Goal: Task Accomplishment & Management: Complete application form

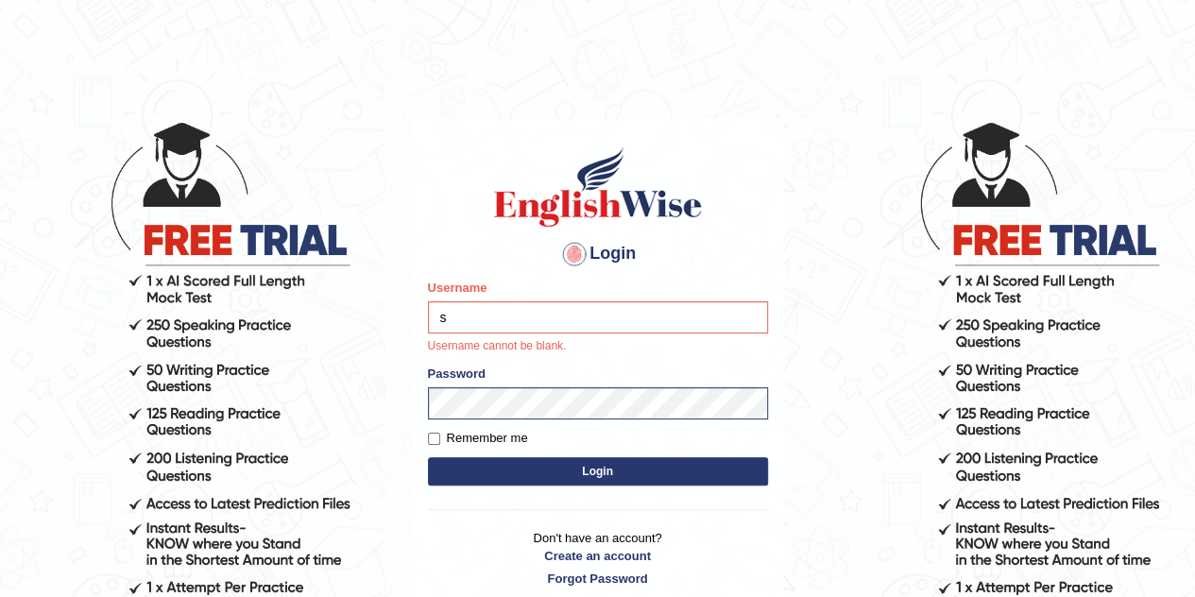
click at [493, 421] on form "Please fix the following errors: Username s Username cannot be blank. Password …" at bounding box center [598, 385] width 340 height 212
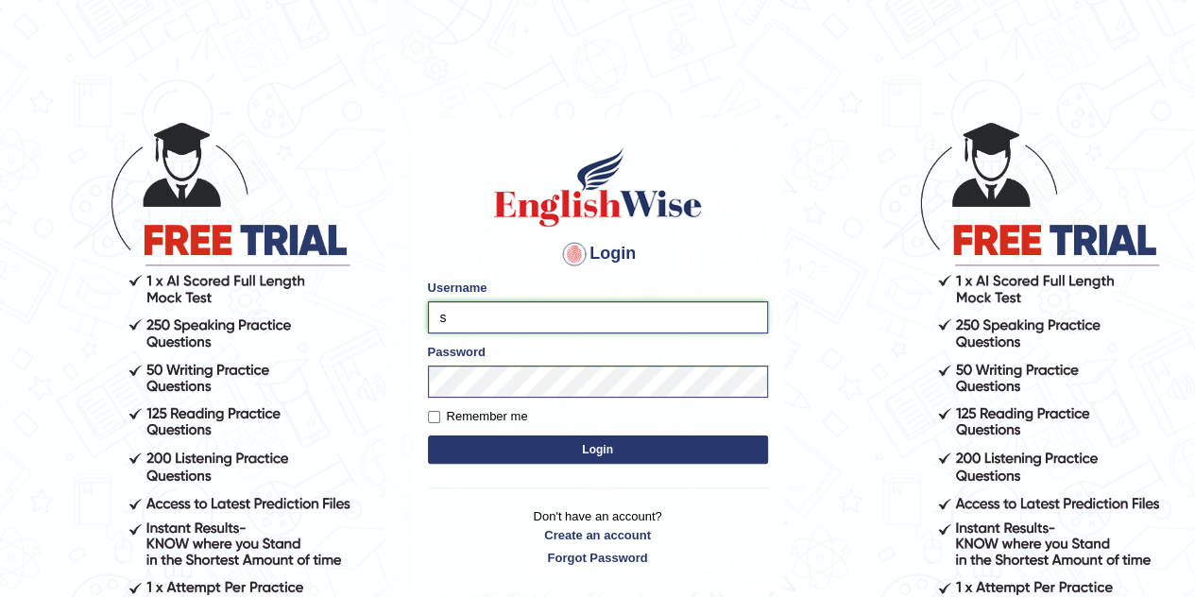
click at [497, 326] on input "s" at bounding box center [598, 317] width 340 height 32
type input "sabindra"
click at [431, 419] on input "Remember me" at bounding box center [434, 417] width 12 height 12
checkbox input "true"
click at [553, 451] on button "Login" at bounding box center [598, 449] width 340 height 28
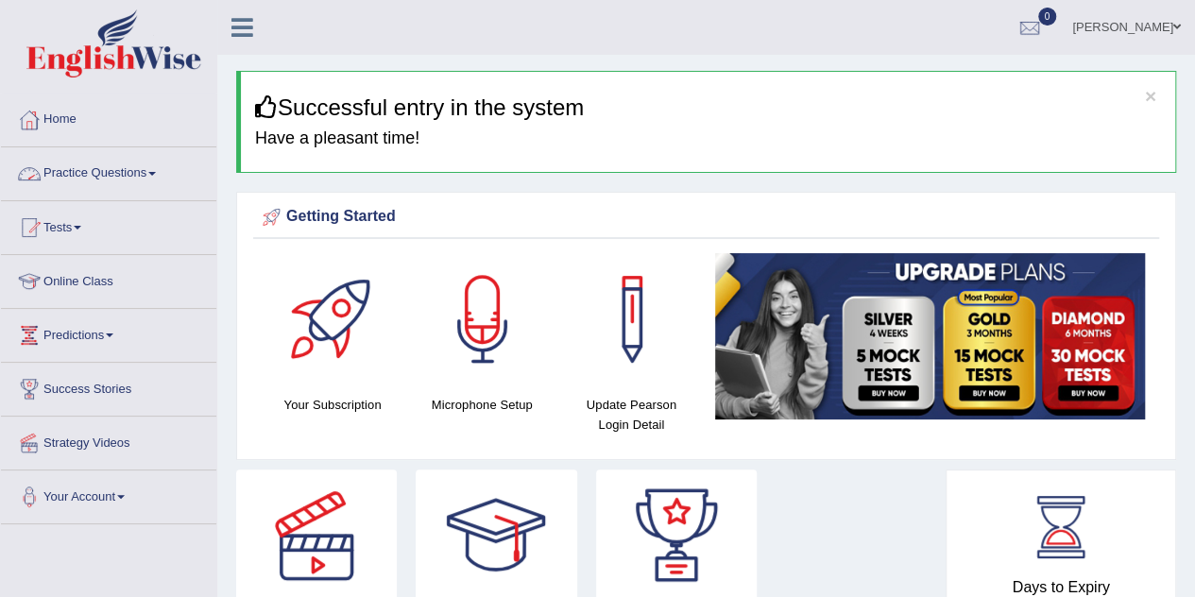
click at [151, 161] on link "Practice Questions" at bounding box center [108, 170] width 215 height 47
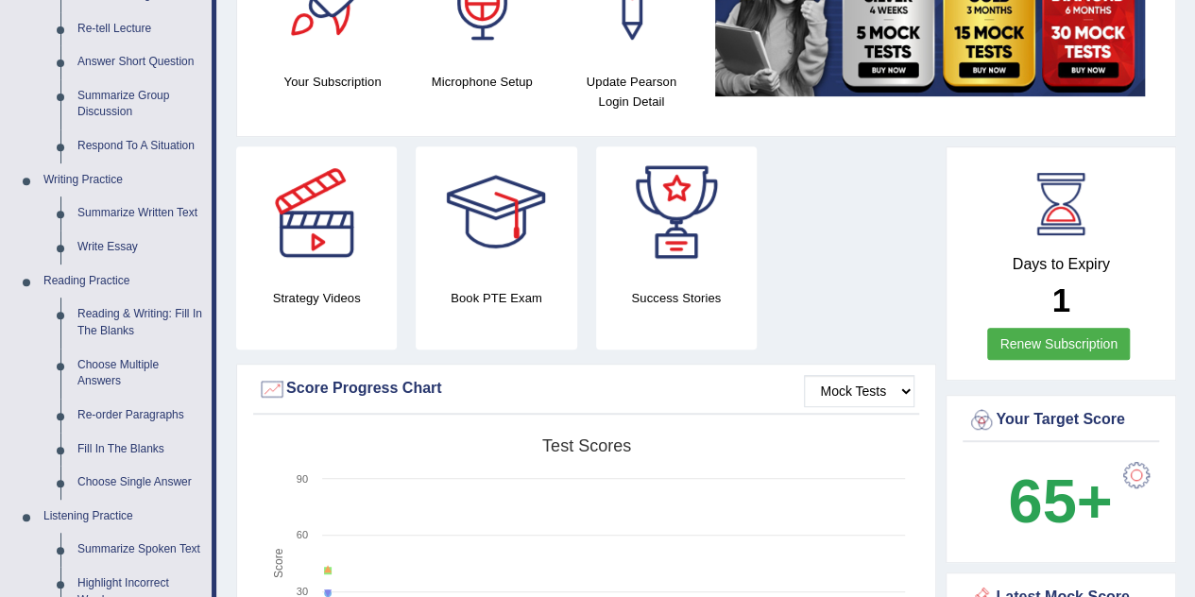
scroll to position [330, 0]
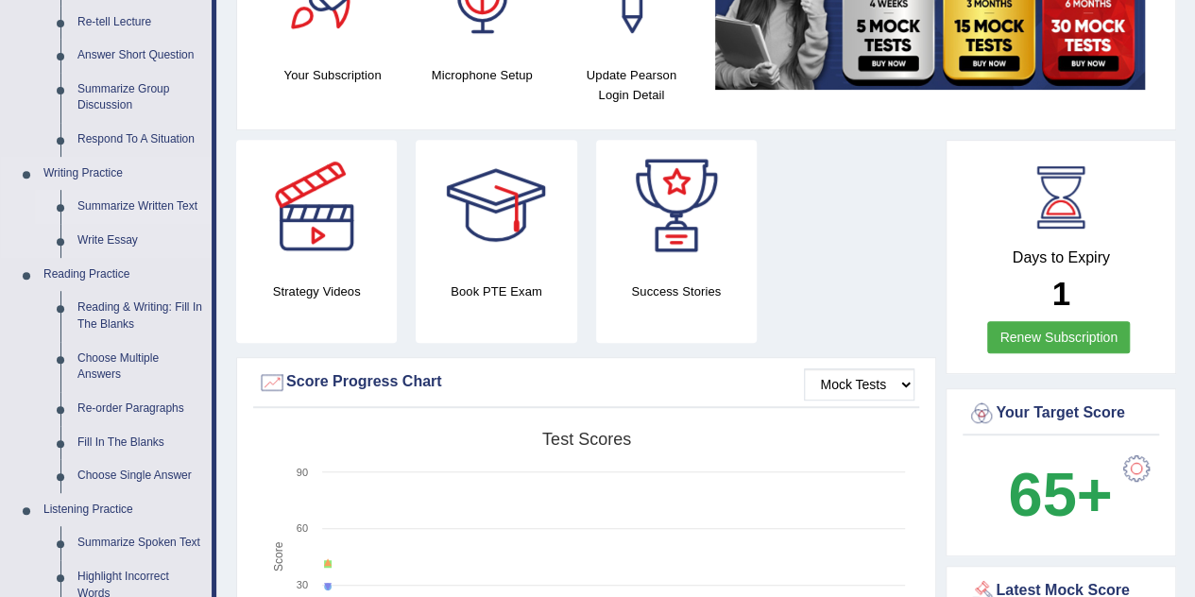
click at [144, 212] on link "Summarize Written Text" at bounding box center [140, 207] width 143 height 34
click at [144, 258] on li "Reading Practice Reading & Writing: Fill In The Blanks Choose Multiple Answers …" at bounding box center [106, 375] width 211 height 235
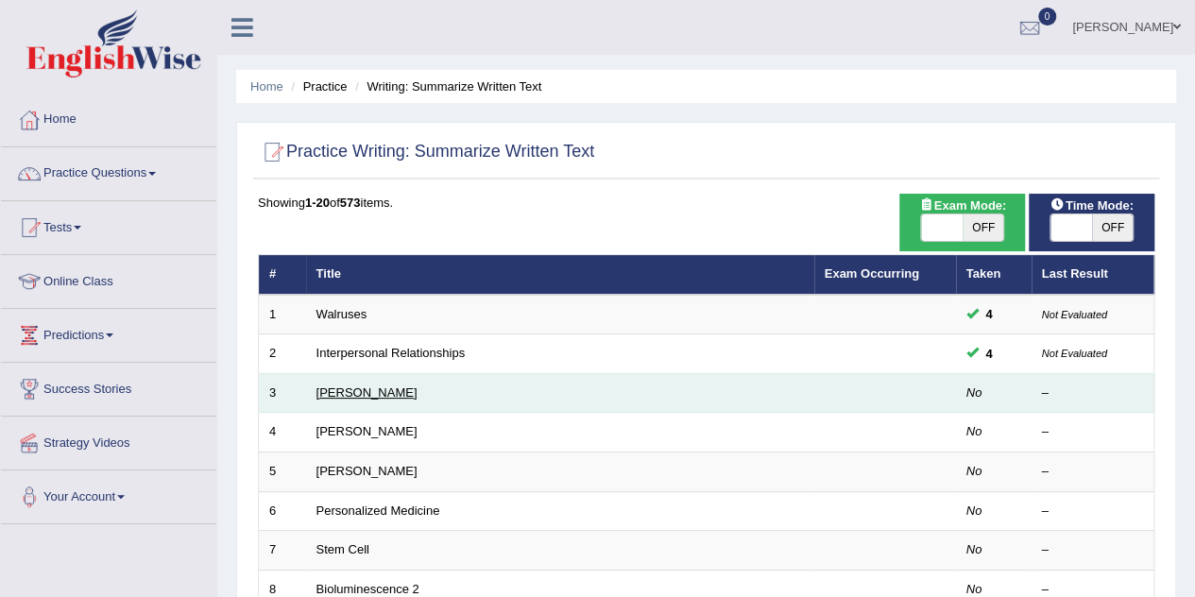
drag, startPoint x: 383, startPoint y: 385, endPoint x: 356, endPoint y: 389, distance: 27.6
click at [356, 389] on link "Rosalid Franklin" at bounding box center [366, 392] width 101 height 14
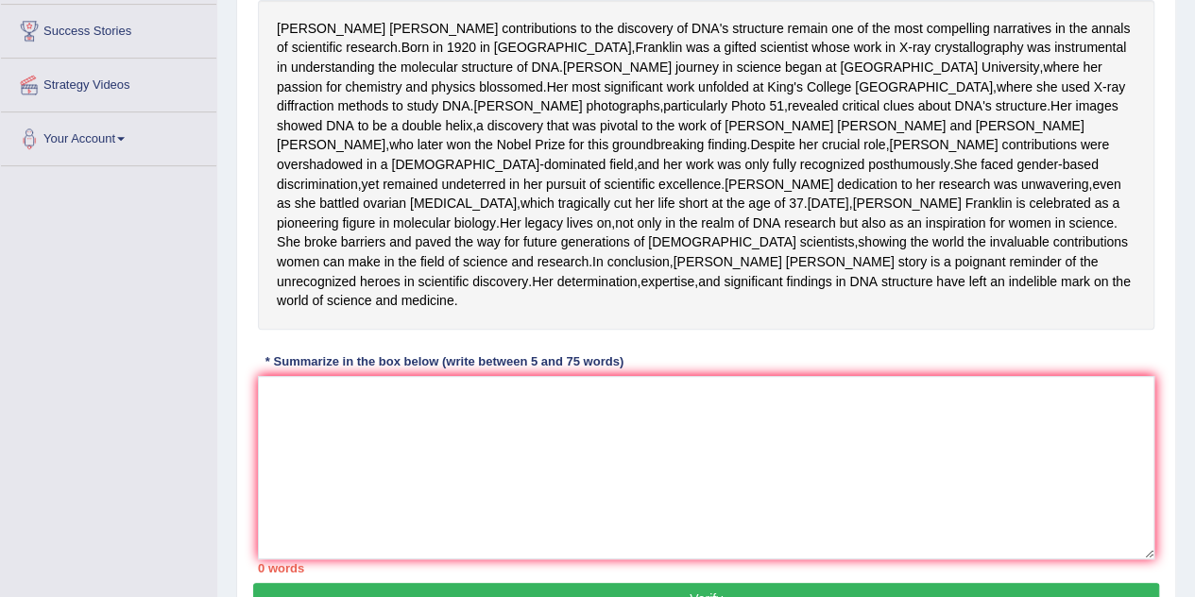
scroll to position [340, 0]
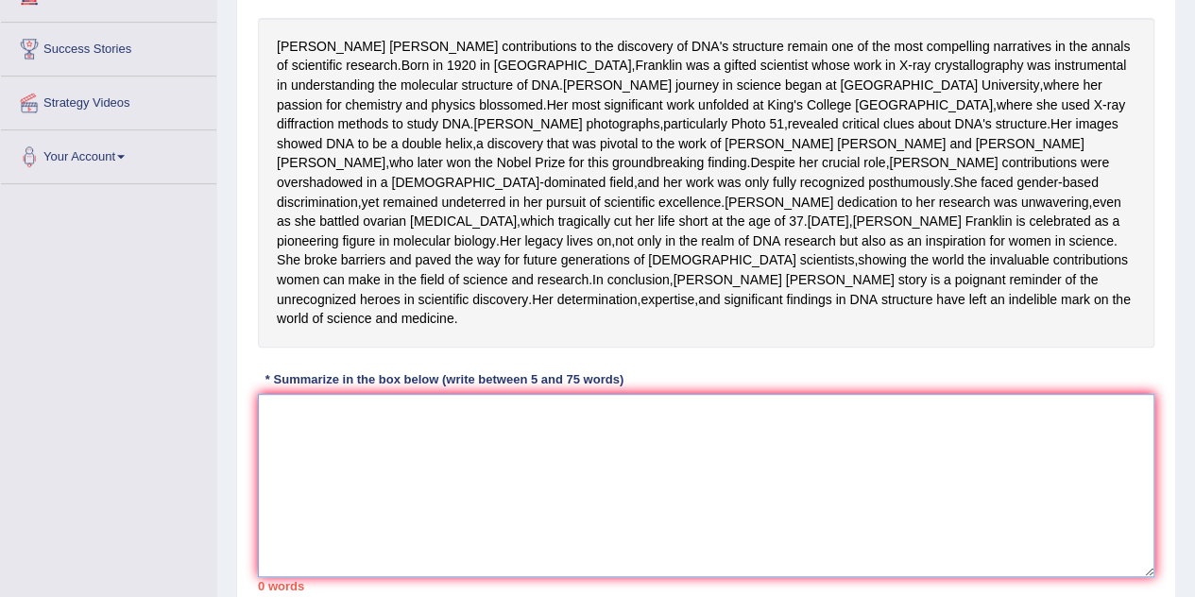
click at [446, 513] on textarea at bounding box center [706, 485] width 896 height 183
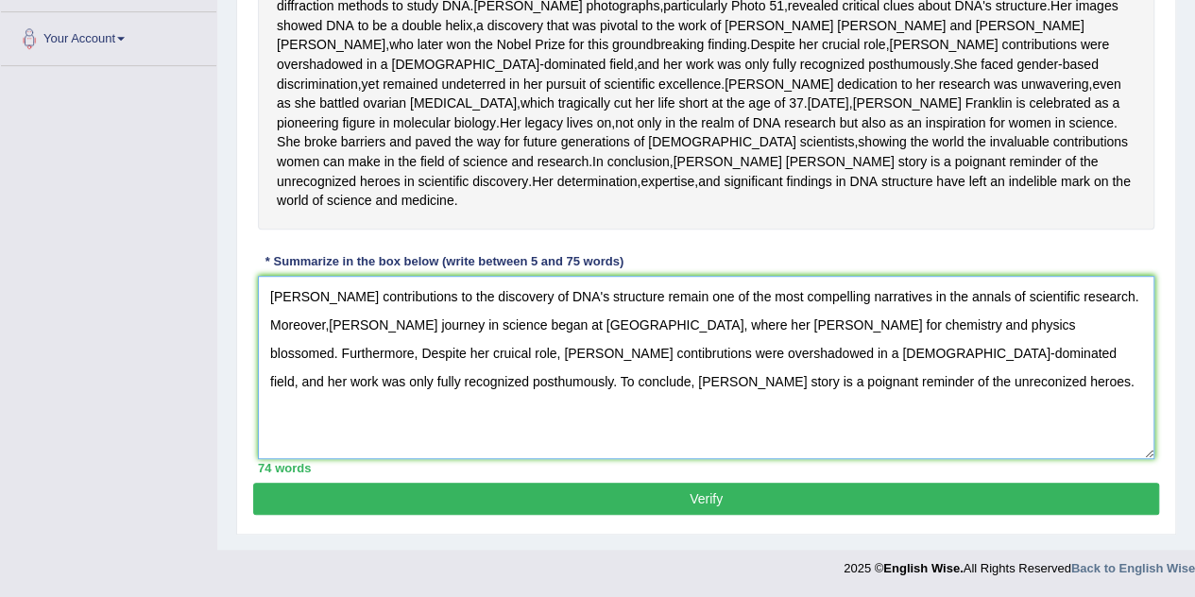
scroll to position [532, 0]
type textarea "Rosalind Franklin's contributions to the discovery of DNA's structure remain on…"
click at [703, 518] on div "Practice Writing: Summarize Written Text 3 Rosalid Franklin Instructions: Read …" at bounding box center [706, 118] width 940 height 834
click at [704, 507] on button "Verify" at bounding box center [706, 499] width 906 height 32
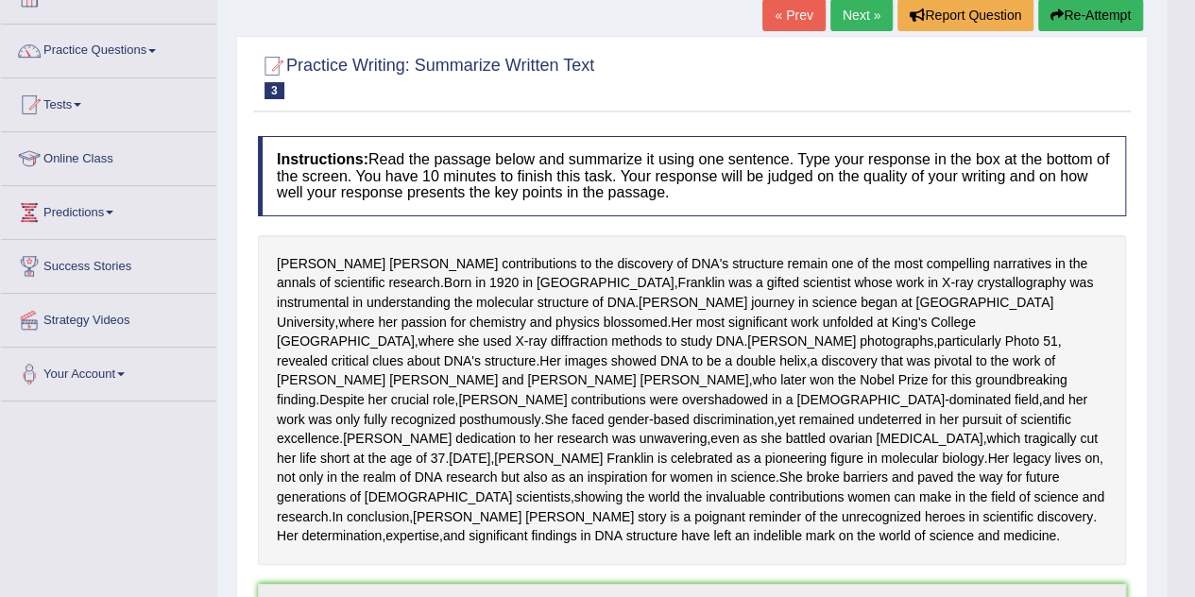
scroll to position [0, 0]
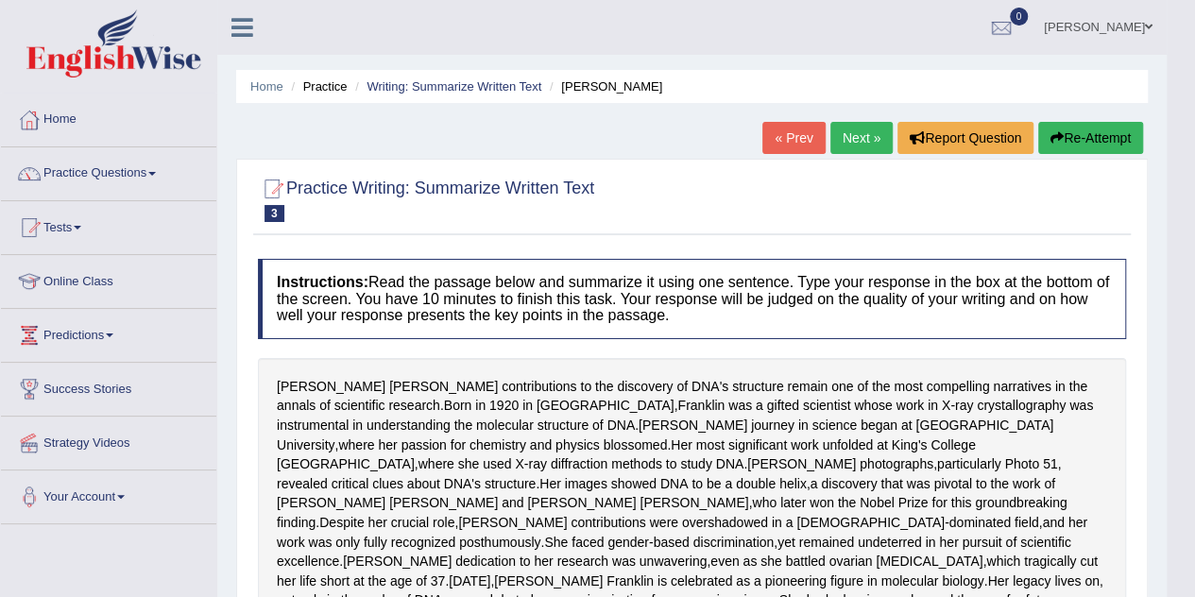
click at [1061, 149] on button "Re-Attempt" at bounding box center [1090, 138] width 105 height 32
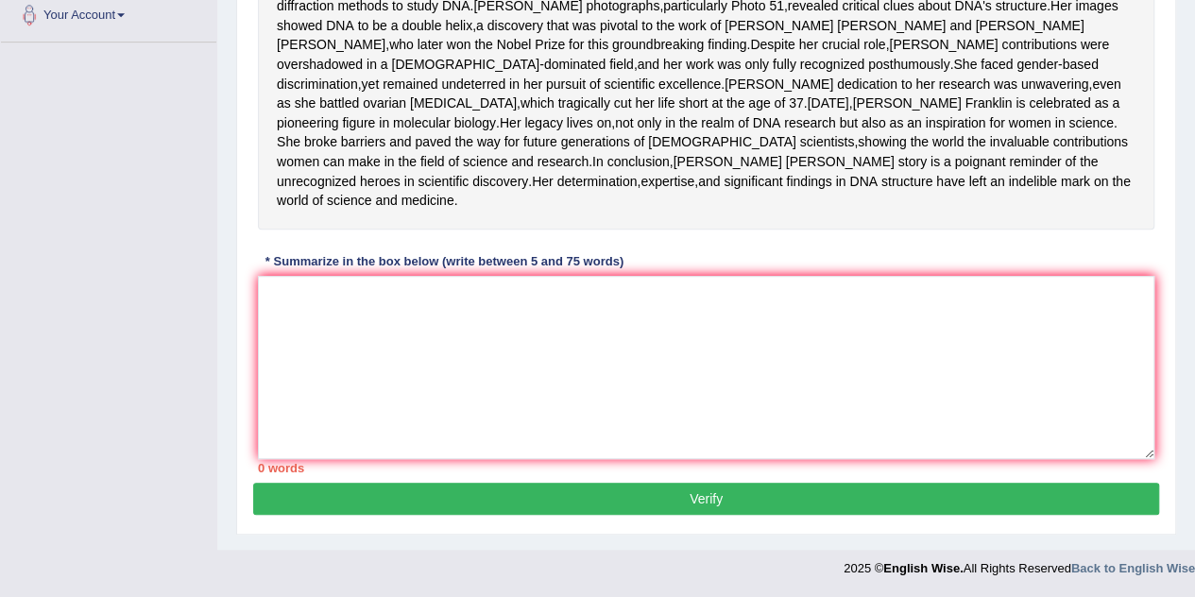
scroll to position [554, 0]
click at [747, 349] on textarea at bounding box center [706, 367] width 896 height 183
paste textarea "Rosalind Franklin's contributions to the discovery of DNA's structure remain on…"
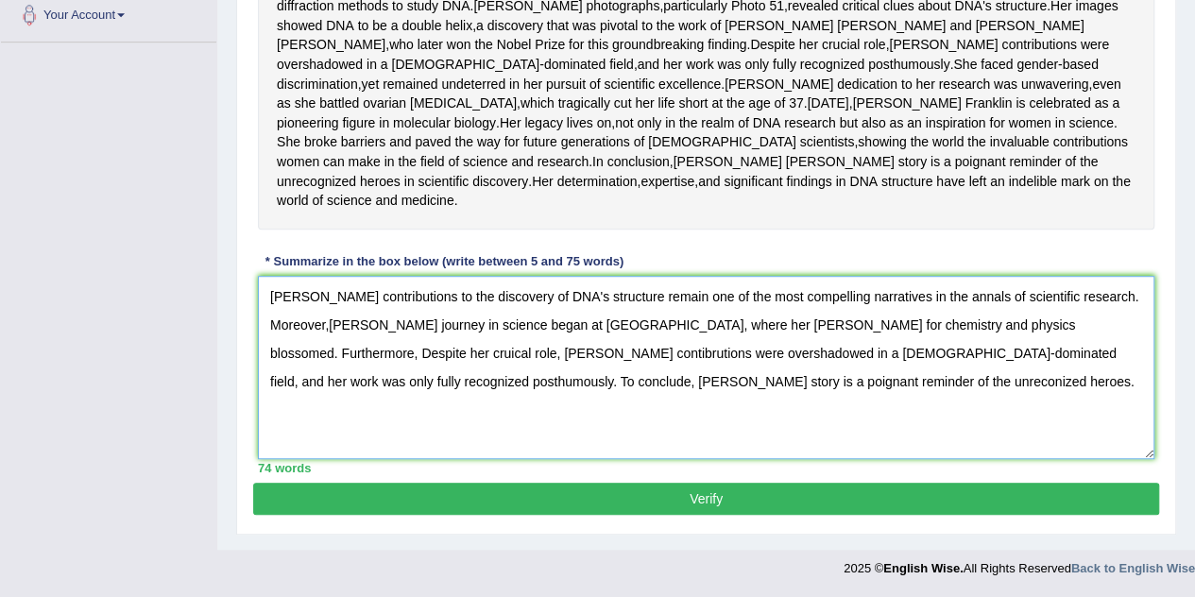
click at [1146, 304] on textarea "Rosalind Franklin's contributions to the discovery of DNA's structure remain on…" at bounding box center [706, 367] width 896 height 183
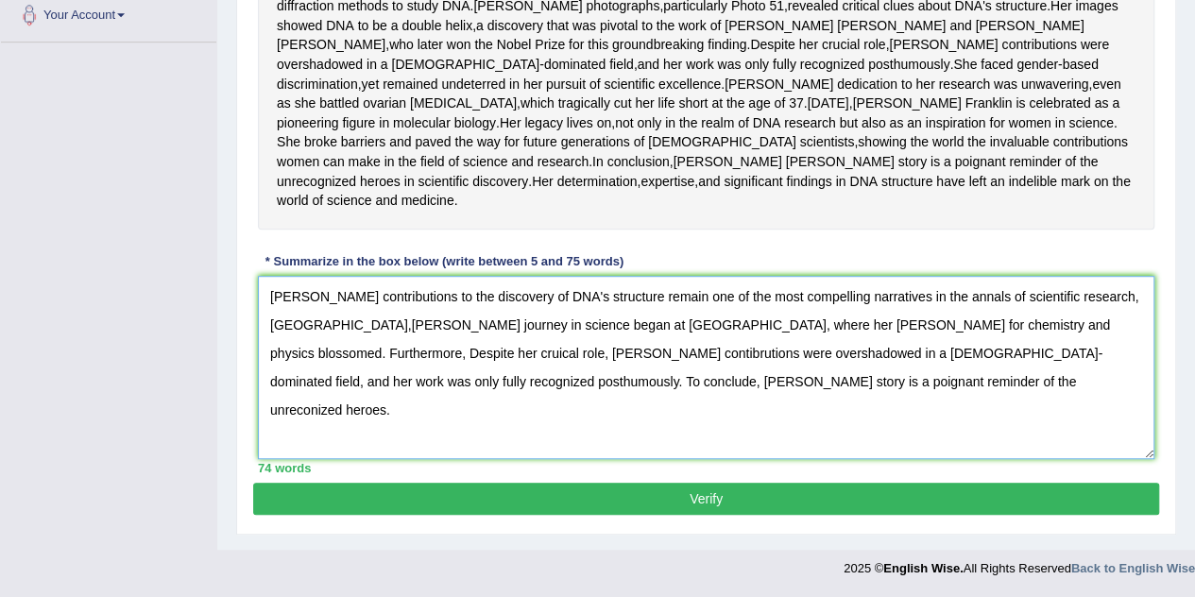
click at [1016, 332] on textarea "Rosalind Franklin's contributions to the discovery of DNA's structure remain on…" at bounding box center [706, 367] width 896 height 183
click at [358, 384] on textarea "Rosalind Franklin's contributions to the discovery of DNA's structure remain on…" at bounding box center [706, 367] width 896 height 183
type textarea "Rosalind Franklin's contributions to the discovery of DNA's structure remain on…"
click at [747, 501] on button "Verify" at bounding box center [706, 499] width 906 height 32
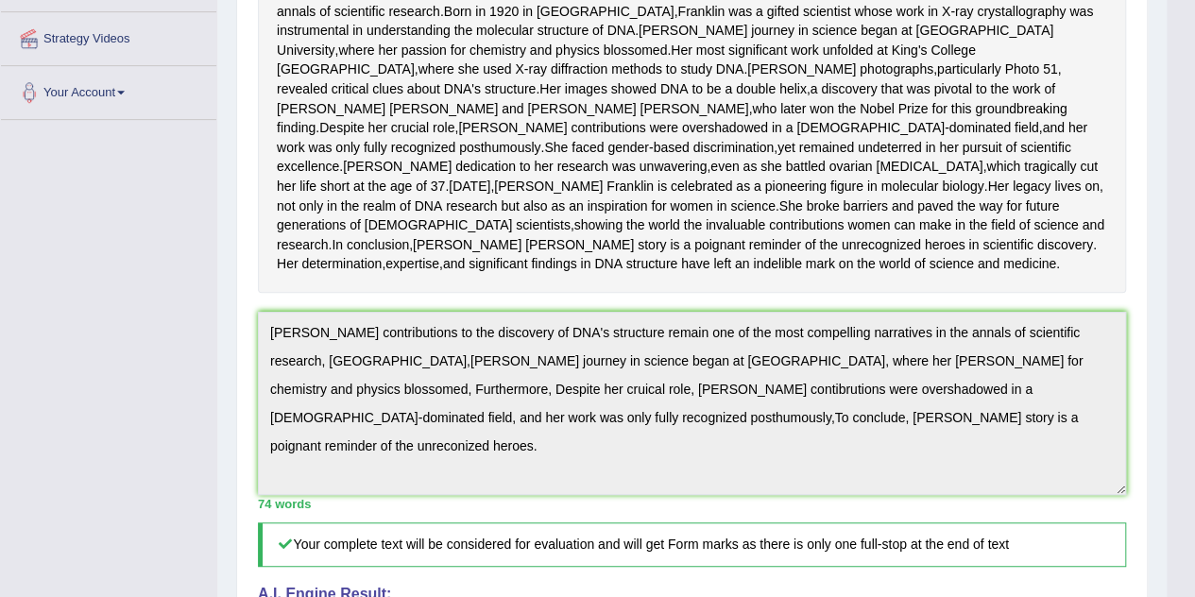
scroll to position [0, 0]
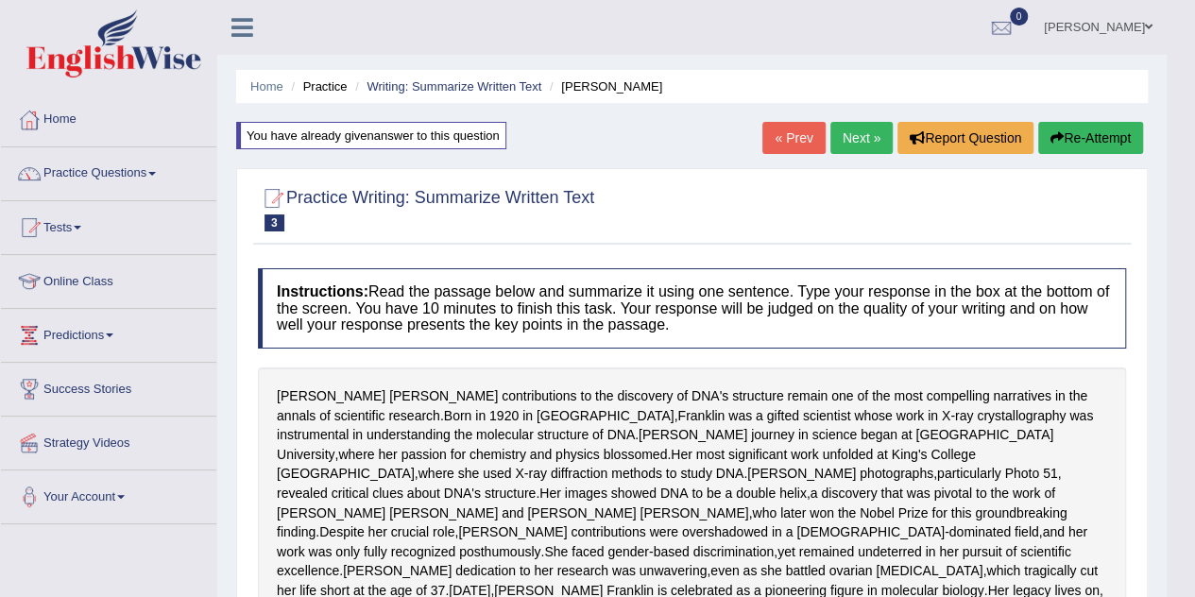
click at [1073, 127] on button "Re-Attempt" at bounding box center [1090, 138] width 105 height 32
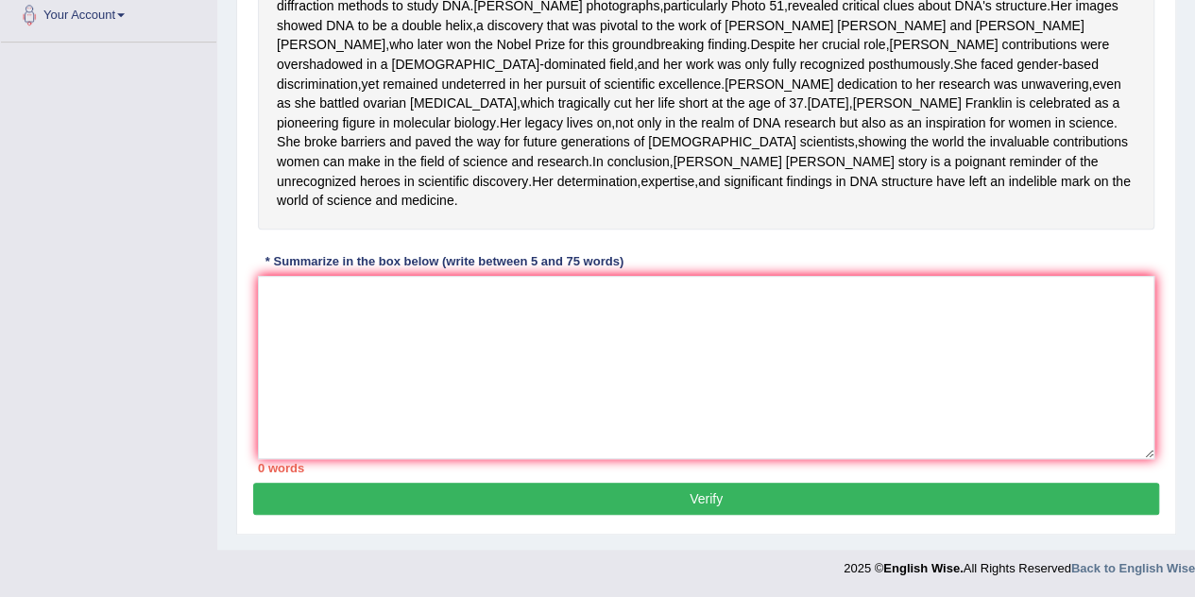
scroll to position [500, 0]
click at [607, 449] on textarea at bounding box center [706, 367] width 896 height 183
paste textarea "[PERSON_NAME] contributions to the discovery of DNA's structure remain one of t…"
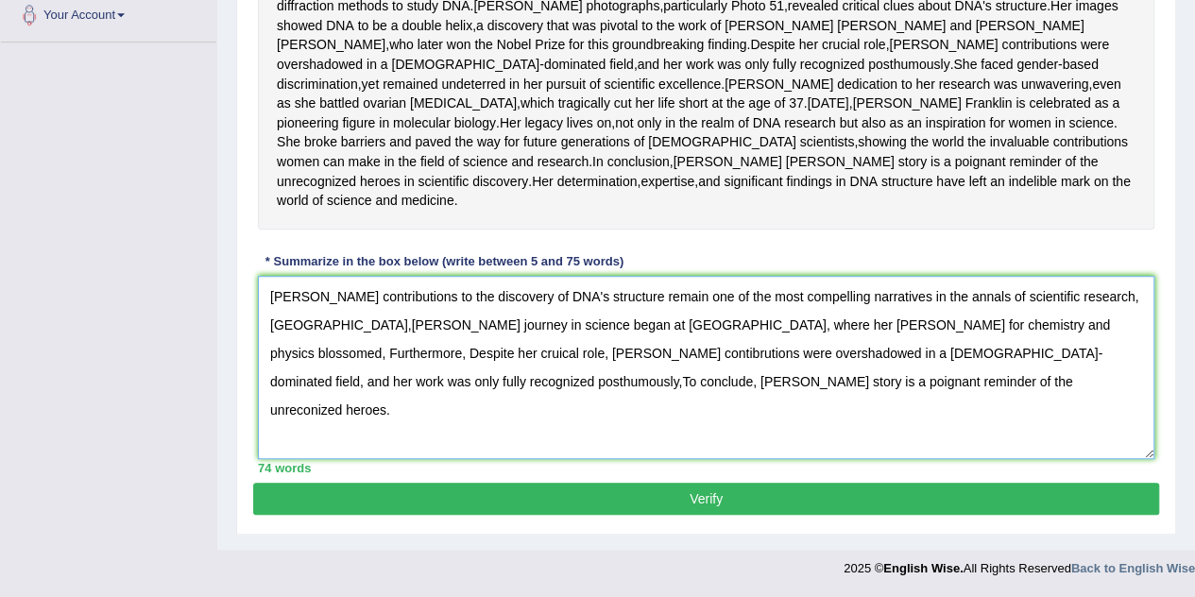
click at [741, 382] on textarea "[PERSON_NAME] contributions to the discovery of DNA's structure remain one of t…" at bounding box center [706, 367] width 896 height 183
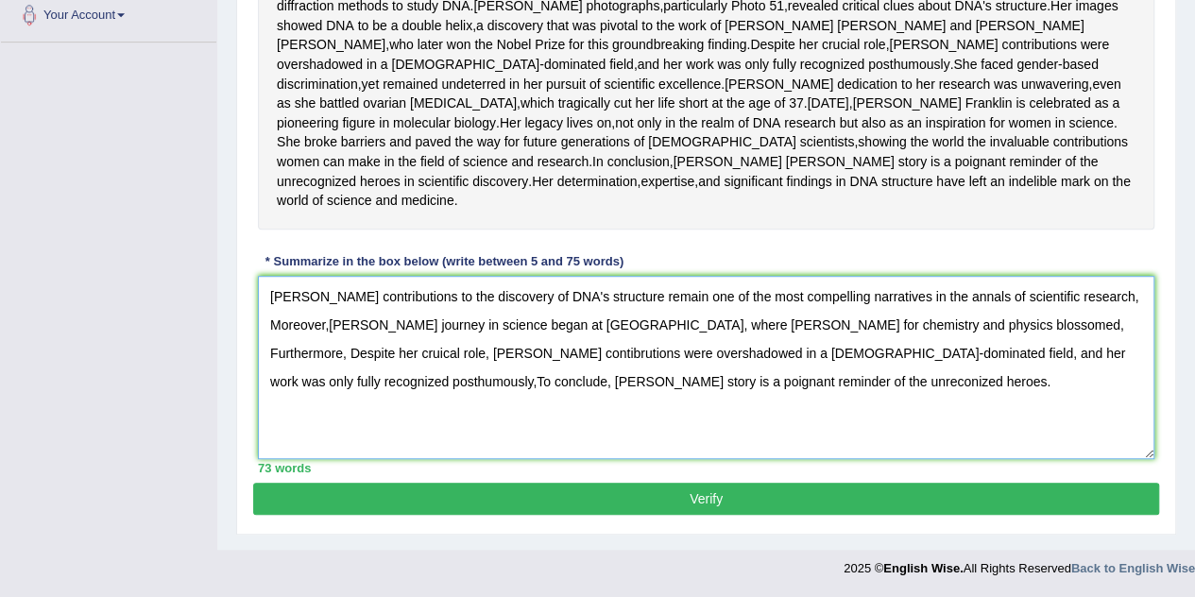
click at [1109, 415] on textarea "[PERSON_NAME] contributions to the discovery of DNA's structure remain one of t…" at bounding box center [706, 367] width 896 height 183
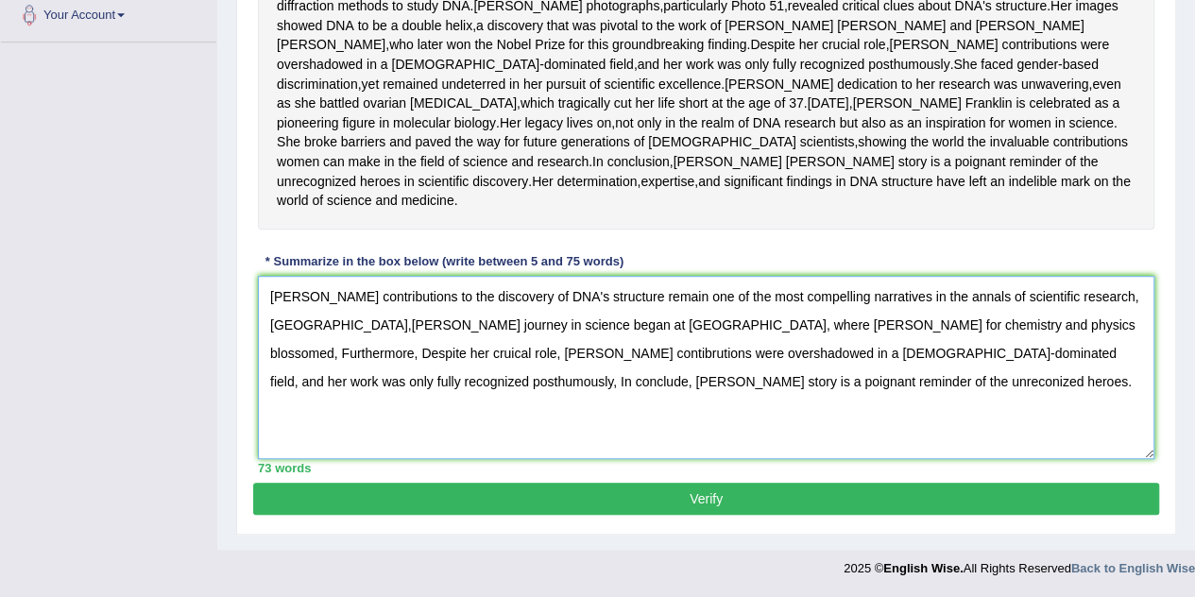
click at [319, 441] on textarea "[PERSON_NAME] contributions to the discovery of DNA's structure remain one of t…" at bounding box center [706, 367] width 896 height 183
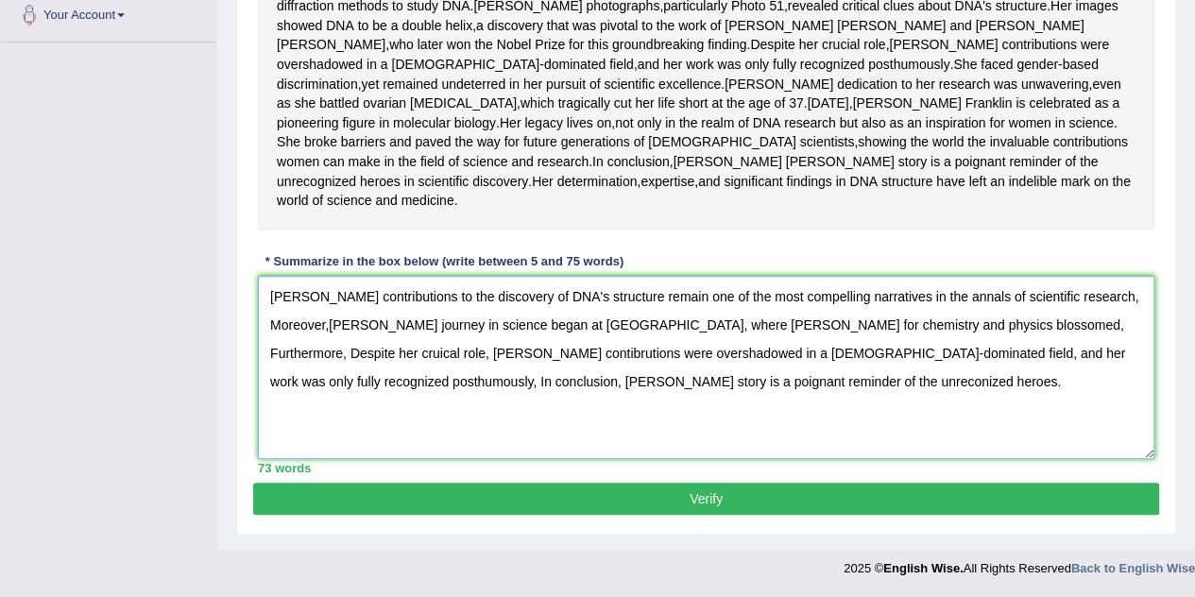
click at [424, 459] on textarea "[PERSON_NAME] contributions to the discovery of DNA's structure remain one of t…" at bounding box center [706, 367] width 896 height 183
type textarea "[PERSON_NAME] contributions to the discovery of DNA's structure remain one of t…"
click at [650, 515] on button "Verify" at bounding box center [706, 499] width 906 height 32
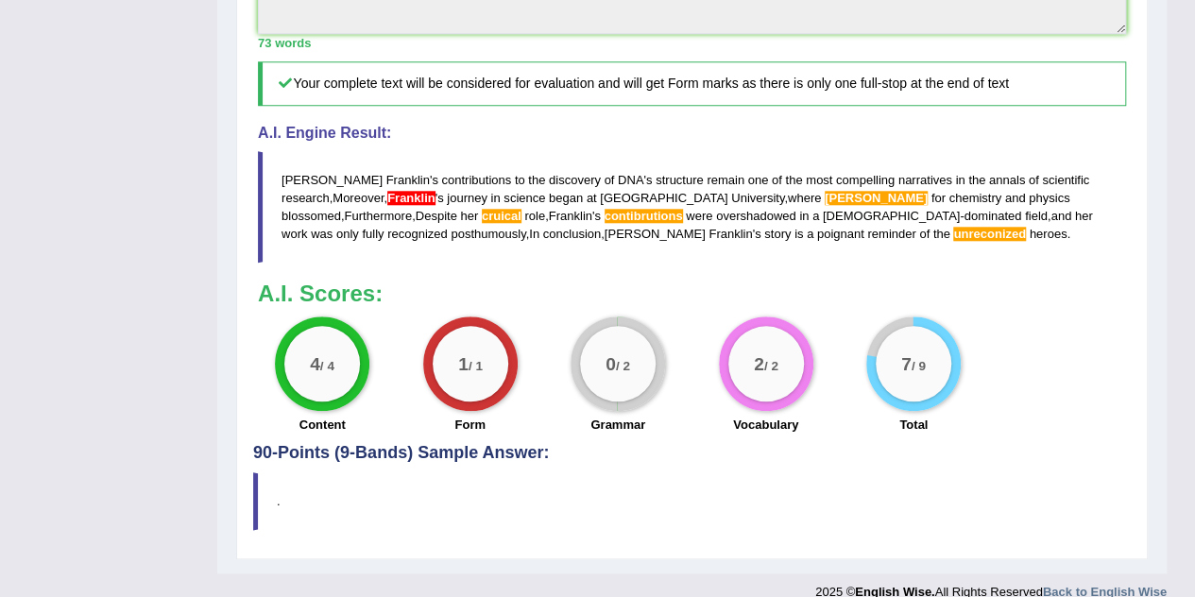
scroll to position [856, 0]
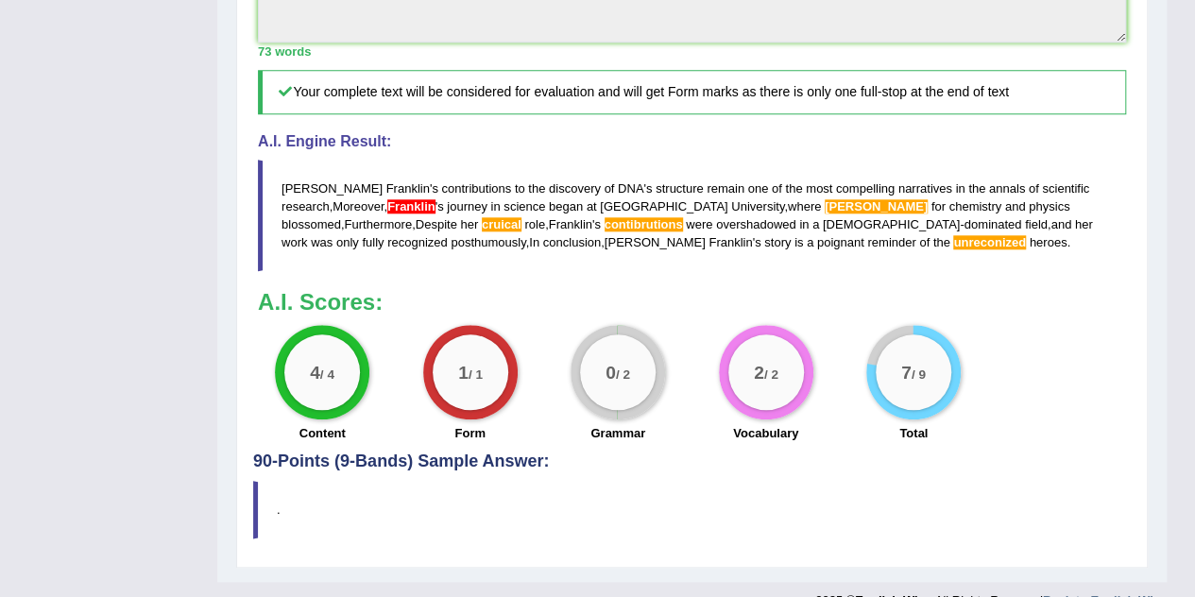
drag, startPoint x: 280, startPoint y: 254, endPoint x: 457, endPoint y: 294, distance: 181.0
click at [457, 271] on blockquote "Rosalind Franklin ' s contributions to the discovery of DNA ' s structure remai…" at bounding box center [692, 215] width 868 height 111
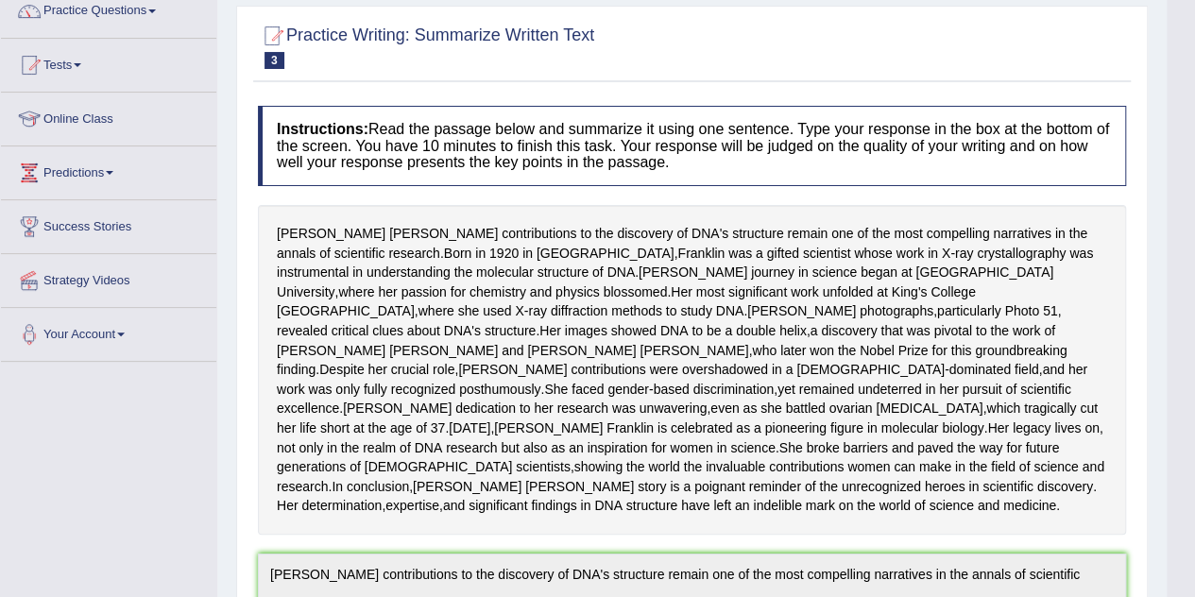
scroll to position [0, 0]
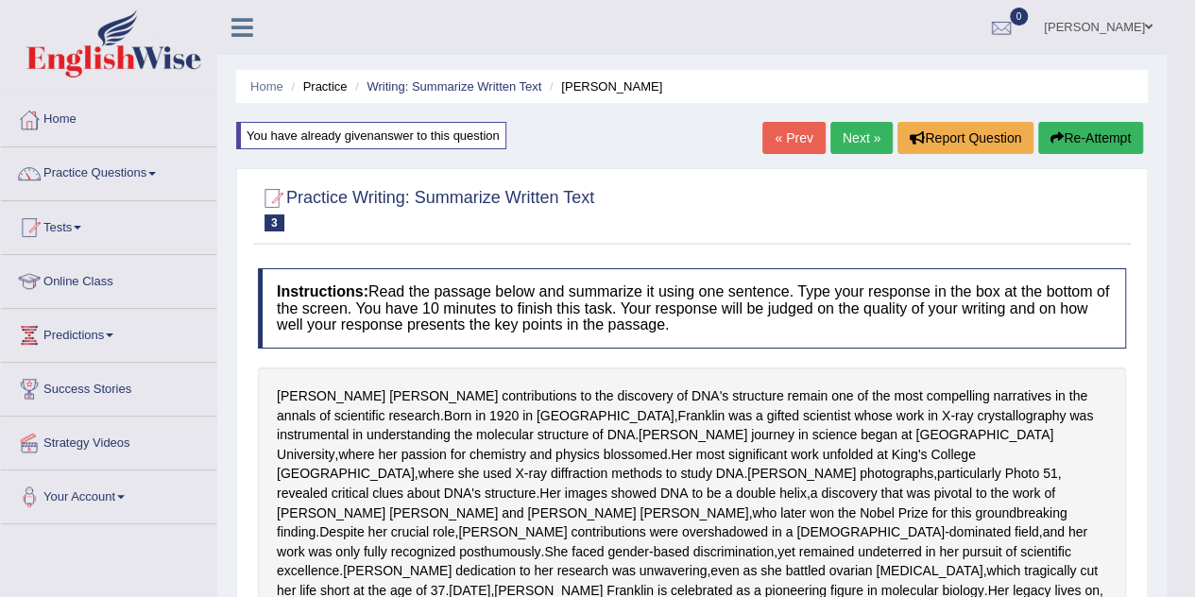
click at [1045, 138] on button "Re-Attempt" at bounding box center [1090, 138] width 105 height 32
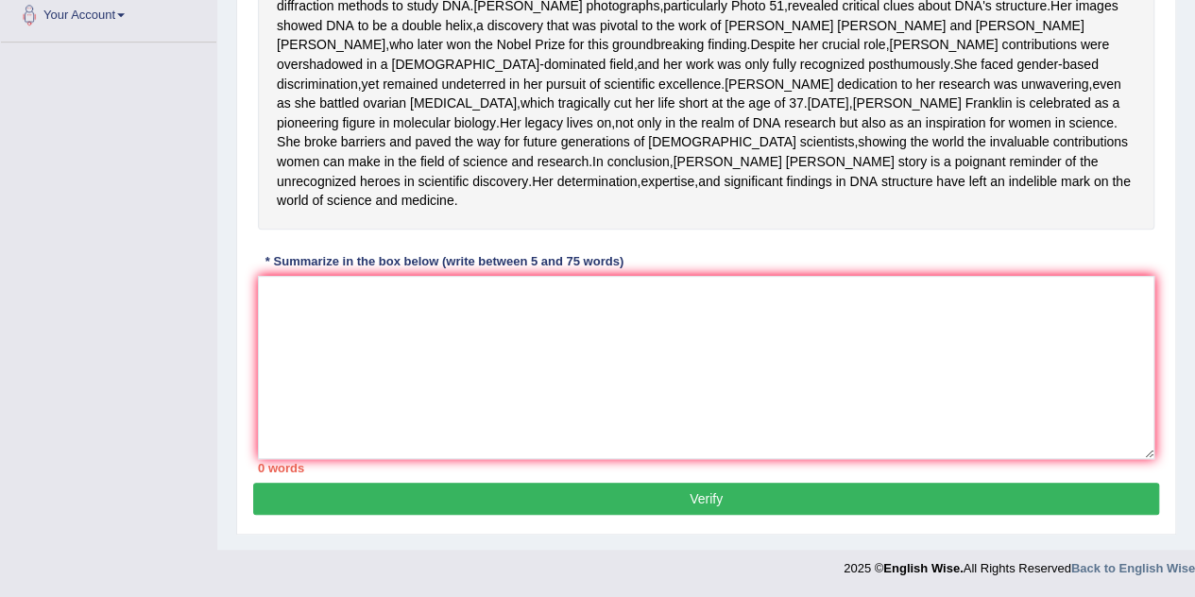
scroll to position [548, 0]
click at [442, 369] on textarea at bounding box center [706, 367] width 896 height 183
paste textarea "[PERSON_NAME] contributions to the discovery of DNA's structure remain one of t…"
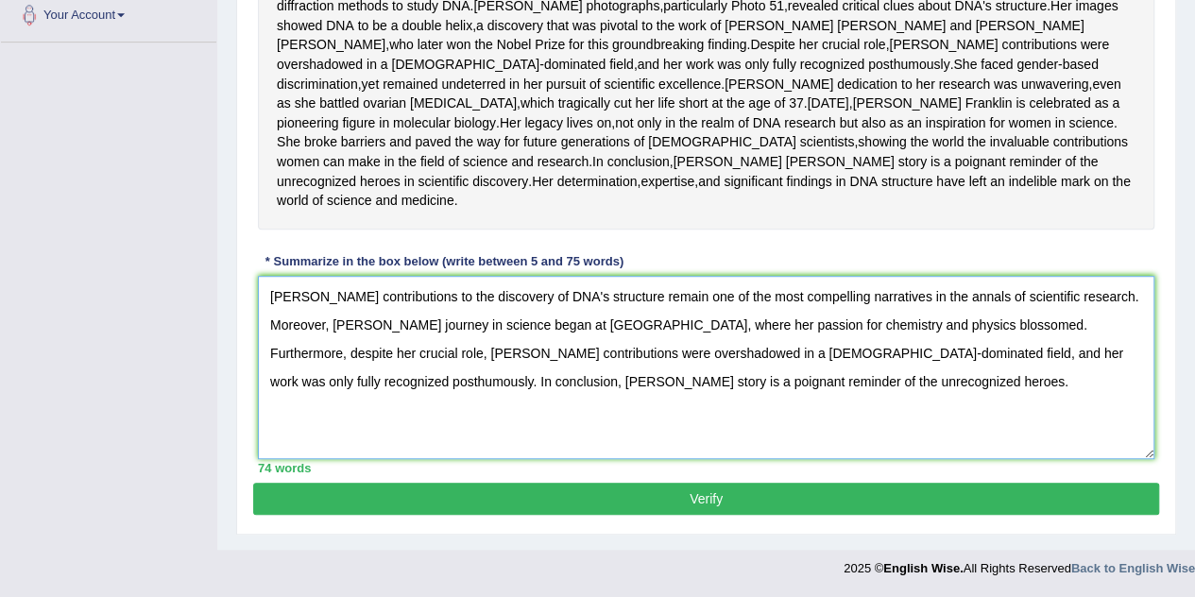
type textarea "[PERSON_NAME] contributions to the discovery of DNA's structure remain one of t…"
click at [561, 507] on button "Verify" at bounding box center [706, 499] width 906 height 32
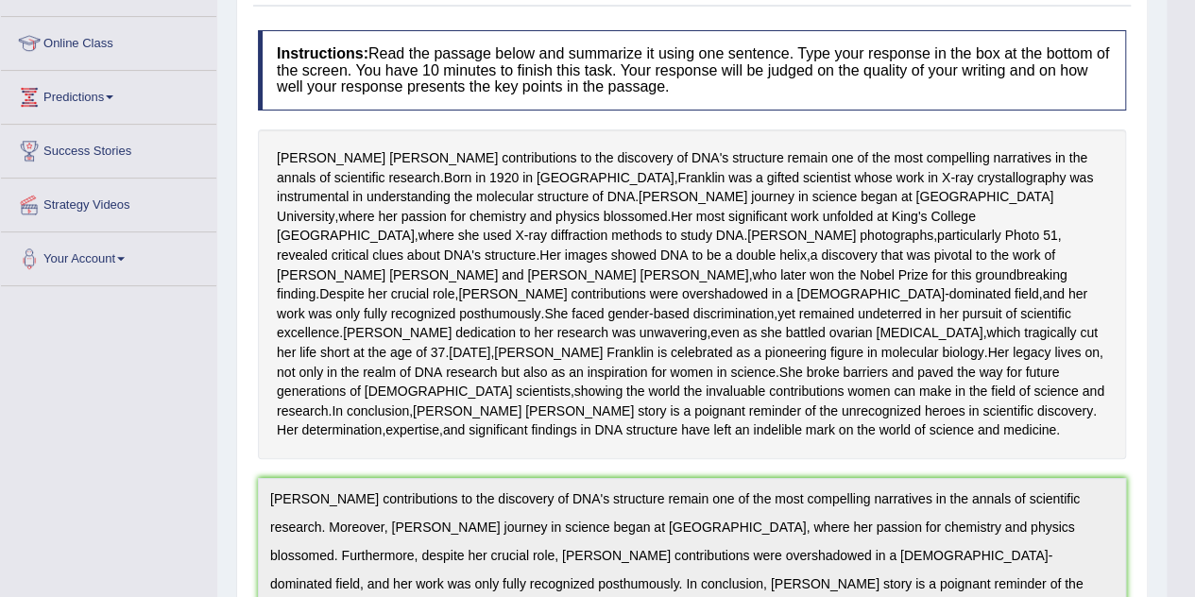
scroll to position [142, 0]
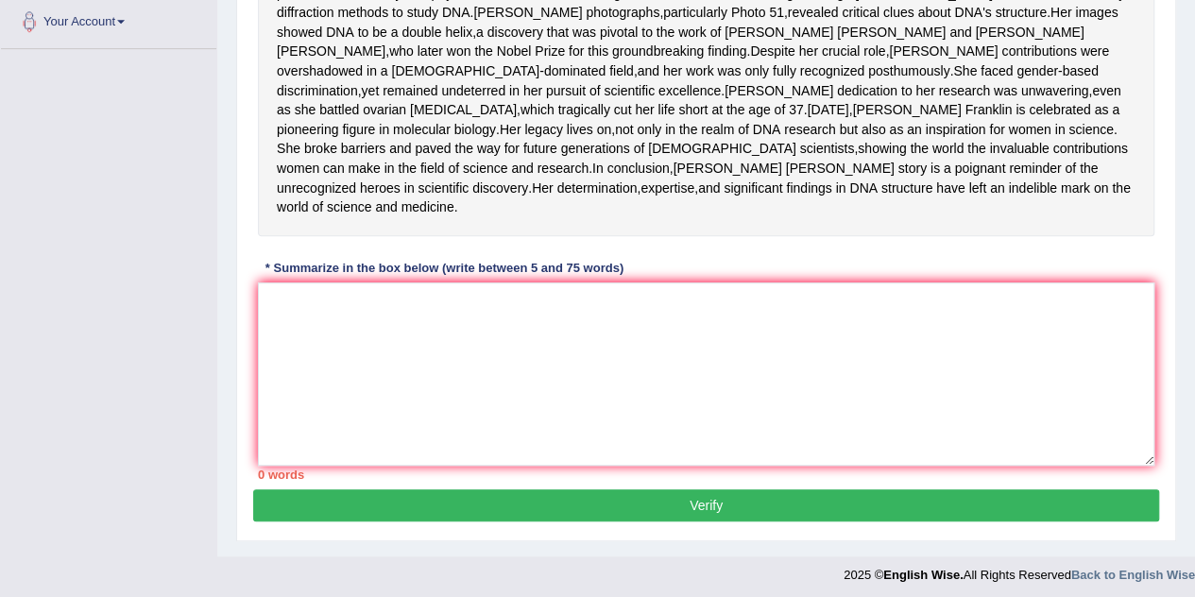
scroll to position [554, 0]
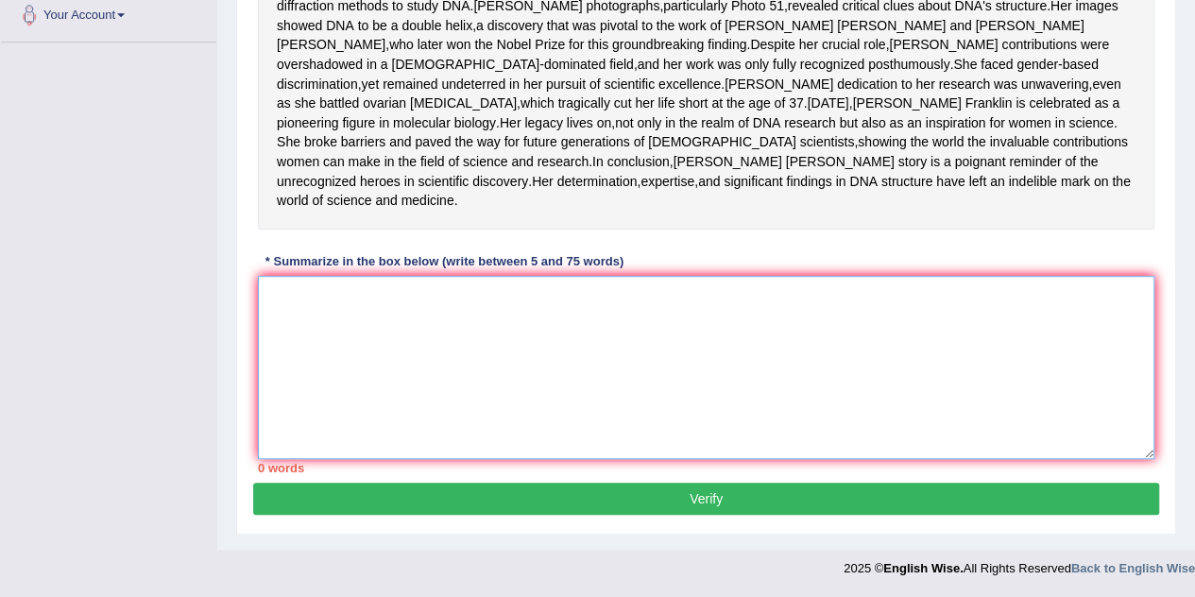
click at [673, 297] on textarea at bounding box center [706, 367] width 896 height 183
paste textarea "Rosalind Franklin's contributions to the discovery of DNA's structure remain on…"
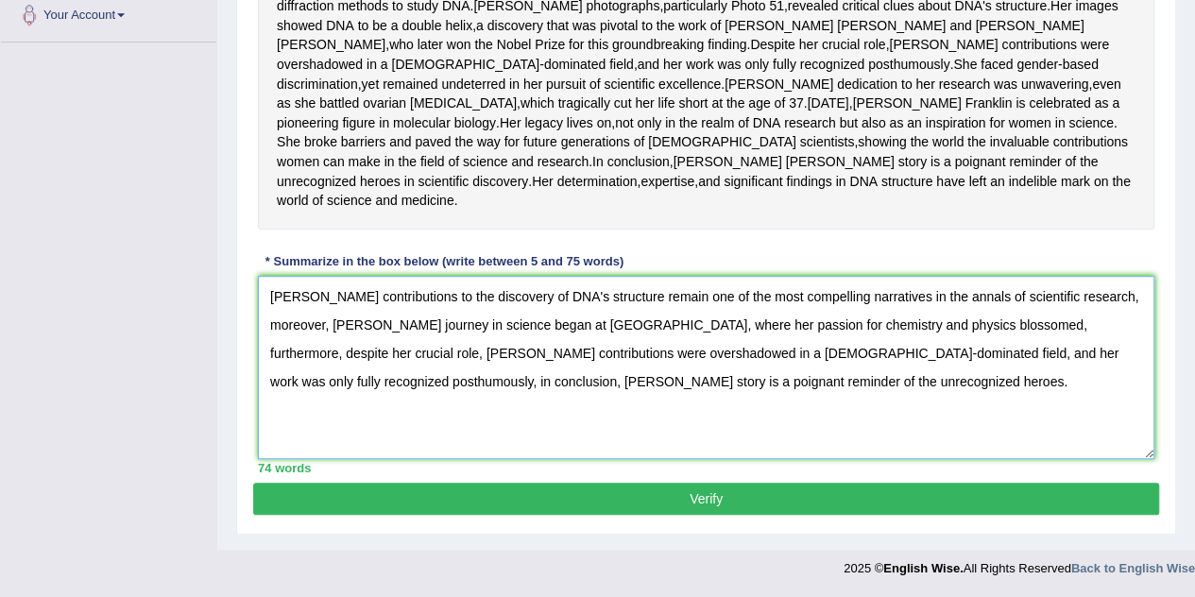
type textarea "Rosalind Franklin's contributions to the discovery of DNA's structure remain on…"
click at [639, 501] on button "Verify" at bounding box center [706, 499] width 906 height 32
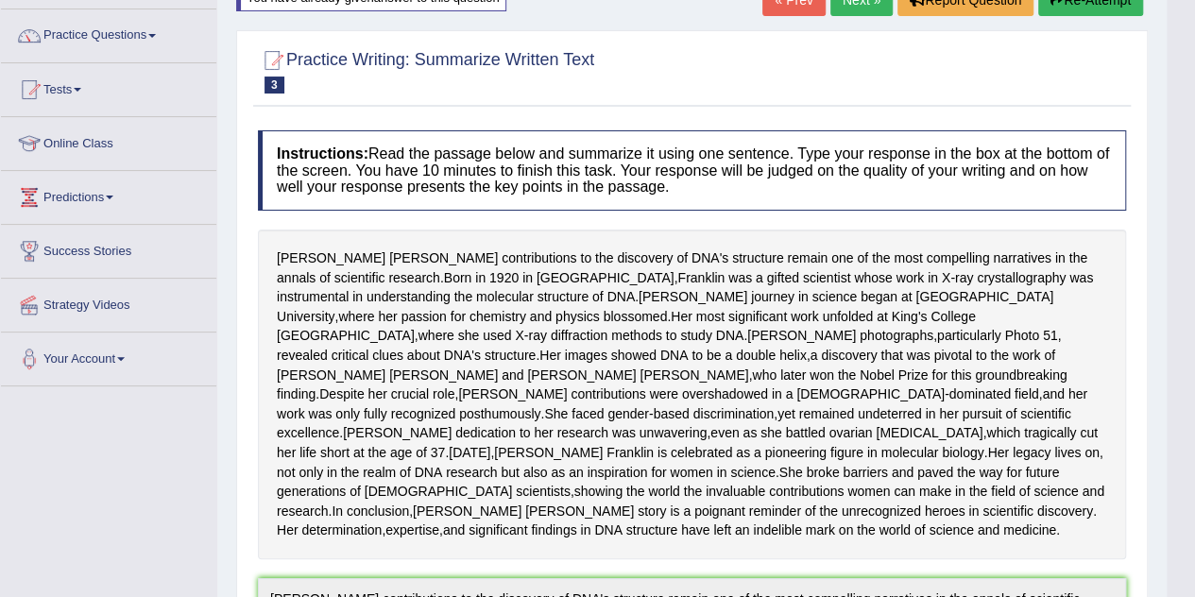
scroll to position [0, 0]
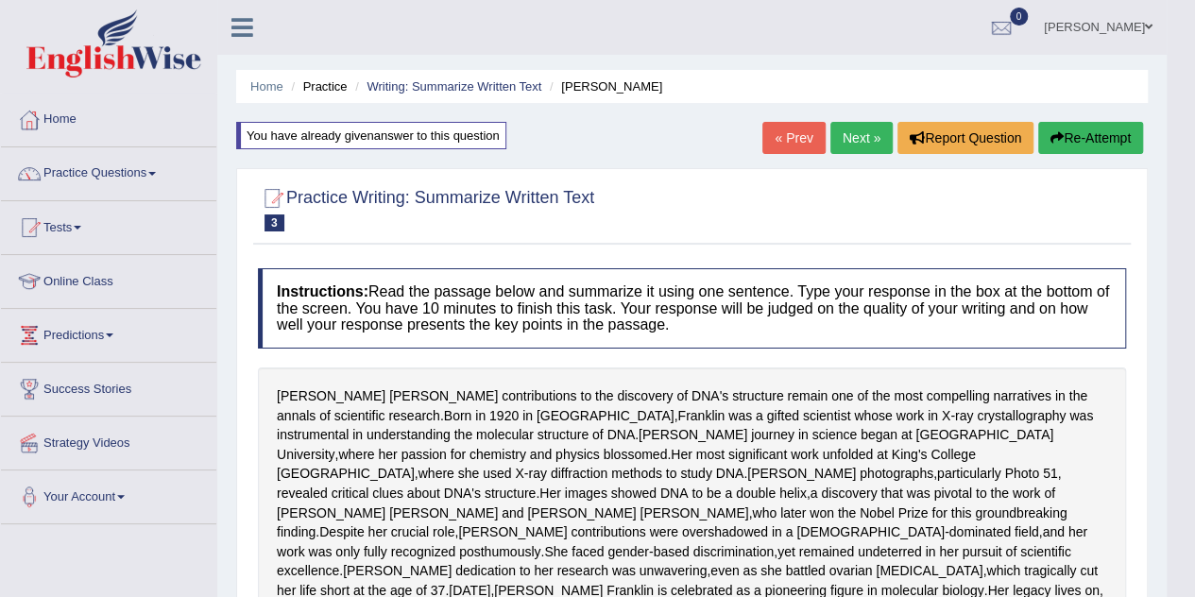
click at [858, 142] on link "Next »" at bounding box center [861, 138] width 62 height 32
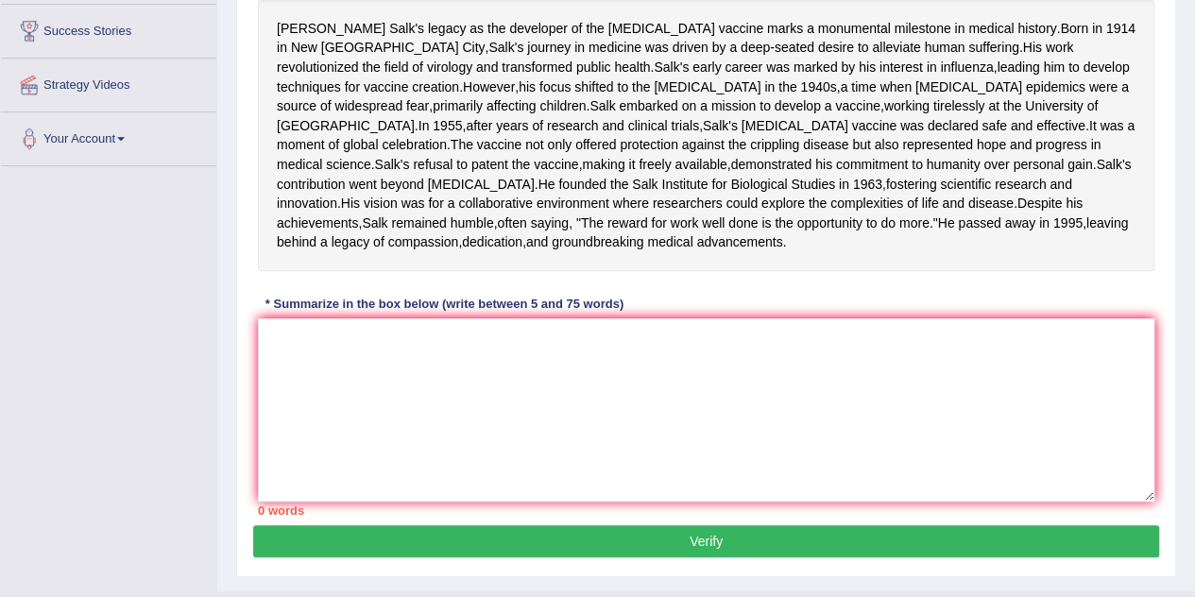
scroll to position [342, 0]
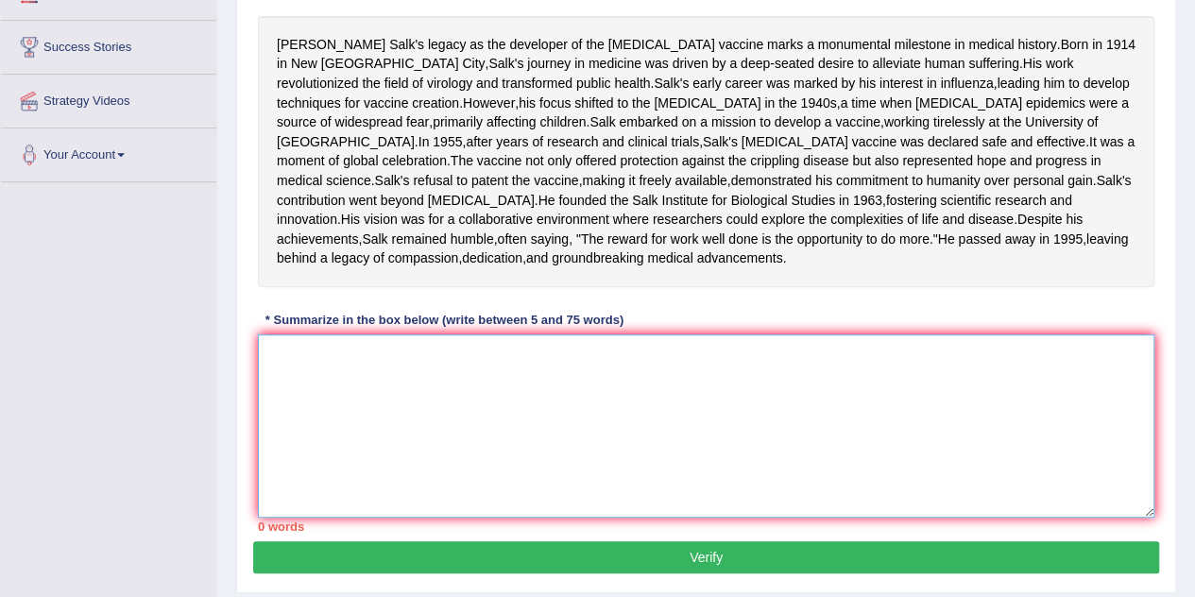
click at [351, 449] on textarea at bounding box center [706, 425] width 896 height 183
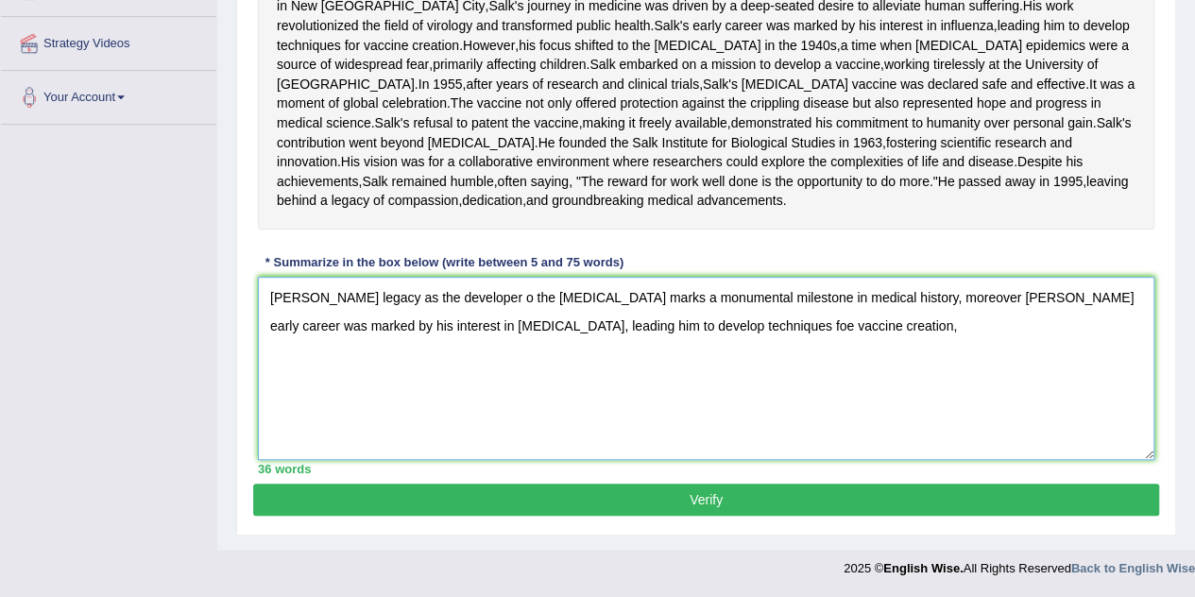
scroll to position [444, 0]
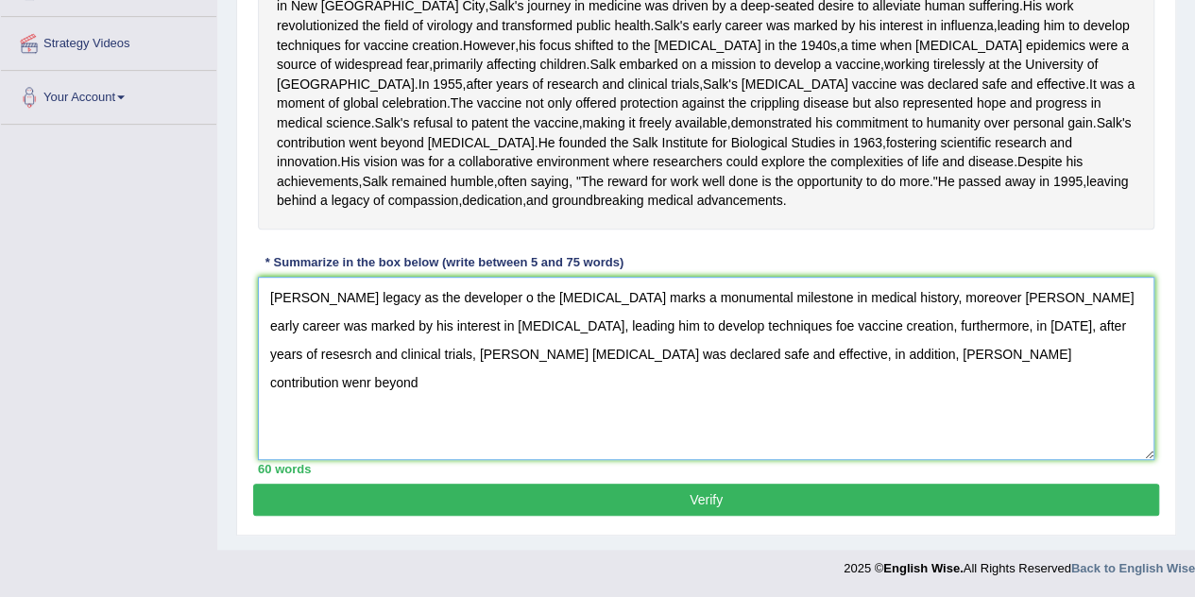
click at [780, 412] on textarea "Jonas salk's legacy as the developer o the polio vaccine marks a monumental mil…" at bounding box center [706, 368] width 896 height 183
click at [831, 410] on textarea "Jonas salk's legacy as the developer o the polio vaccine marks a monumental mil…" at bounding box center [706, 368] width 896 height 183
type textarea "[PERSON_NAME] legacy as the developer o the [MEDICAL_DATA] marks a monumental m…"
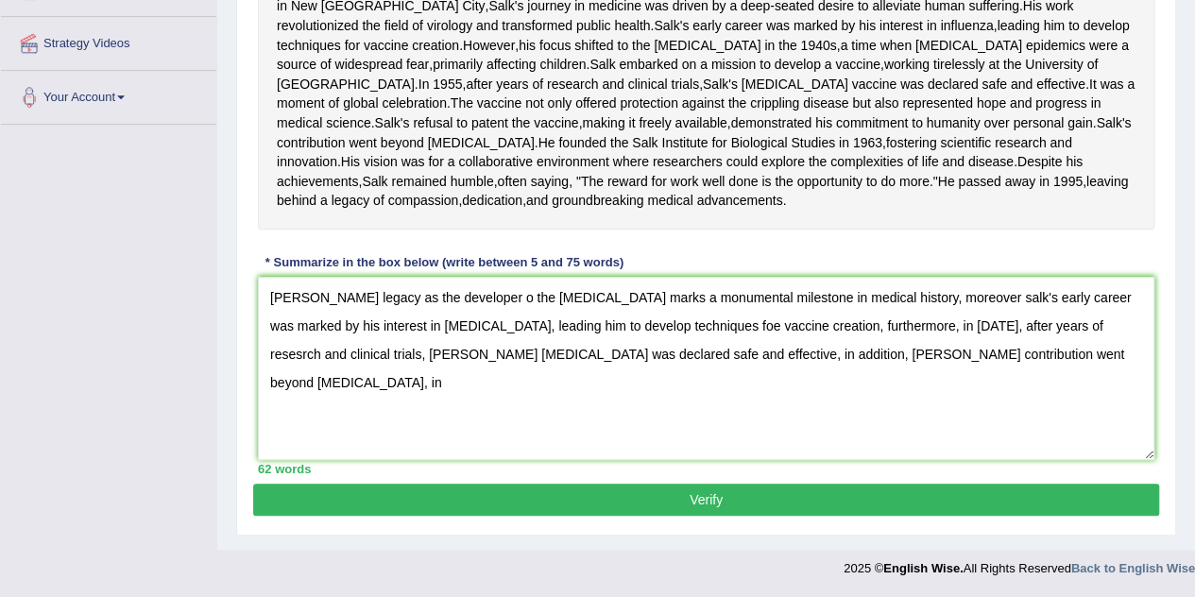
click button "Verify" at bounding box center [706, 499] width 906 height 32
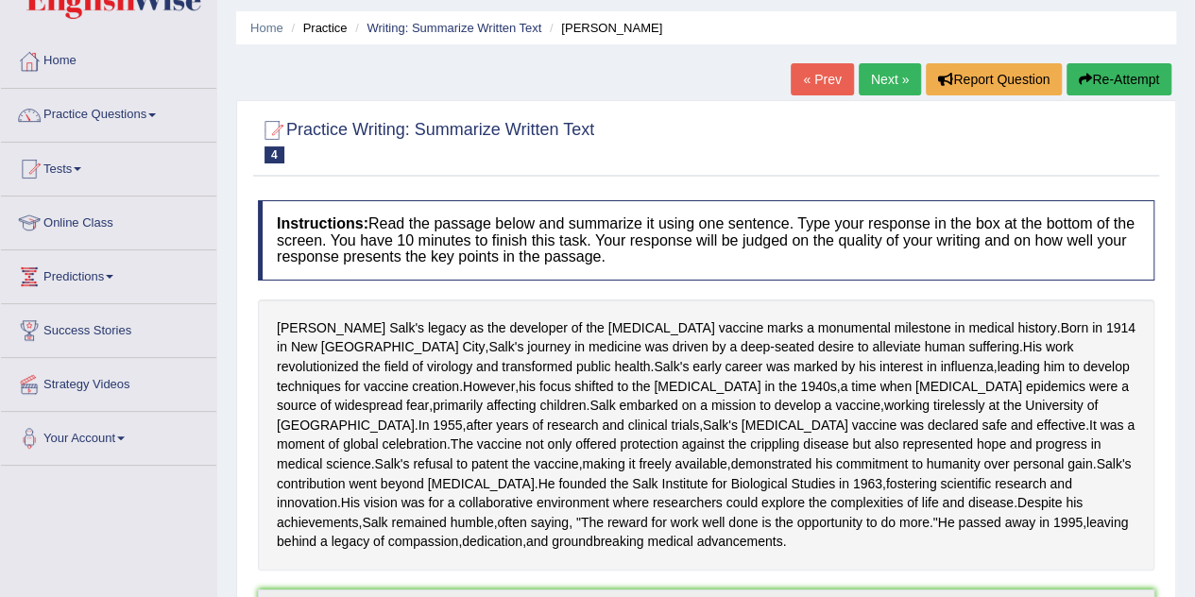
scroll to position [0, 0]
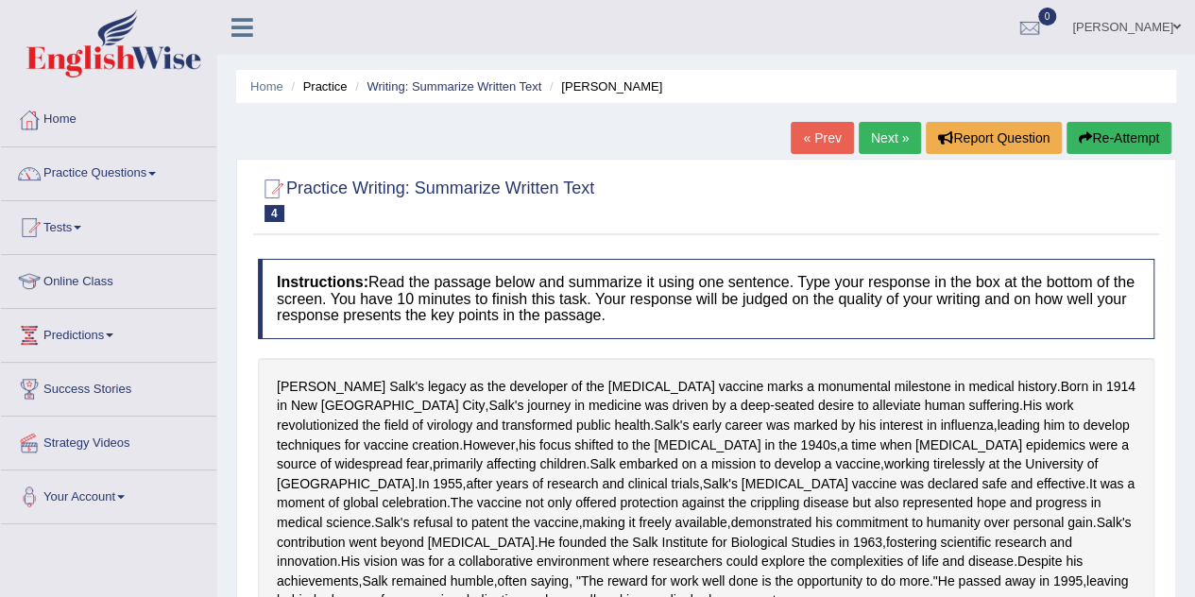
click at [1124, 144] on button "Re-Attempt" at bounding box center [1118, 138] width 105 height 32
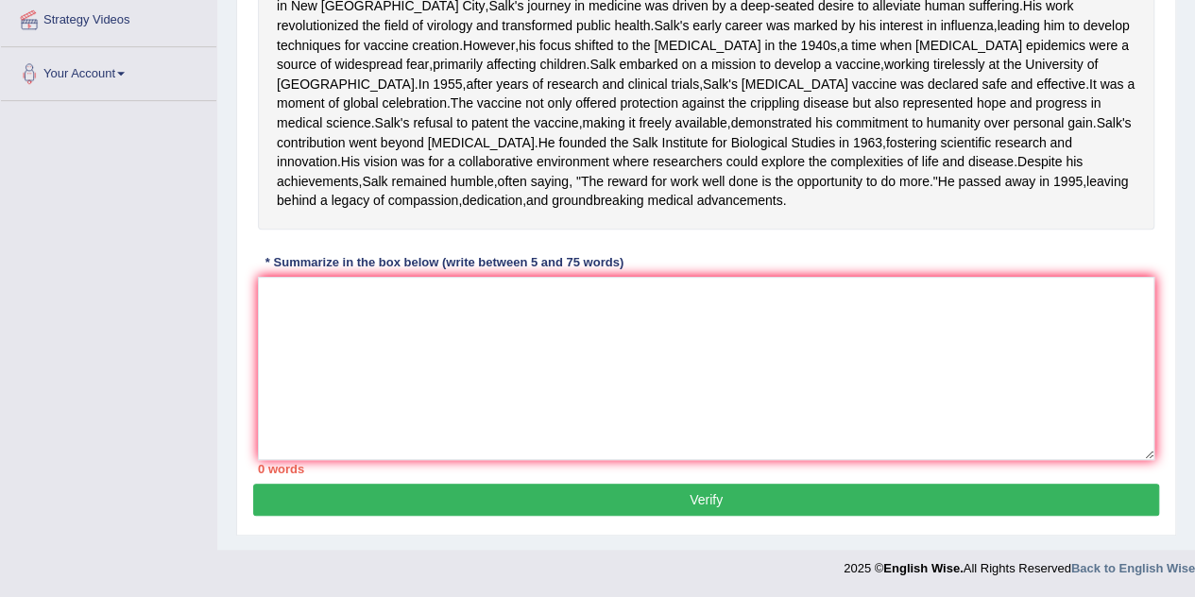
scroll to position [509, 0]
click at [723, 284] on textarea at bounding box center [706, 368] width 896 height 183
paste textarea "[PERSON_NAME] legacy as the developer o the [MEDICAL_DATA] marks a monumental m…"
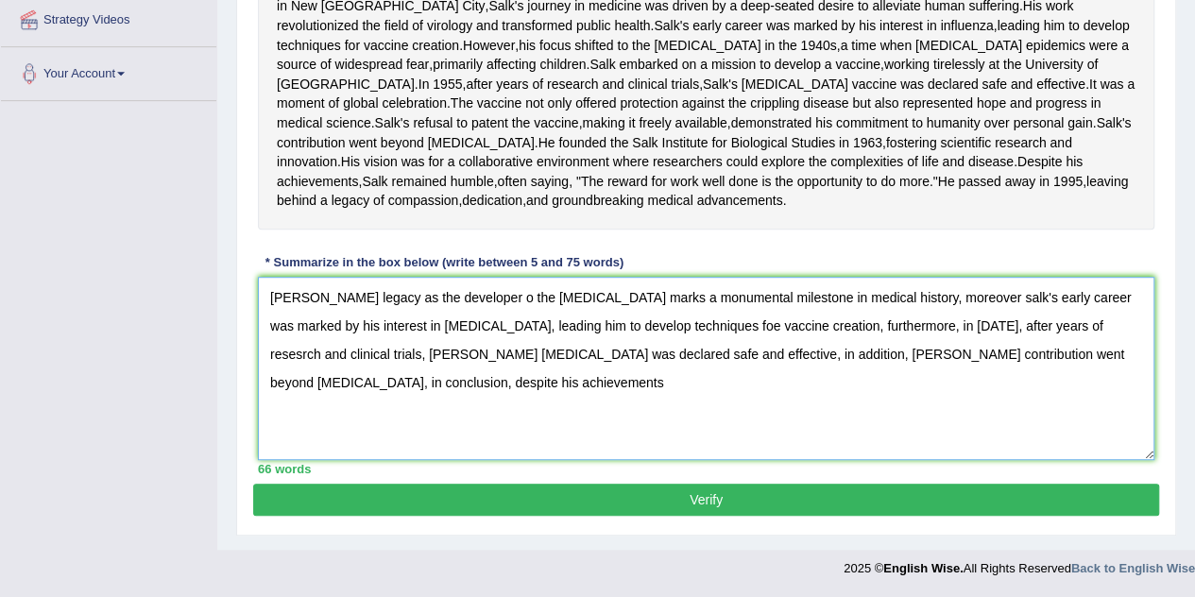
click at [885, 381] on textarea "[PERSON_NAME] legacy as the developer o the [MEDICAL_DATA] marks a monumental m…" at bounding box center [706, 368] width 896 height 183
click at [1101, 366] on textarea "[PERSON_NAME] legacy as the developer o the [MEDICAL_DATA] marks a monumental m…" at bounding box center [706, 368] width 896 height 183
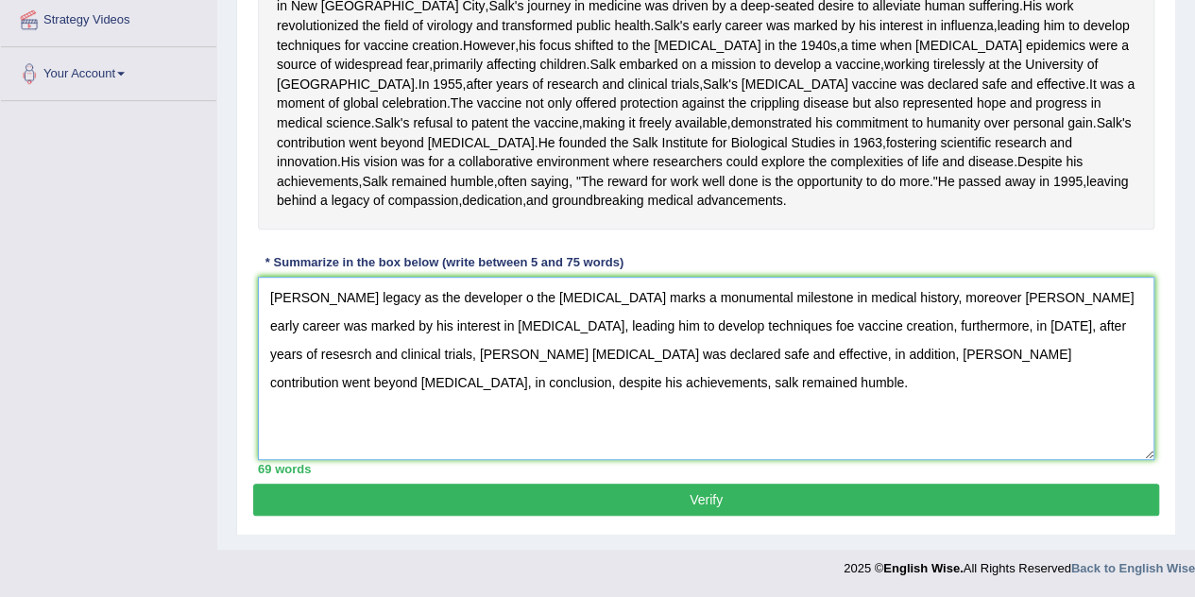
type textarea "[PERSON_NAME] legacy as the developer o the [MEDICAL_DATA] marks a monumental m…"
click at [718, 498] on button "Verify" at bounding box center [706, 499] width 906 height 32
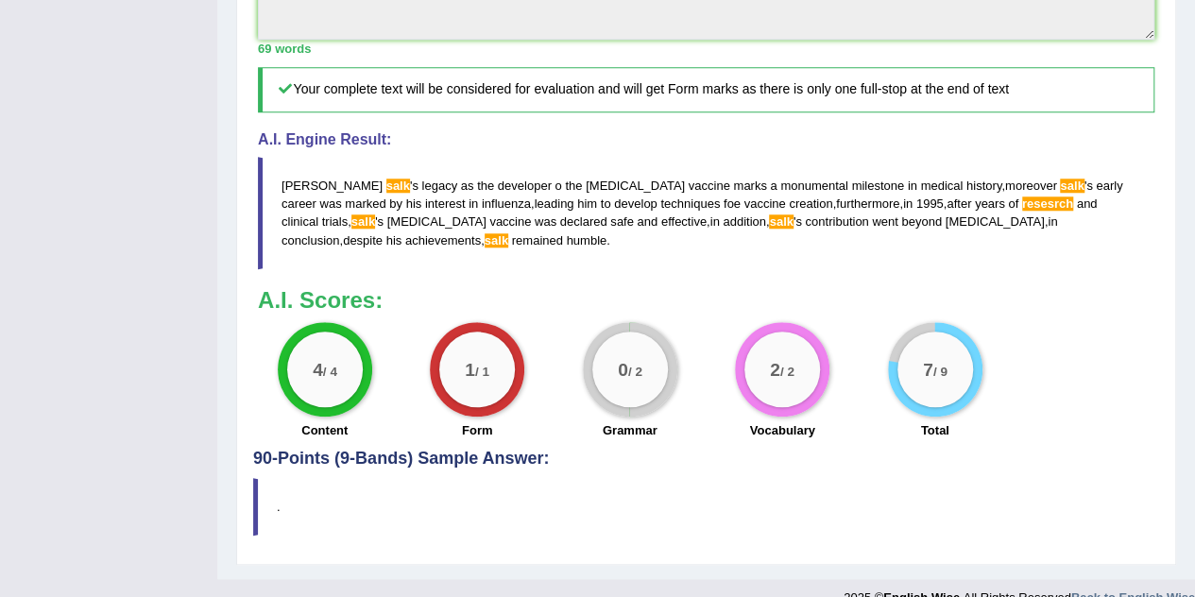
scroll to position [803, 0]
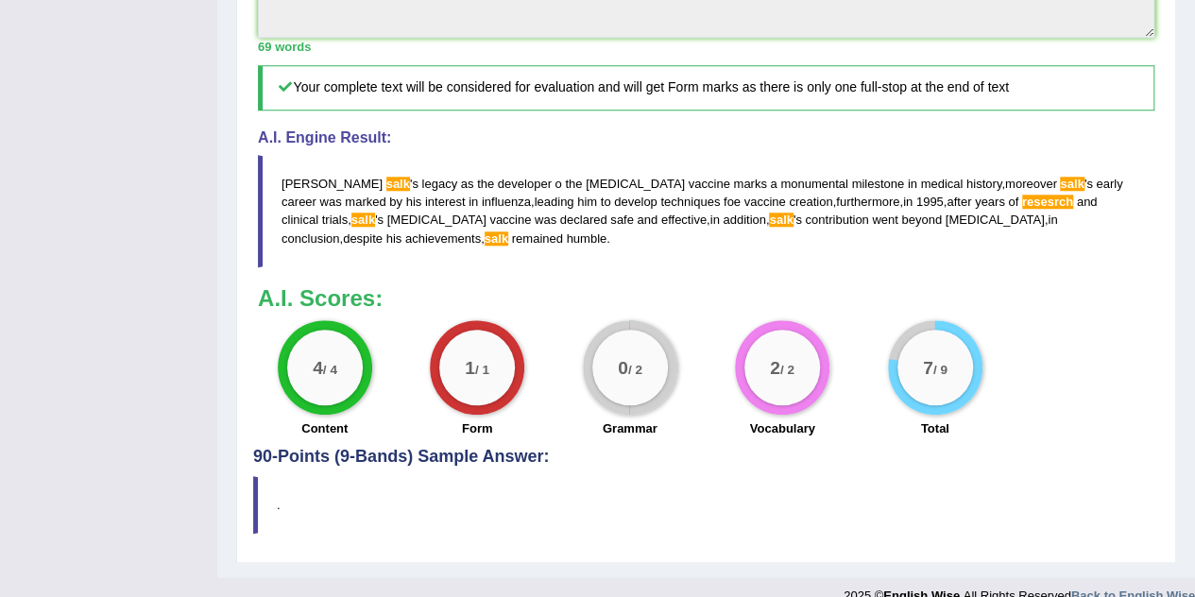
drag, startPoint x: 1205, startPoint y: 333, endPoint x: 1208, endPoint y: 551, distance: 217.2
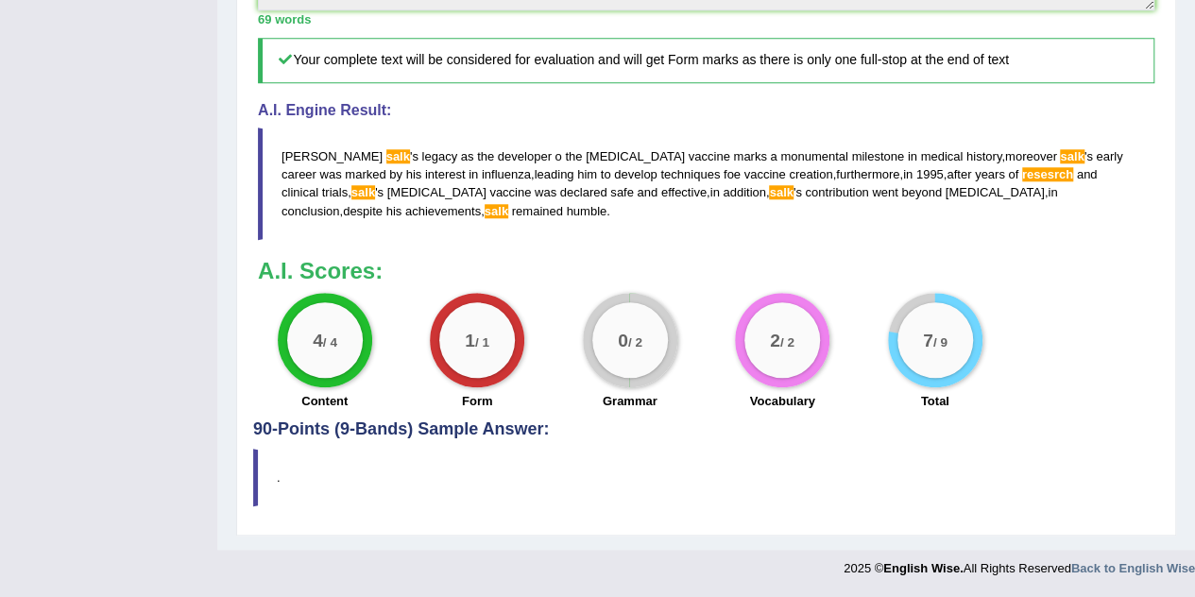
drag, startPoint x: 277, startPoint y: 176, endPoint x: 1012, endPoint y: 188, distance: 735.7
click at [1012, 188] on blockquote "Jonas salk ' s legacy as the developer o the polio vaccine marks a monumental m…" at bounding box center [706, 182] width 896 height 111
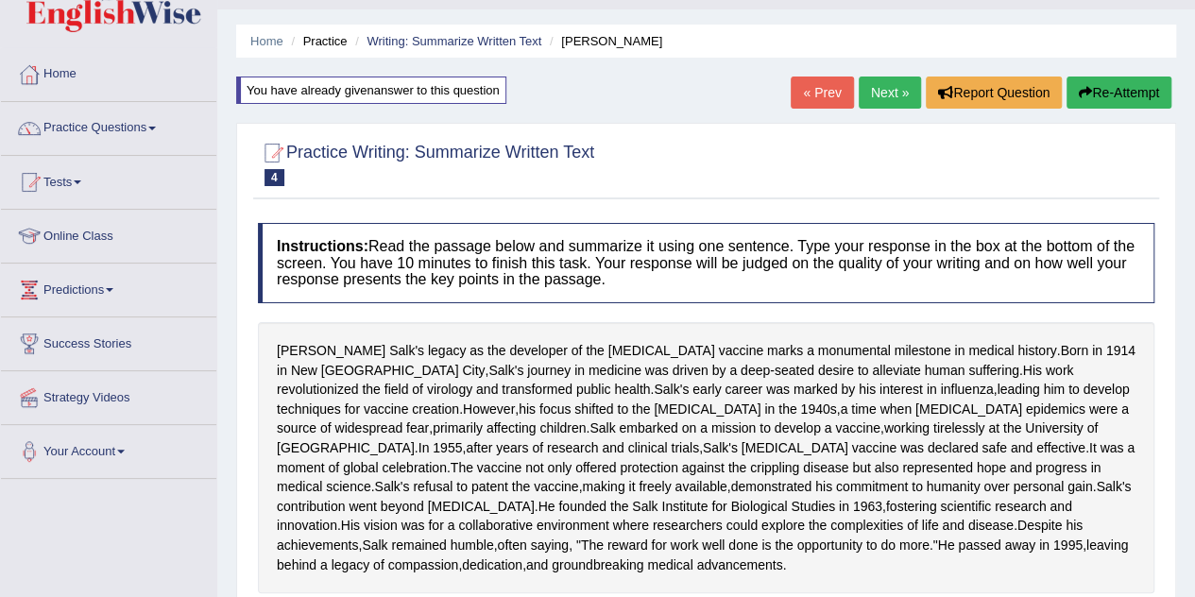
scroll to position [42, 0]
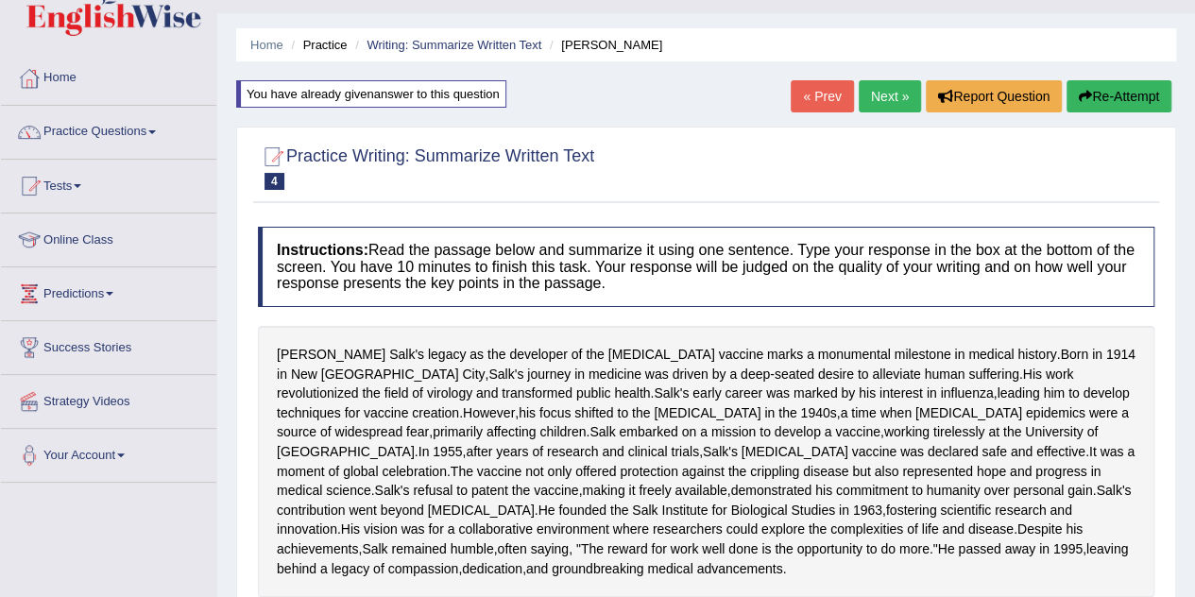
click at [1124, 83] on button "Re-Attempt" at bounding box center [1118, 96] width 105 height 32
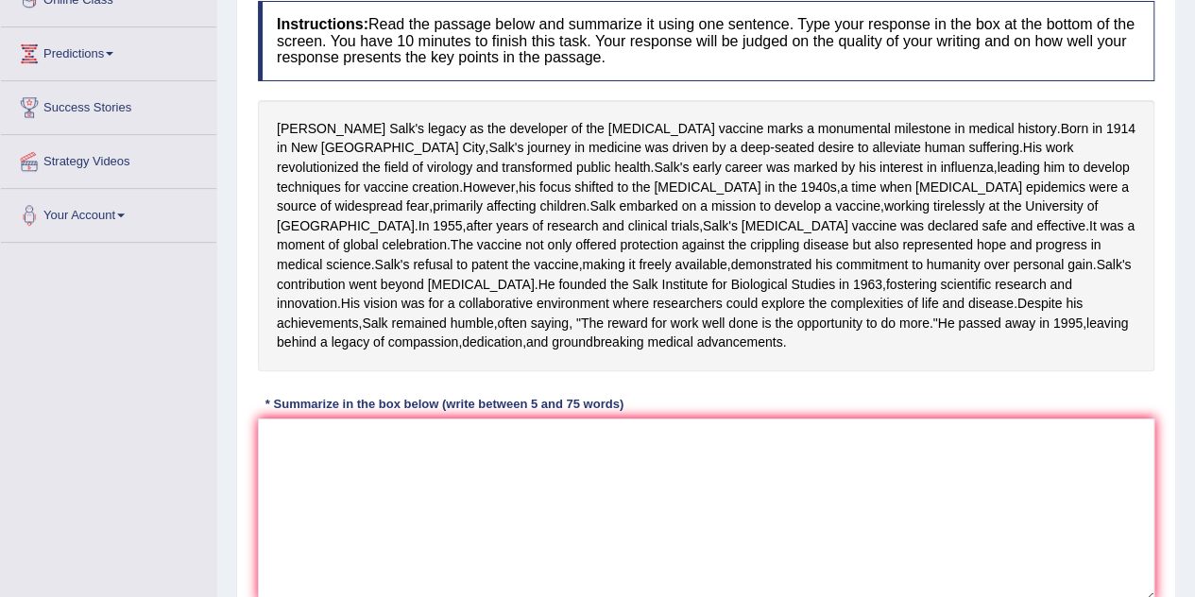
scroll to position [297, 0]
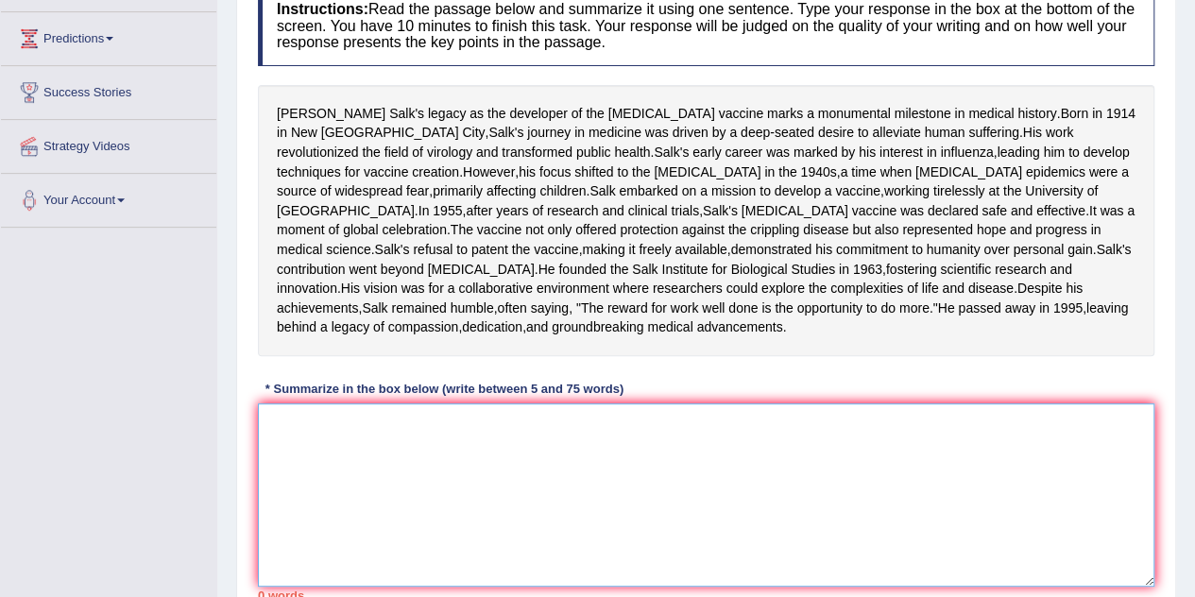
click at [736, 551] on textarea at bounding box center [706, 494] width 896 height 183
paste textarea "[PERSON_NAME] legacy as the developer o the [MEDICAL_DATA] marks a monumental m…"
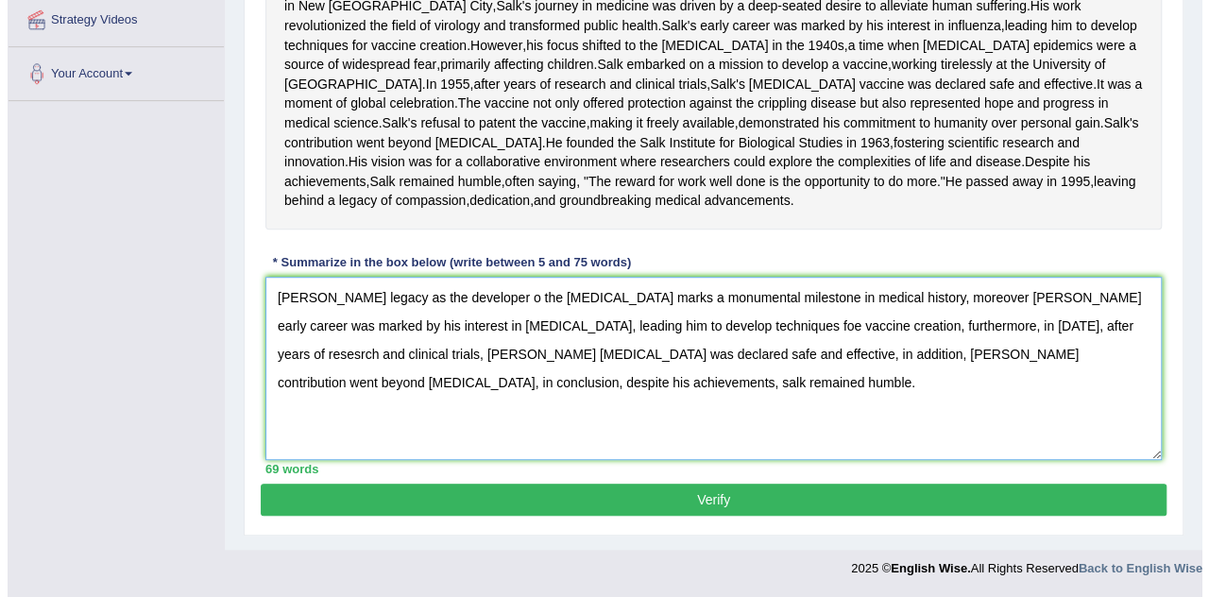
scroll to position [490, 0]
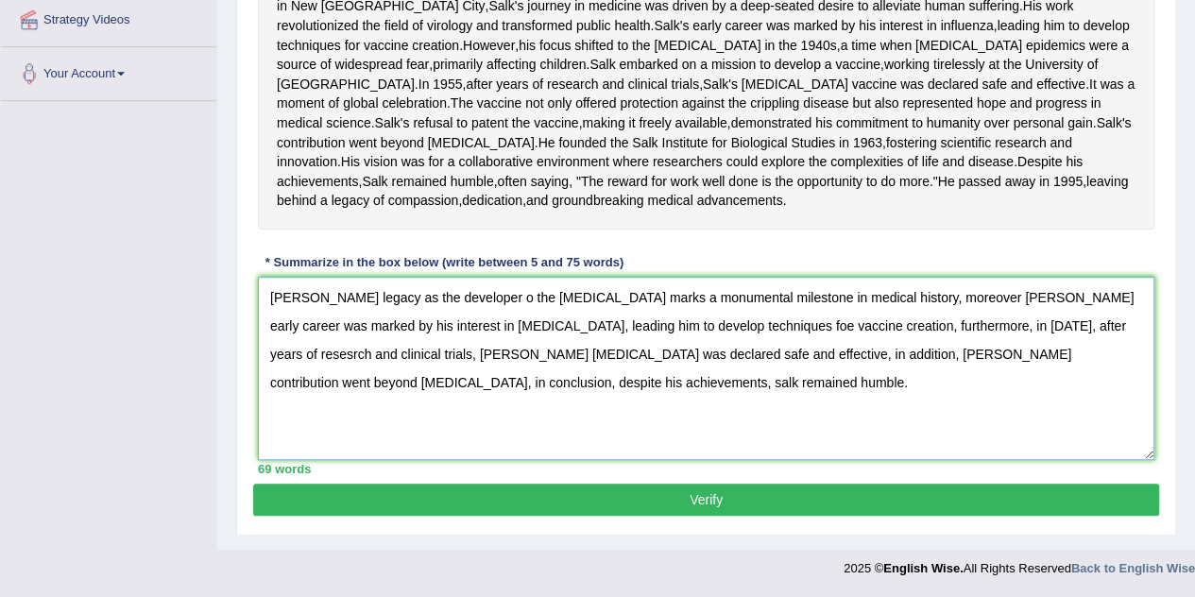
click at [1003, 352] on textarea "[PERSON_NAME] legacy as the developer o the [MEDICAL_DATA] marks a monumental m…" at bounding box center [706, 368] width 896 height 183
click at [1031, 405] on textarea "[PERSON_NAME] legacy as the developer o the [MEDICAL_DATA] marks a monumental m…" at bounding box center [706, 368] width 896 height 183
click at [343, 327] on textarea "[PERSON_NAME] legacy as the developer o the [MEDICAL_DATA] marks a monumental m…" at bounding box center [706, 368] width 896 height 183
click at [978, 325] on textarea "[PERSON_NAME] legacy as the developer o the [MEDICAL_DATA] marks a monumental m…" at bounding box center [706, 368] width 896 height 183
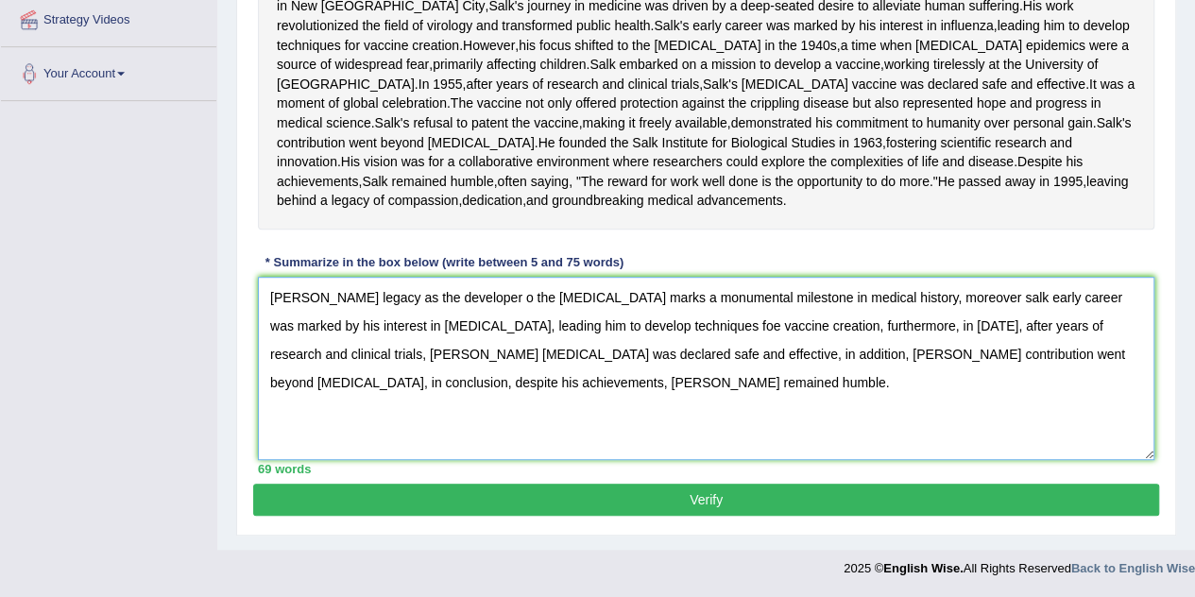
click at [1136, 351] on textarea "Jonas salk legacy as the developer o the polio vaccine marks a monumental miles…" at bounding box center [706, 368] width 896 height 183
type textarea "Jonas salk legacy as the developer o the polio vaccine marks a monumental miles…"
click at [733, 516] on button "Verify" at bounding box center [706, 499] width 906 height 32
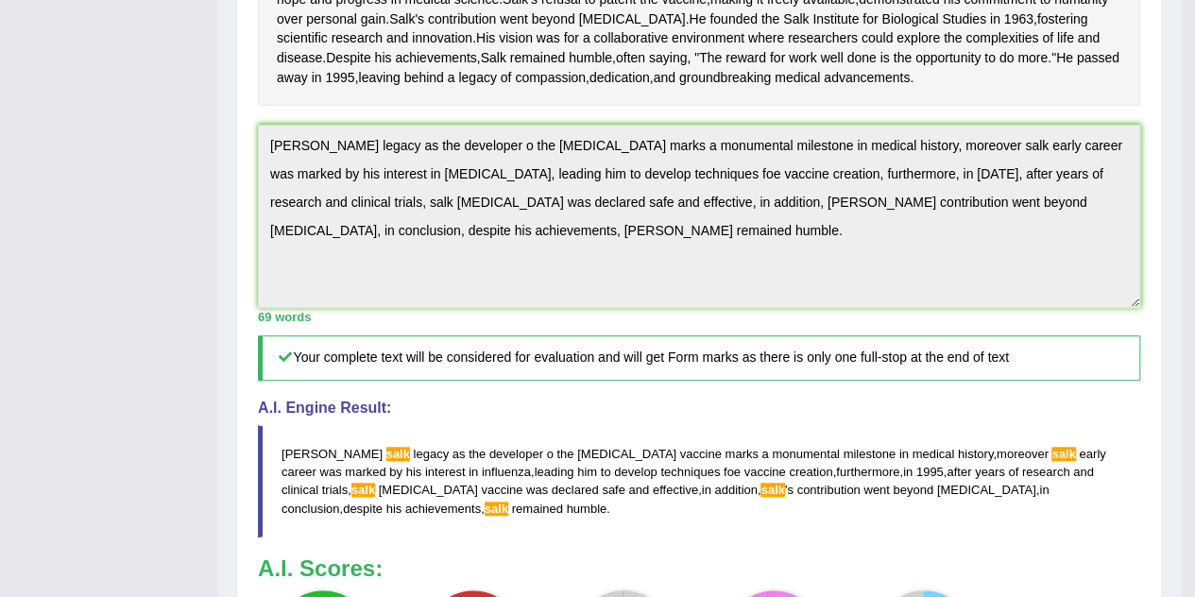
drag, startPoint x: 1208, startPoint y: 273, endPoint x: 1208, endPoint y: 462, distance: 188.9
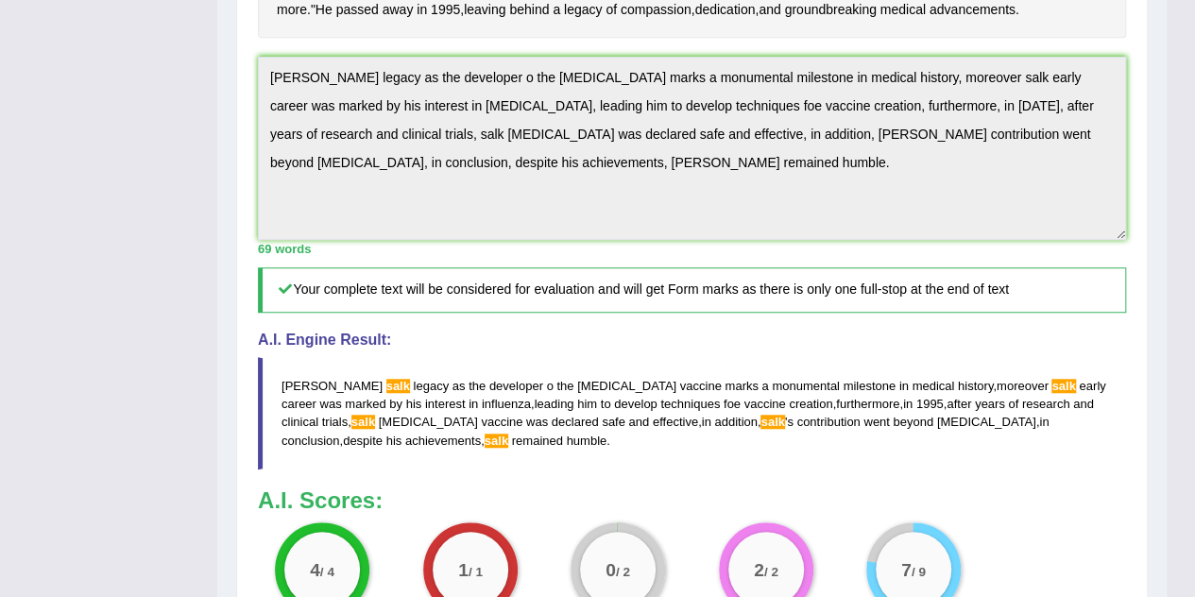
scroll to position [561, 0]
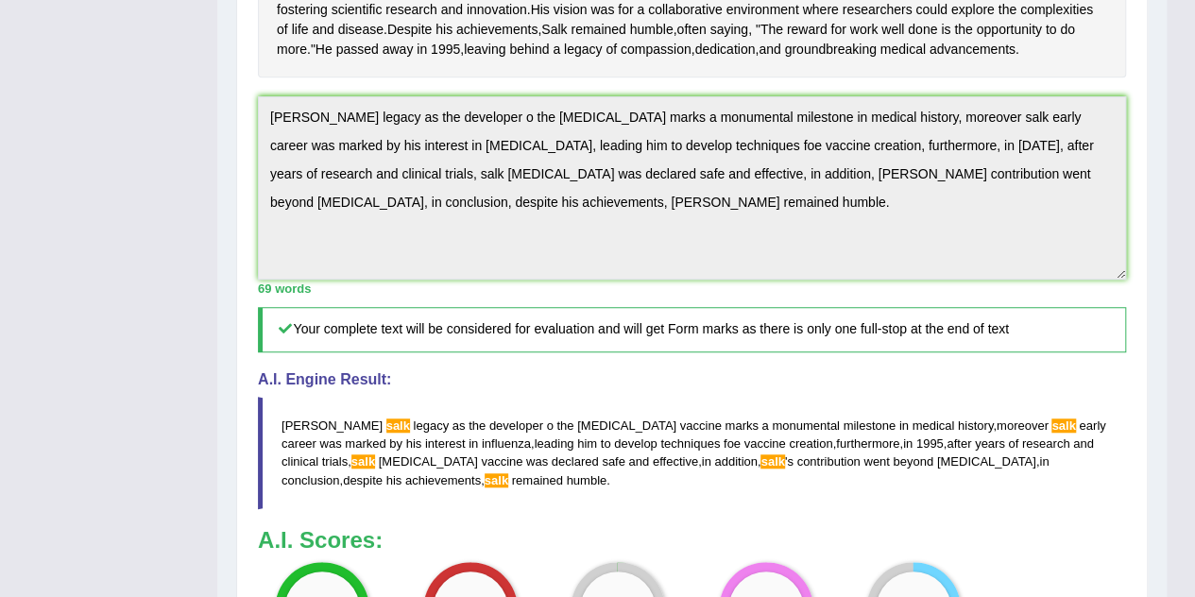
click at [212, 202] on div "Toggle navigation Home Practice Questions Speaking Practice Read Aloud Repeat S…" at bounding box center [583, 147] width 1166 height 1417
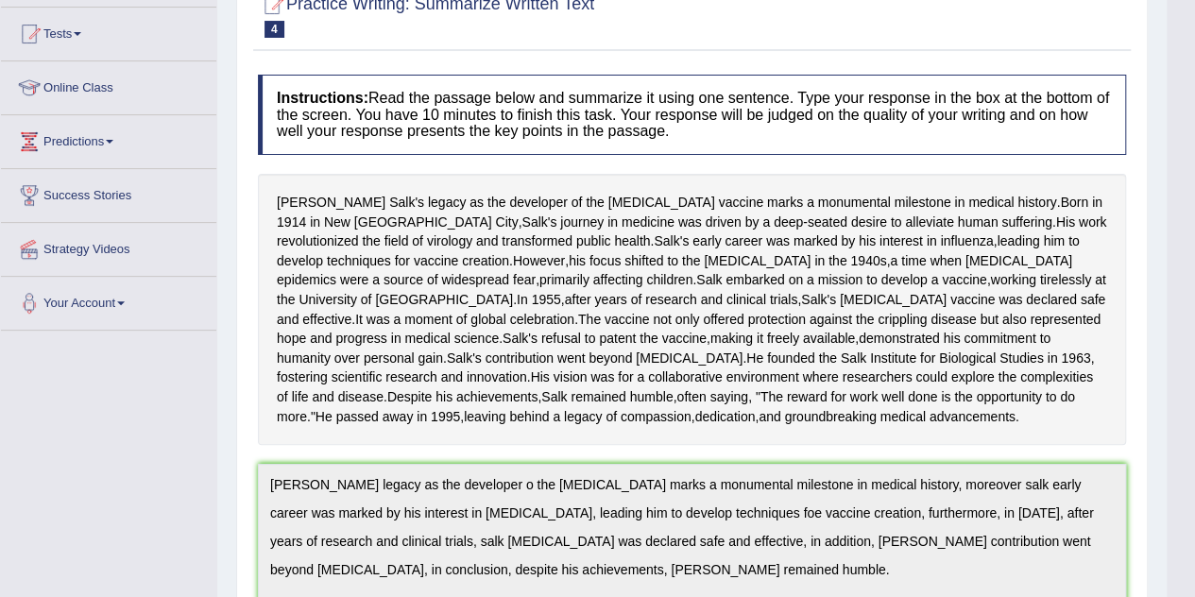
scroll to position [0, 0]
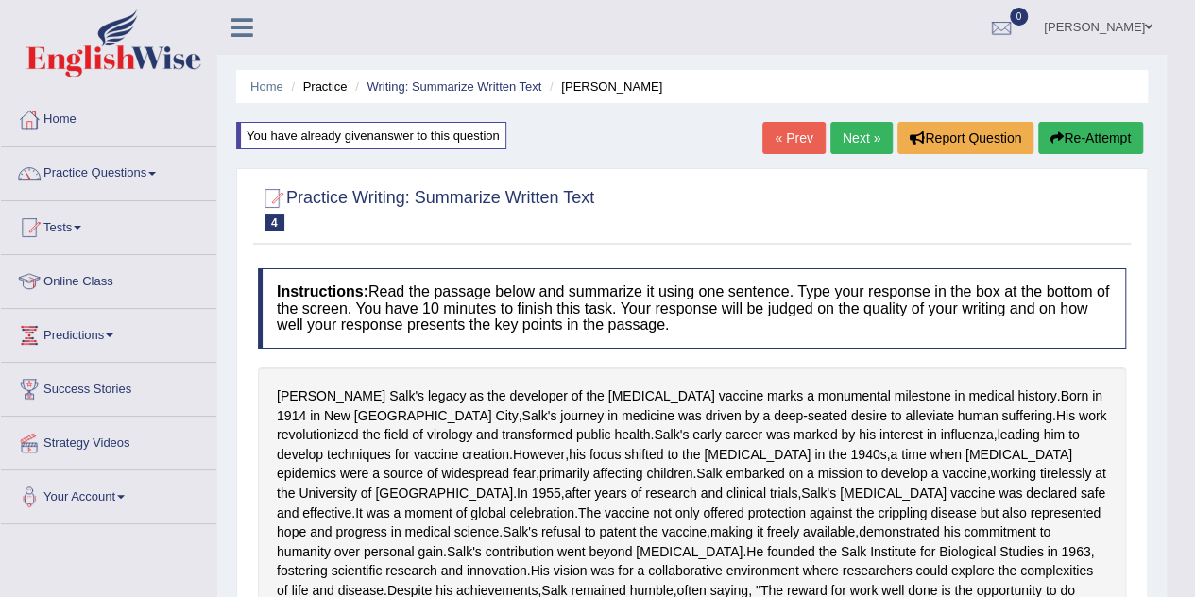
click at [1094, 124] on button "Re-Attempt" at bounding box center [1090, 138] width 105 height 32
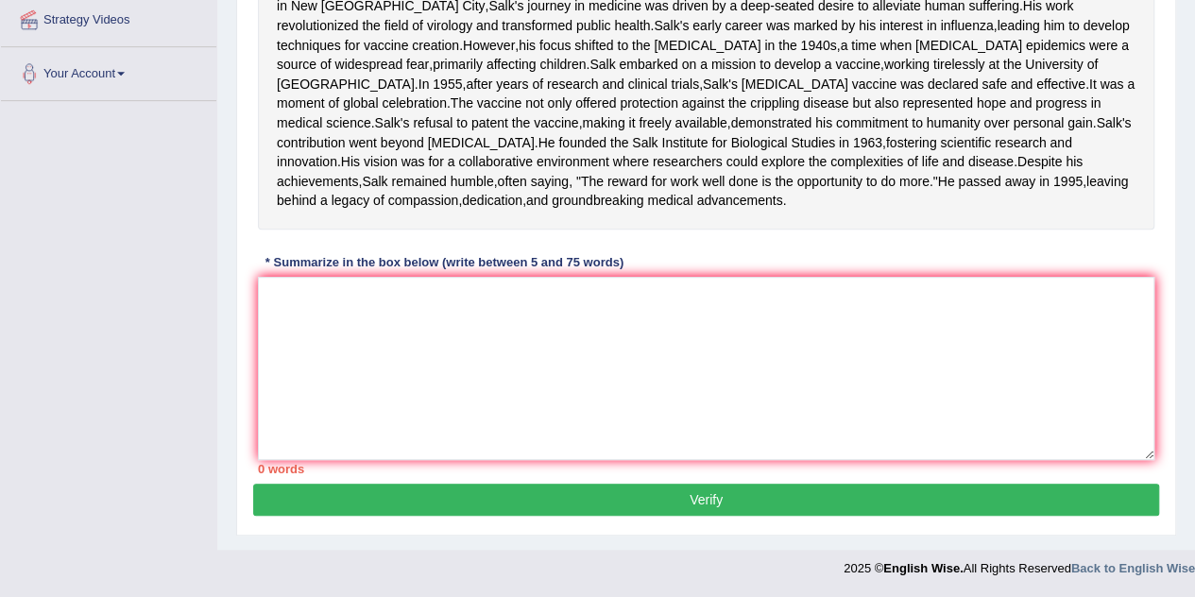
scroll to position [516, 0]
click at [563, 355] on textarea at bounding box center [706, 368] width 896 height 183
paste textarea "Jonas Salk's legacy as the developer of the polio vaccine marks a monumental mi…"
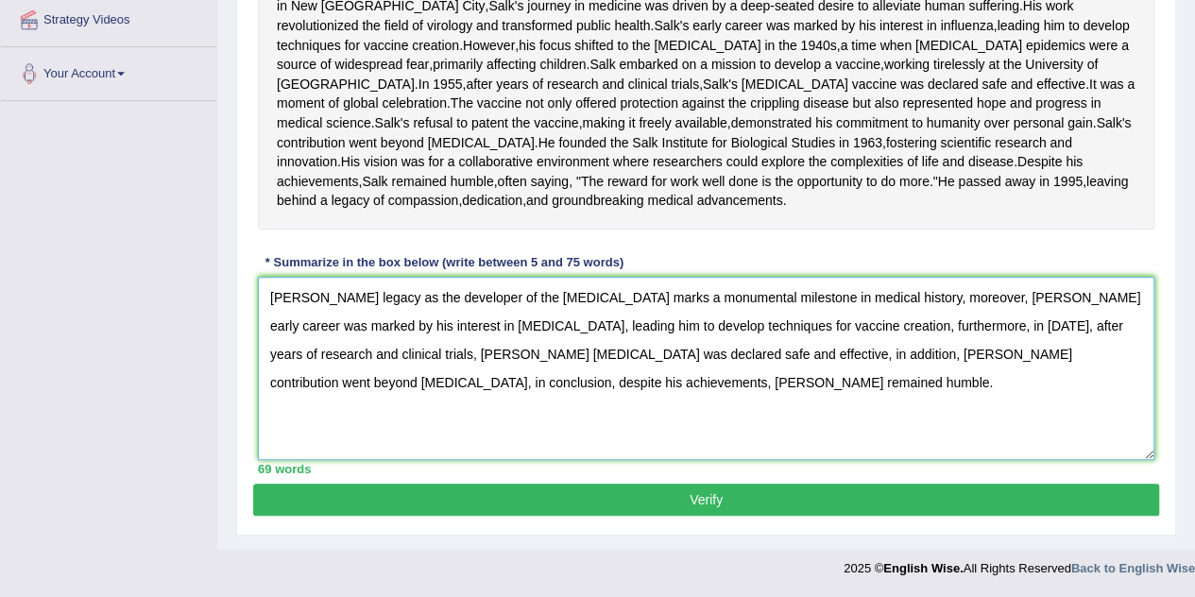
type textarea "Jonas Salk's legacy as the developer of the polio vaccine marks a monumental mi…"
click at [731, 484] on button "Verify" at bounding box center [706, 499] width 906 height 32
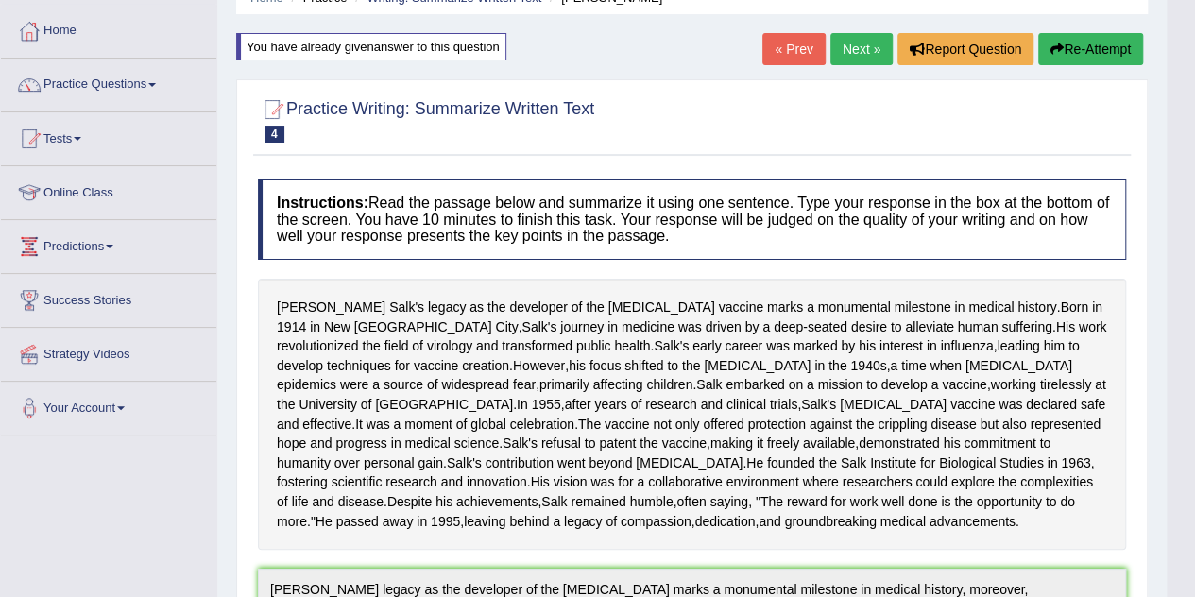
scroll to position [0, 0]
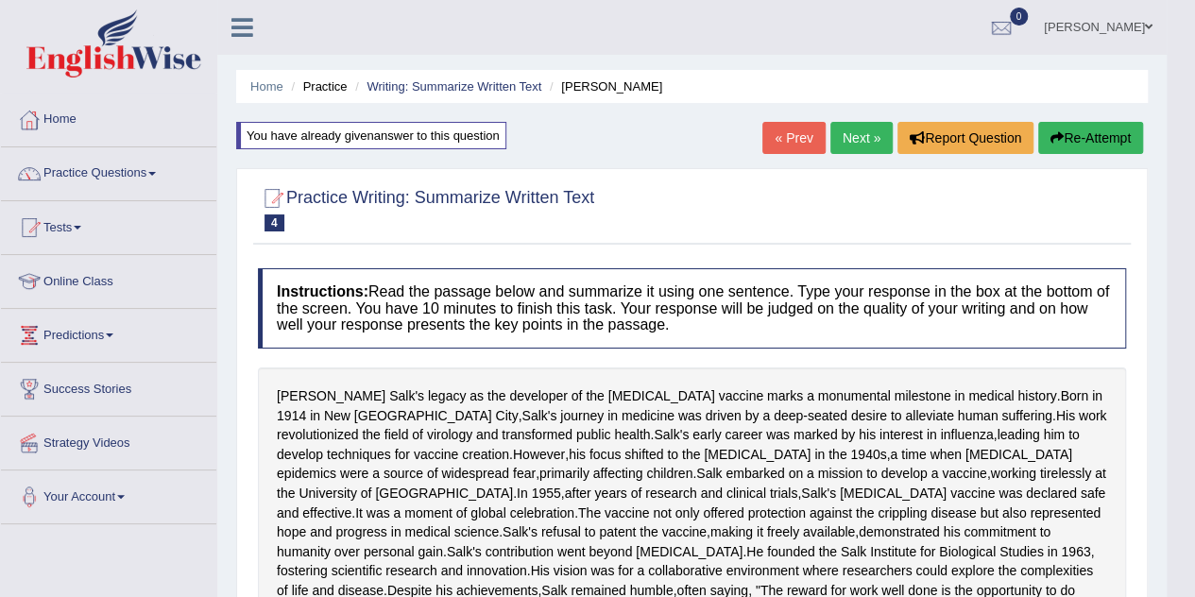
click at [864, 148] on link "Next »" at bounding box center [861, 138] width 62 height 32
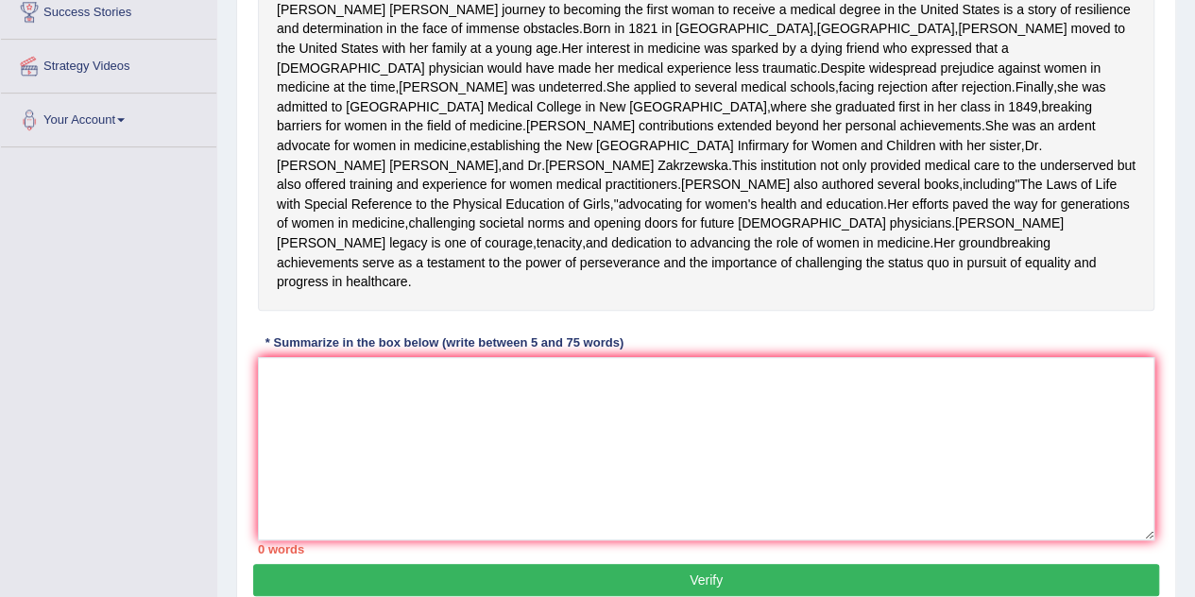
scroll to position [348, 0]
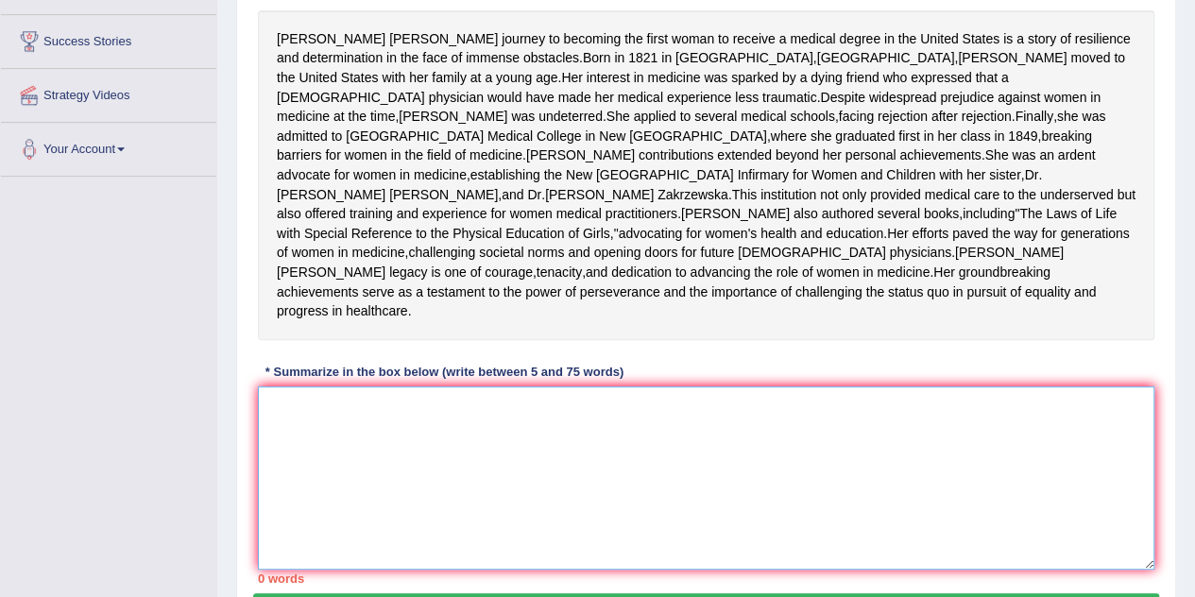
click at [620, 504] on textarea at bounding box center [706, 477] width 896 height 183
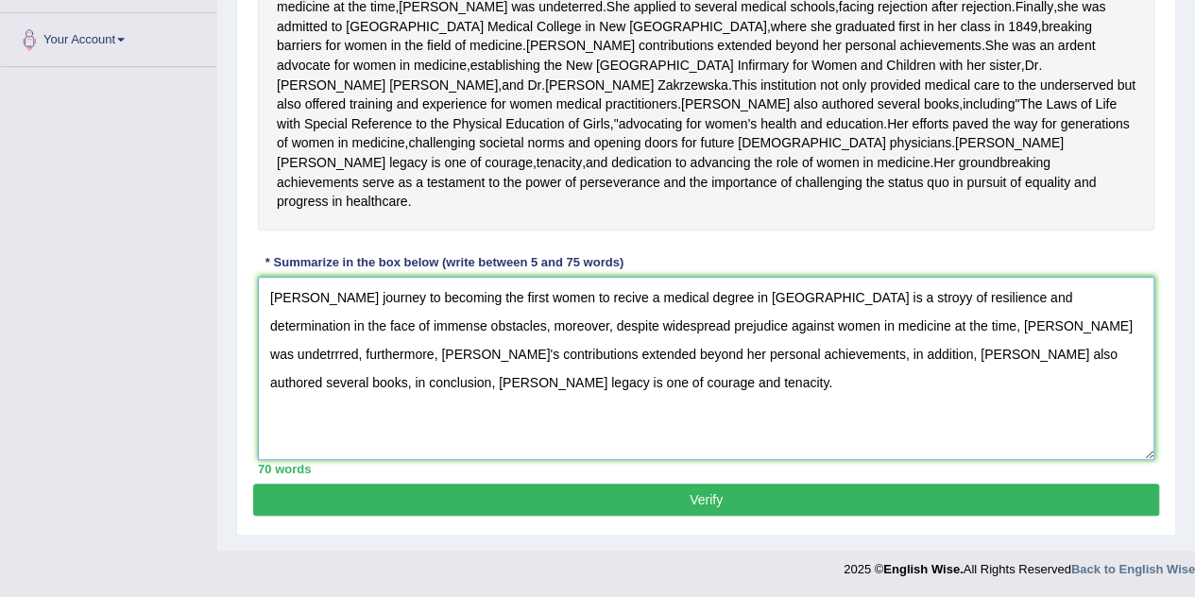
scroll to position [551, 0]
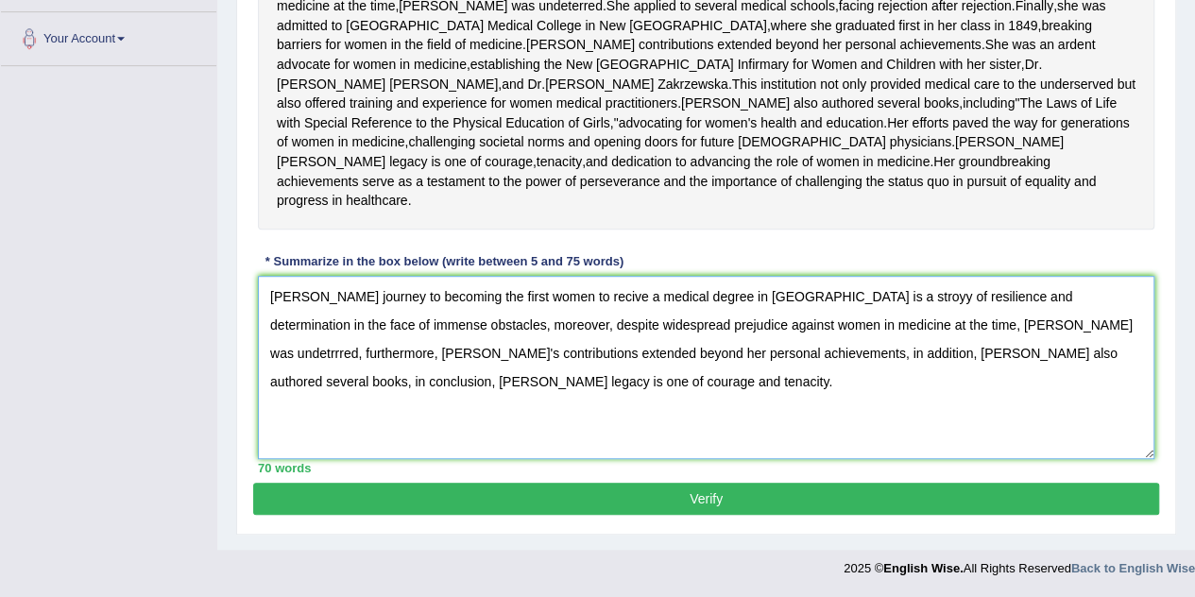
type textarea "[PERSON_NAME] journey to becoming the first women to recive a medical degree in…"
click at [734, 505] on button "Verify" at bounding box center [706, 499] width 906 height 32
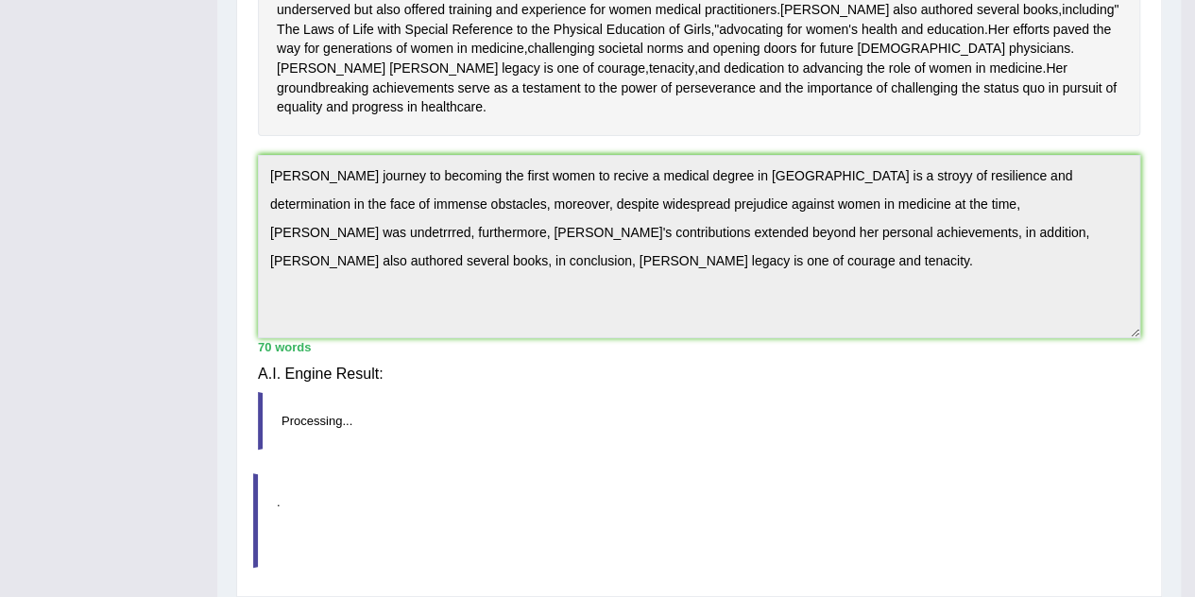
scroll to position [540, 0]
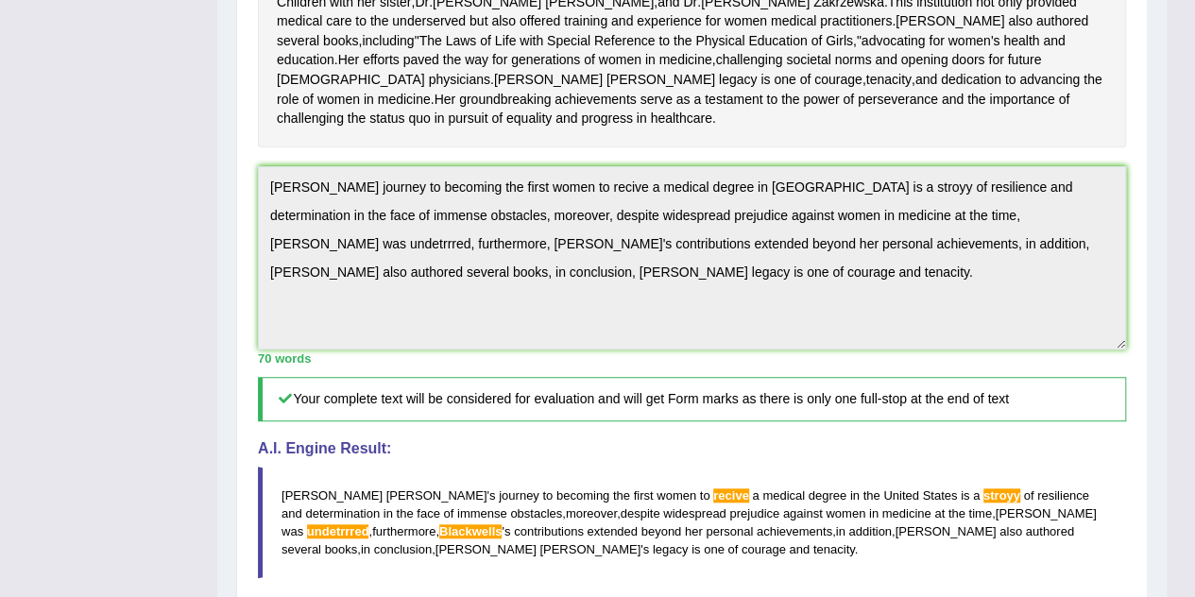
drag, startPoint x: 1208, startPoint y: 337, endPoint x: 1208, endPoint y: 502, distance: 165.3
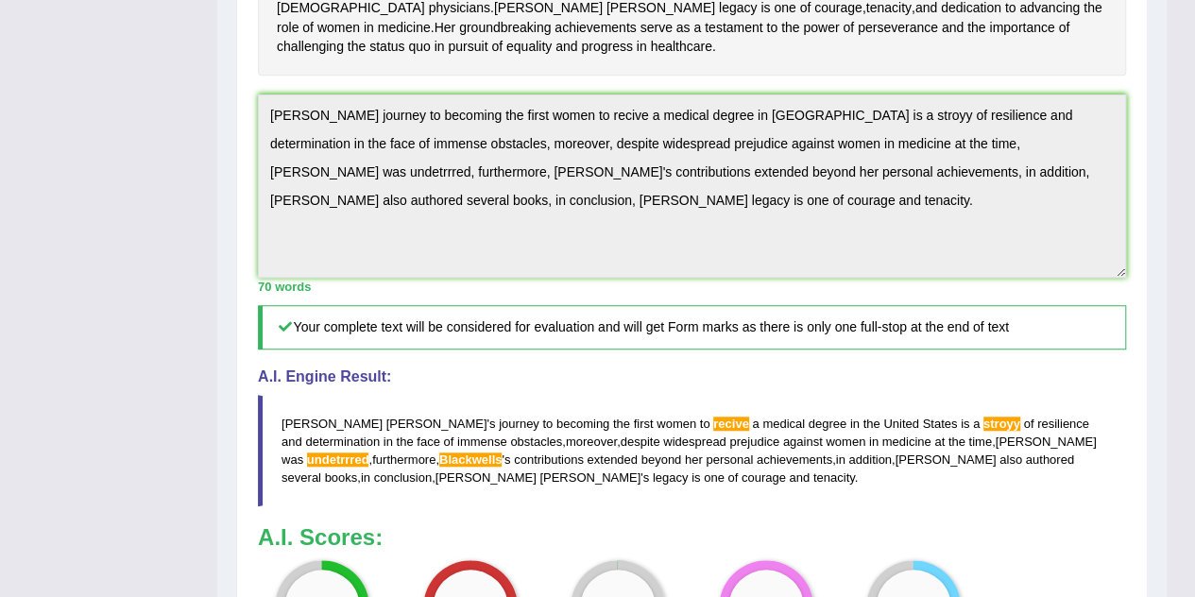
scroll to position [603, 0]
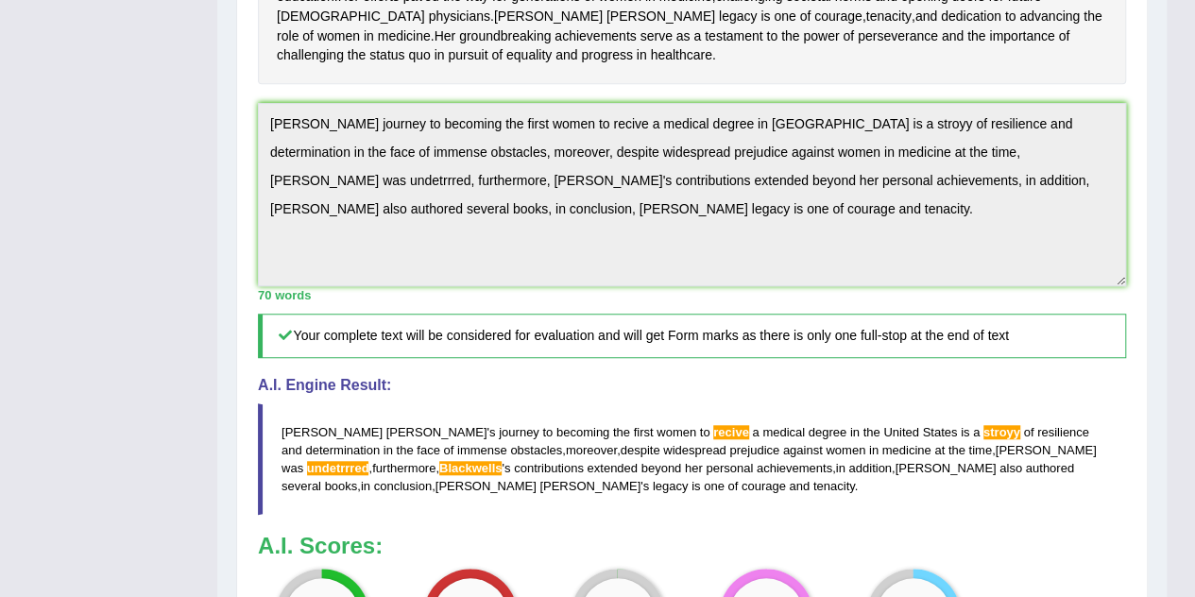
click at [222, 207] on div "Home Practice Writing: Summarize Written Text Elizabeth Blackwell « Prev Next »…" at bounding box center [691, 111] width 949 height 1429
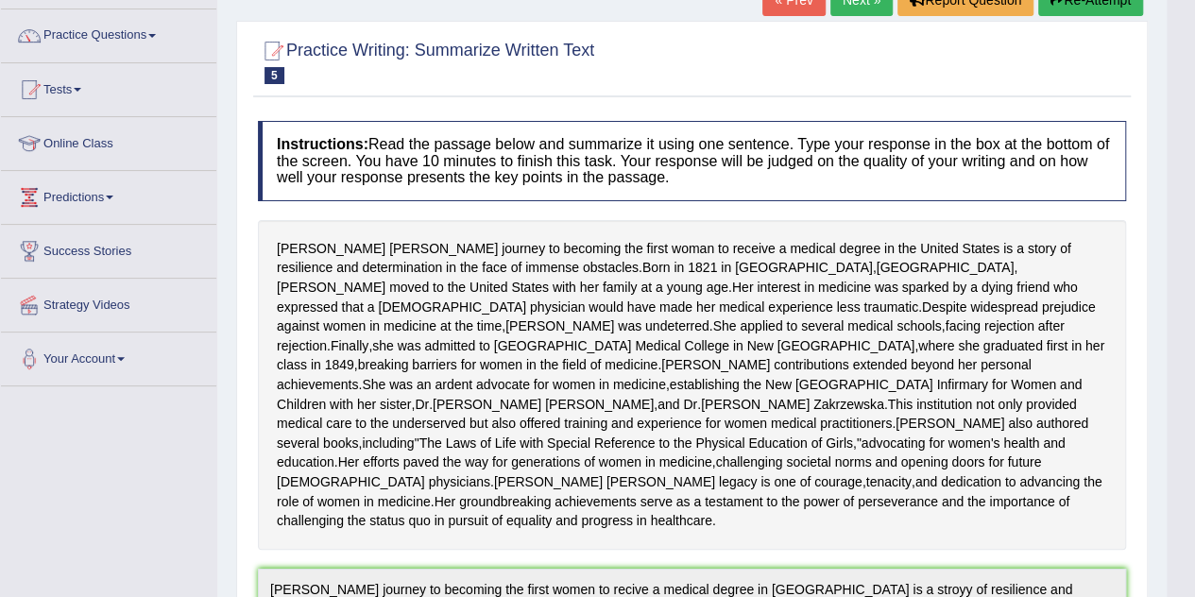
scroll to position [91, 0]
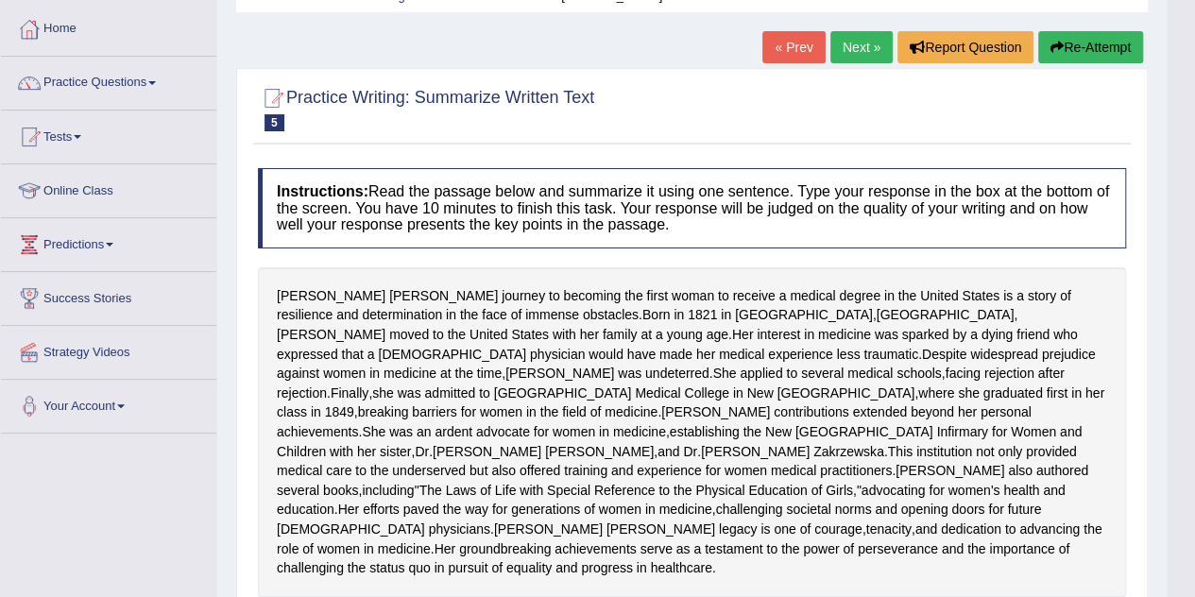
click at [1100, 55] on button "Re-Attempt" at bounding box center [1090, 47] width 105 height 32
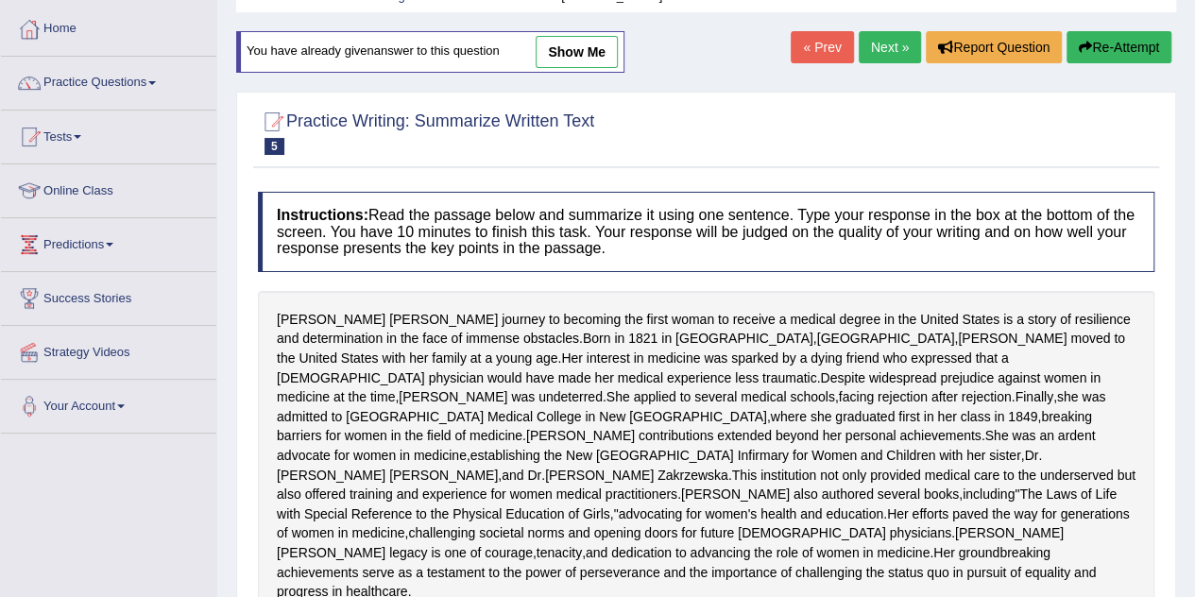
scroll to position [574, 0]
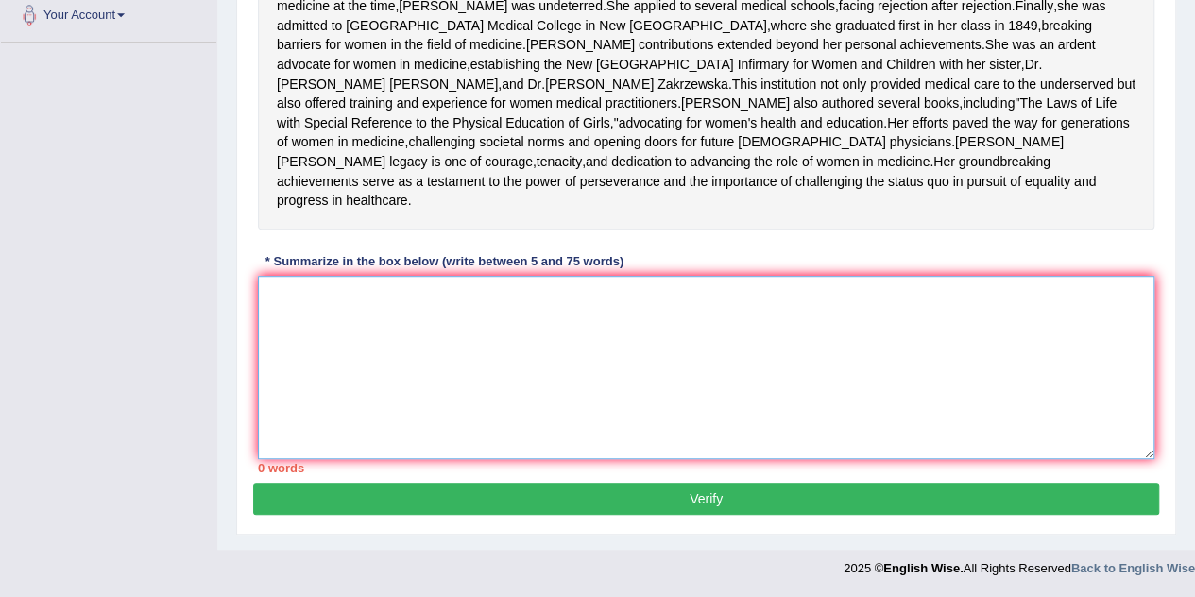
click at [821, 365] on textarea at bounding box center [706, 367] width 896 height 183
paste textarea "[PERSON_NAME] journey to becoming the first women to recive a medical degree in…"
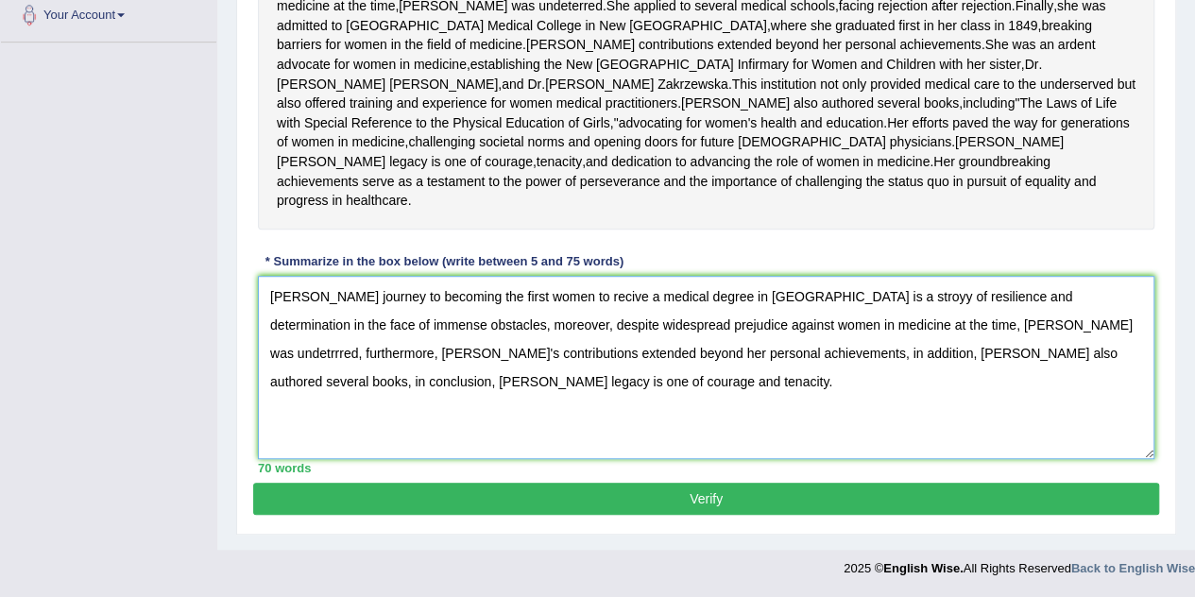
click at [946, 305] on textarea "[PERSON_NAME] journey to becoming the first women to recive a medical degree in…" at bounding box center [706, 367] width 896 height 183
click at [406, 362] on textarea "[PERSON_NAME] journey to becoming the first women to recive a medical degree in…" at bounding box center [706, 367] width 896 height 183
type textarea "[PERSON_NAME] journey to becoming the first women to recive a medical degree in…"
click at [743, 494] on button "Verify" at bounding box center [706, 499] width 906 height 32
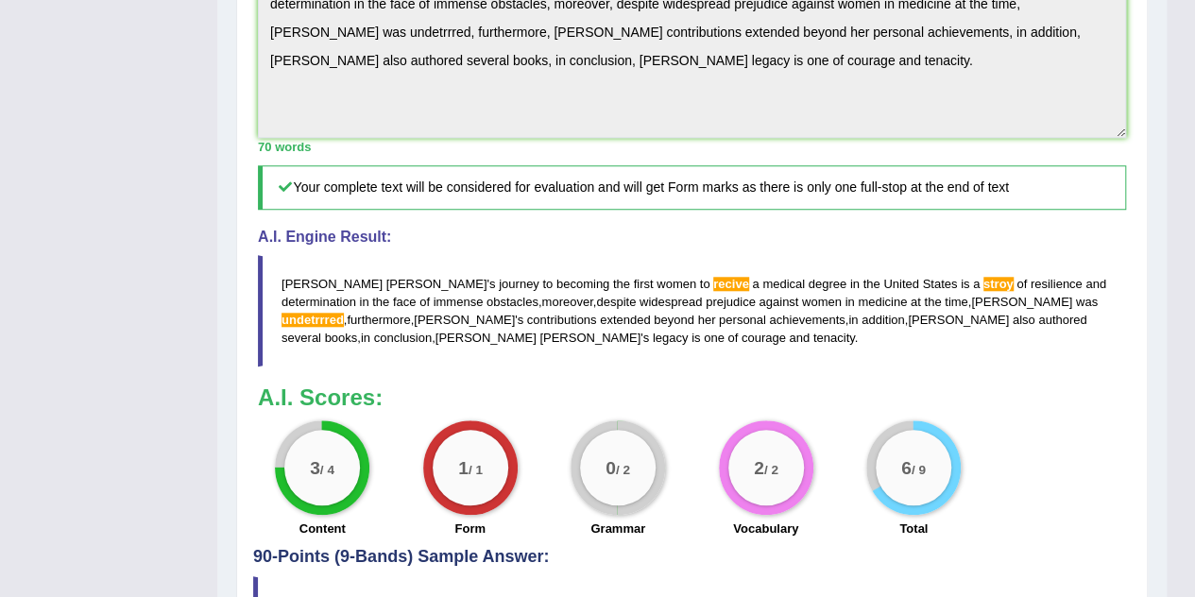
scroll to position [757, 0]
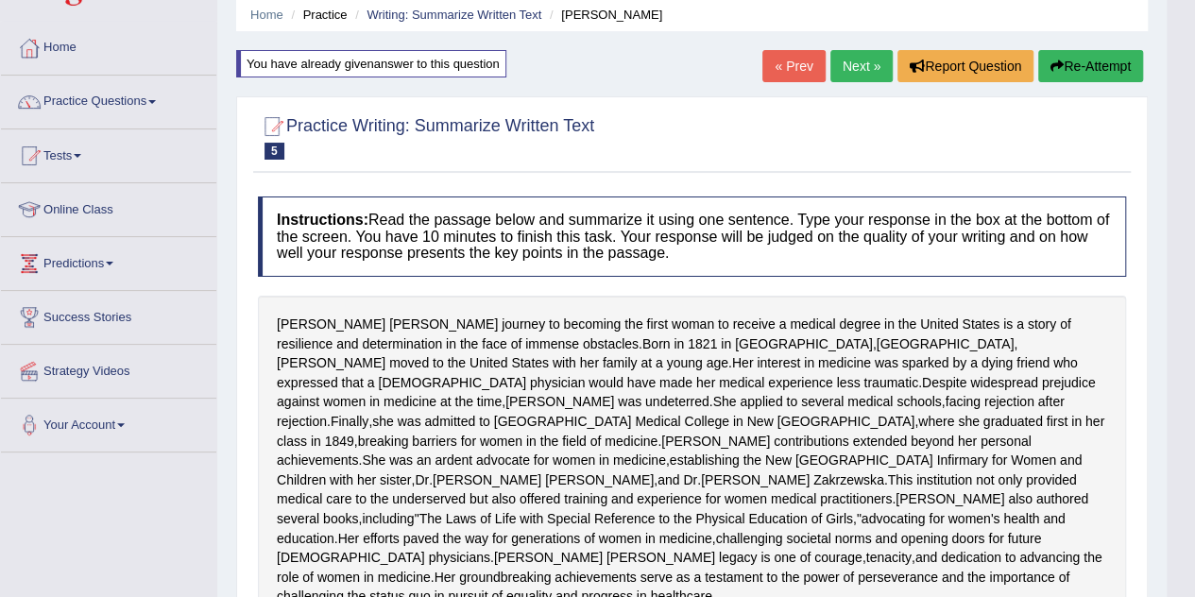
scroll to position [45, 0]
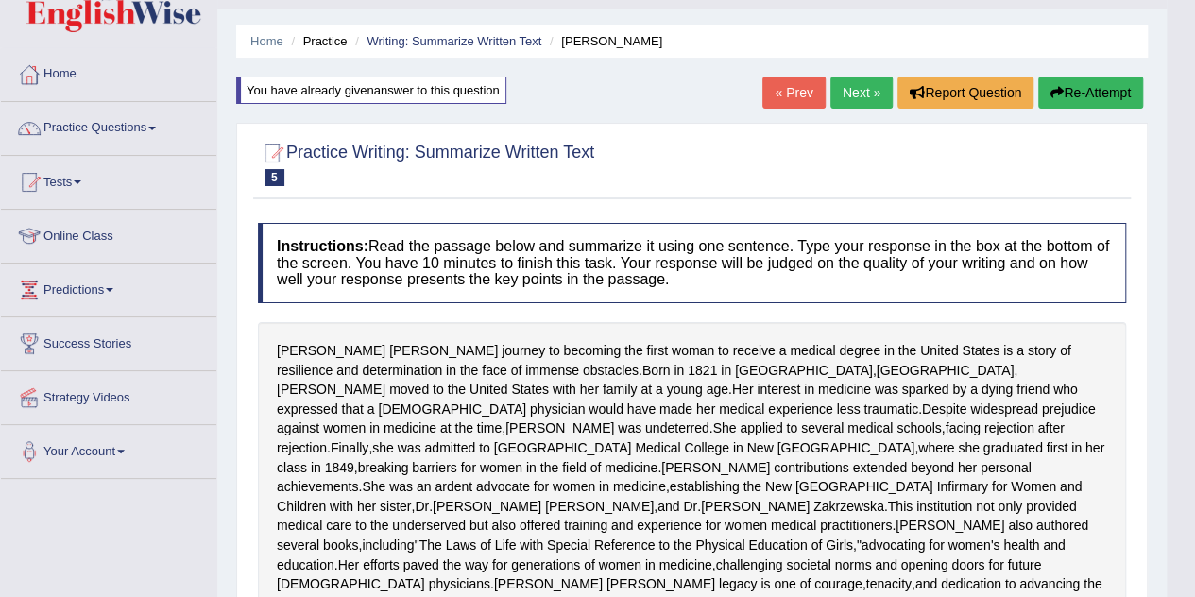
click at [1060, 87] on button "Re-Attempt" at bounding box center [1090, 92] width 105 height 32
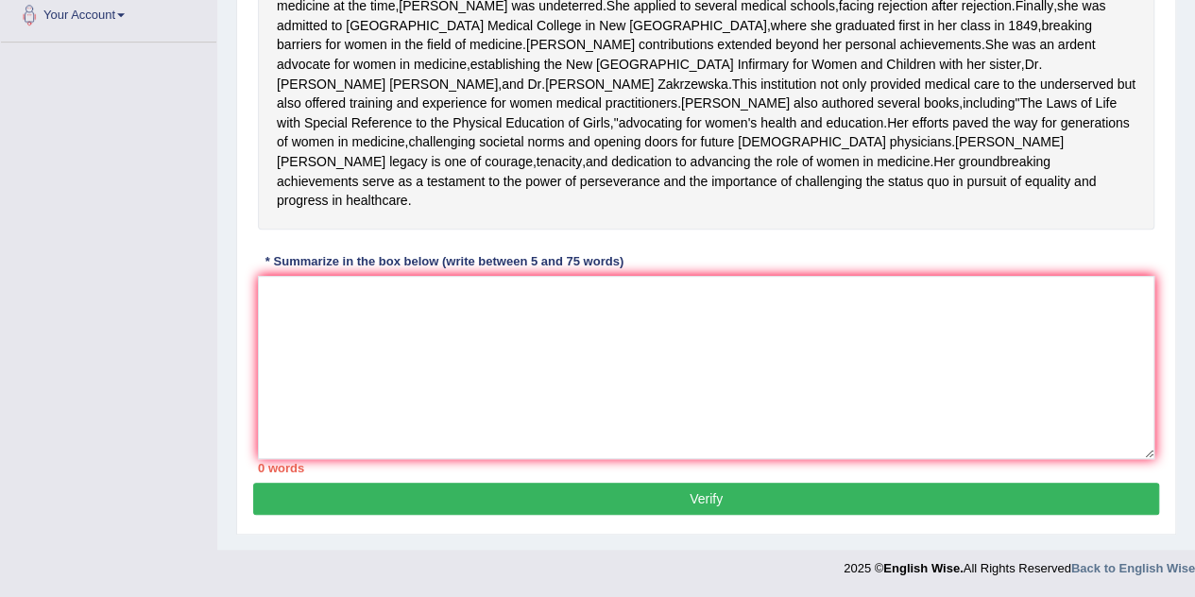
scroll to position [533, 0]
click at [661, 356] on textarea at bounding box center [706, 367] width 896 height 183
paste textarea "[PERSON_NAME] journey to becoming the first women to recive a medical degree in…"
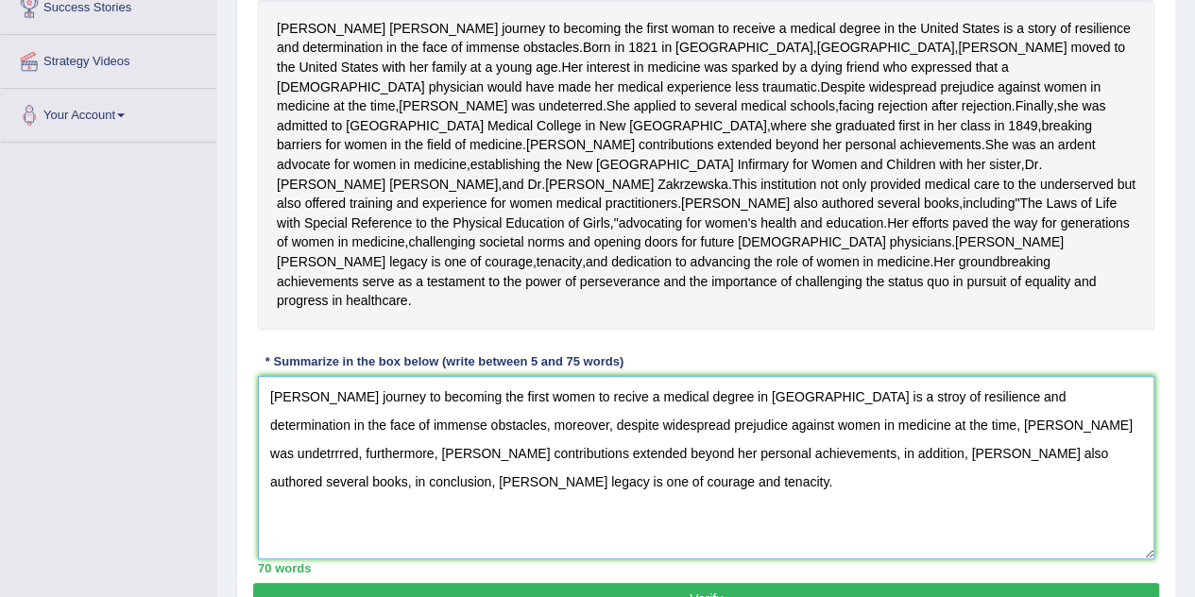
scroll to position [383, 0]
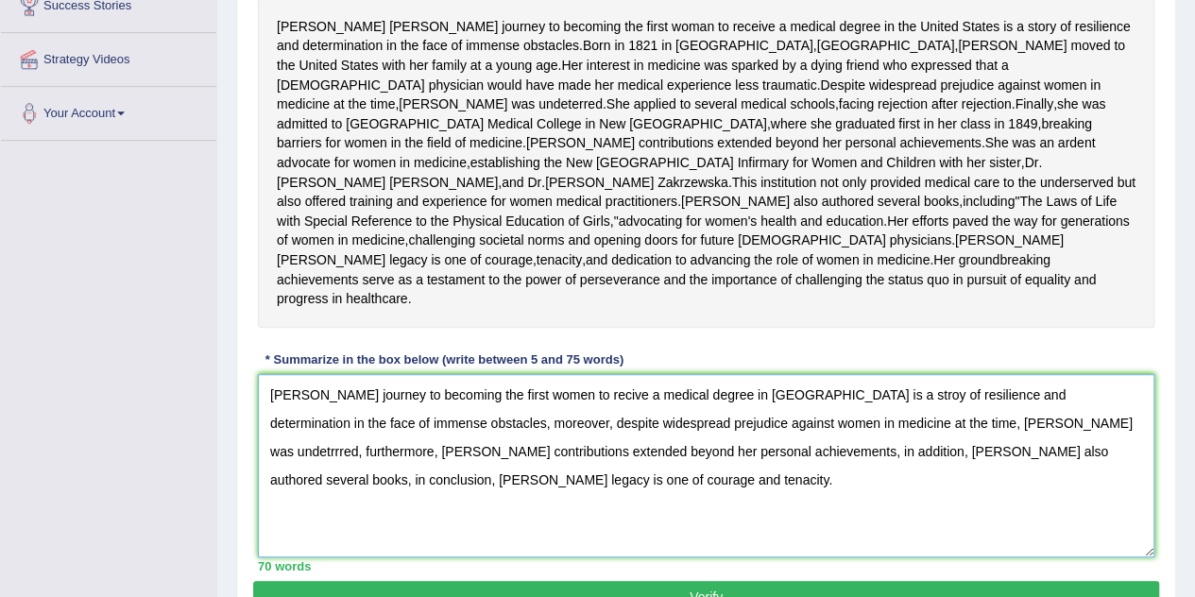
click at [640, 493] on textarea "Elizabeth Blackwell's journey to becoming the first women to recive a medical d…" at bounding box center [706, 465] width 896 height 183
click at [1069, 520] on textarea "Elizabeth Blackwell's journey to becoming the first women to receive a medical …" at bounding box center [706, 465] width 896 height 183
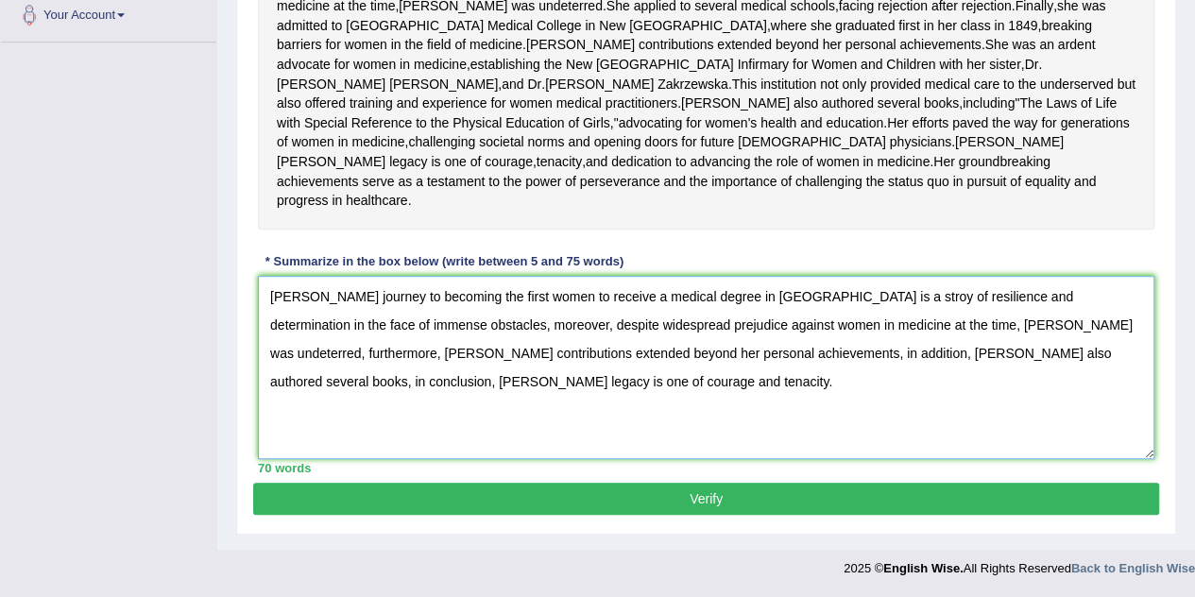
scroll to position [574, 0]
type textarea "[PERSON_NAME] journey to becoming the first women to receive a medical degree i…"
click at [709, 502] on button "Verify" at bounding box center [706, 499] width 906 height 32
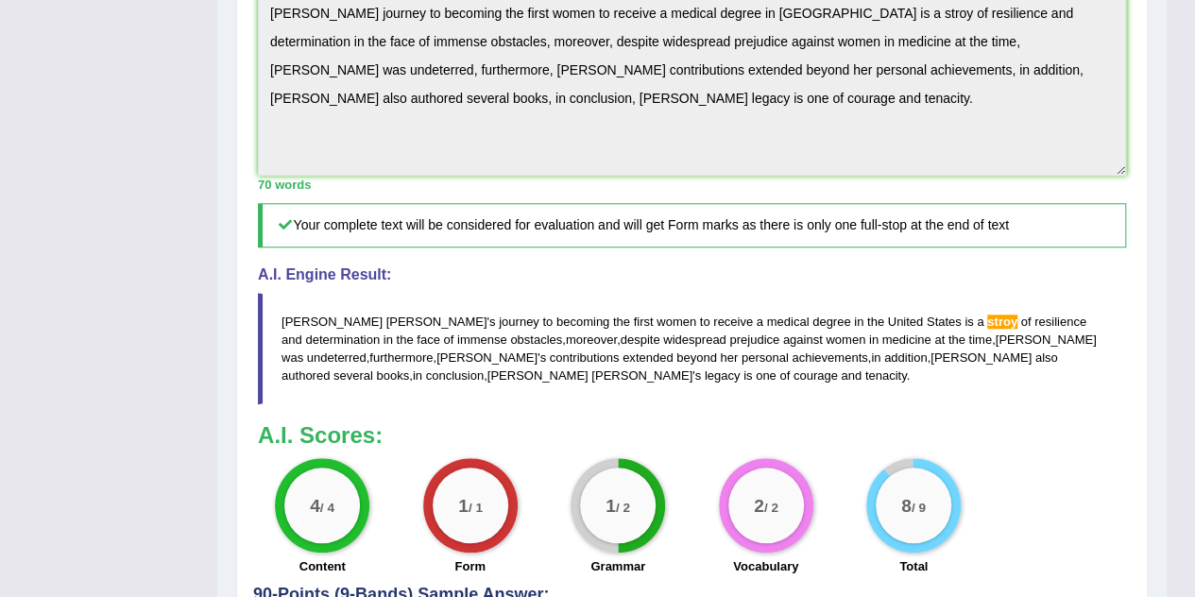
scroll to position [981, 0]
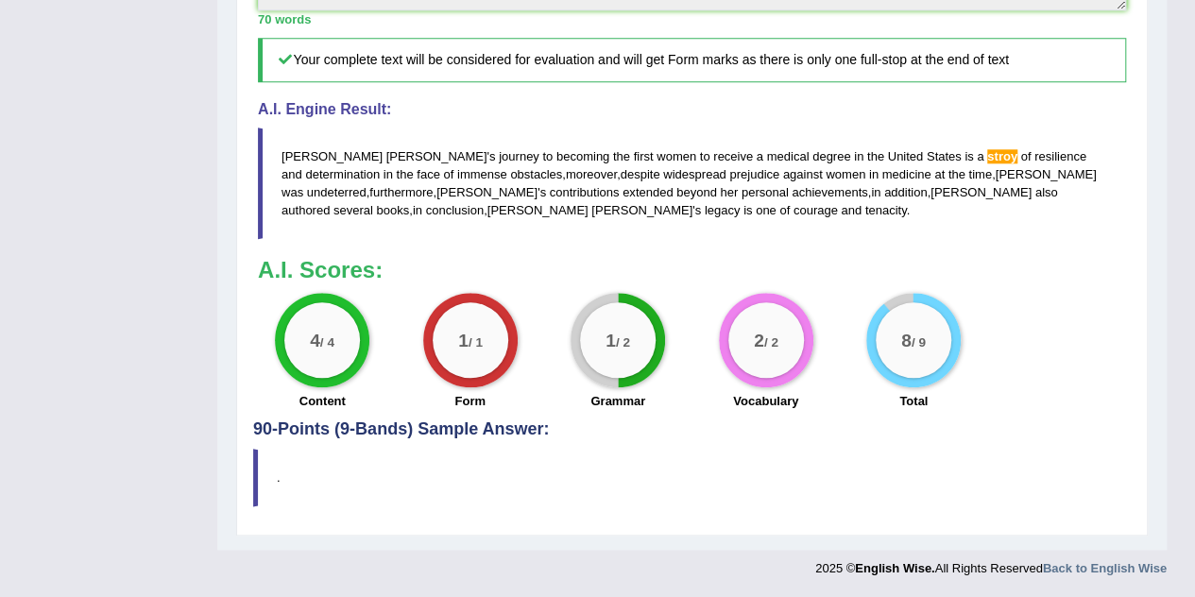
drag, startPoint x: 1201, startPoint y: 314, endPoint x: 1208, endPoint y: 597, distance: 282.4
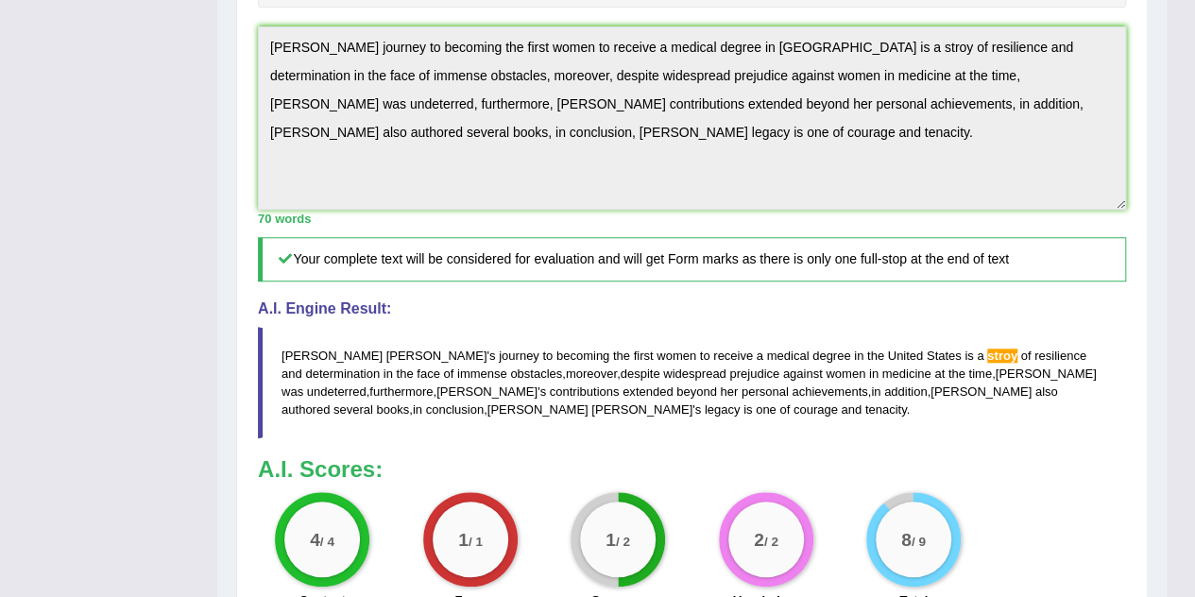
scroll to position [619, 0]
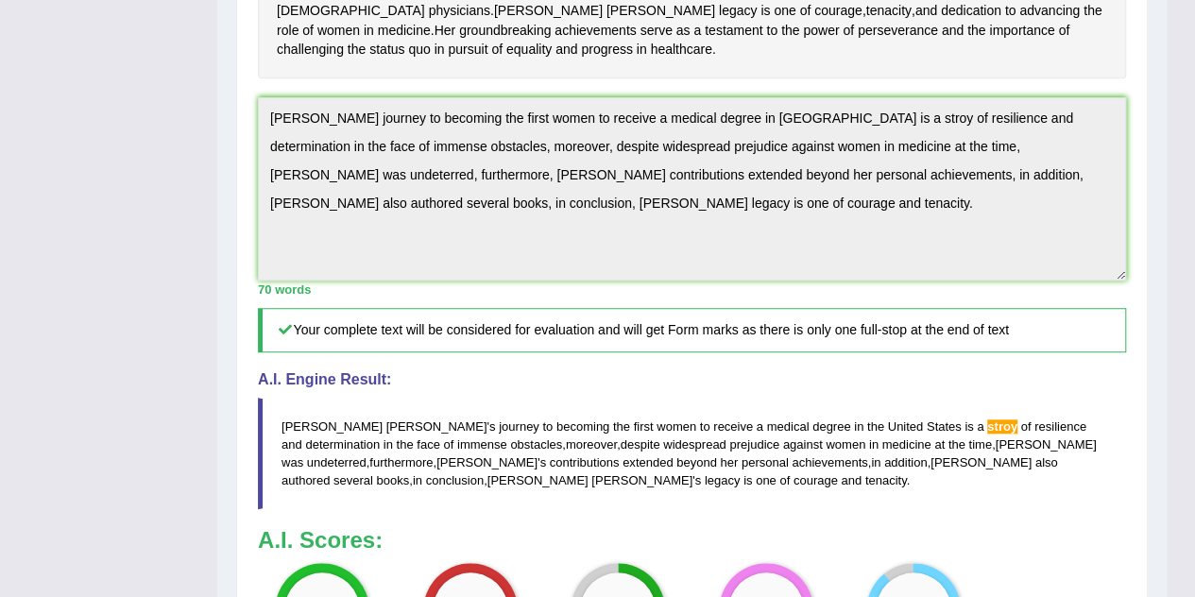
click at [221, 206] on div "Home Practice Writing: Summarize Written Text Elizabeth Blackwell You have alre…" at bounding box center [691, 100] width 949 height 1438
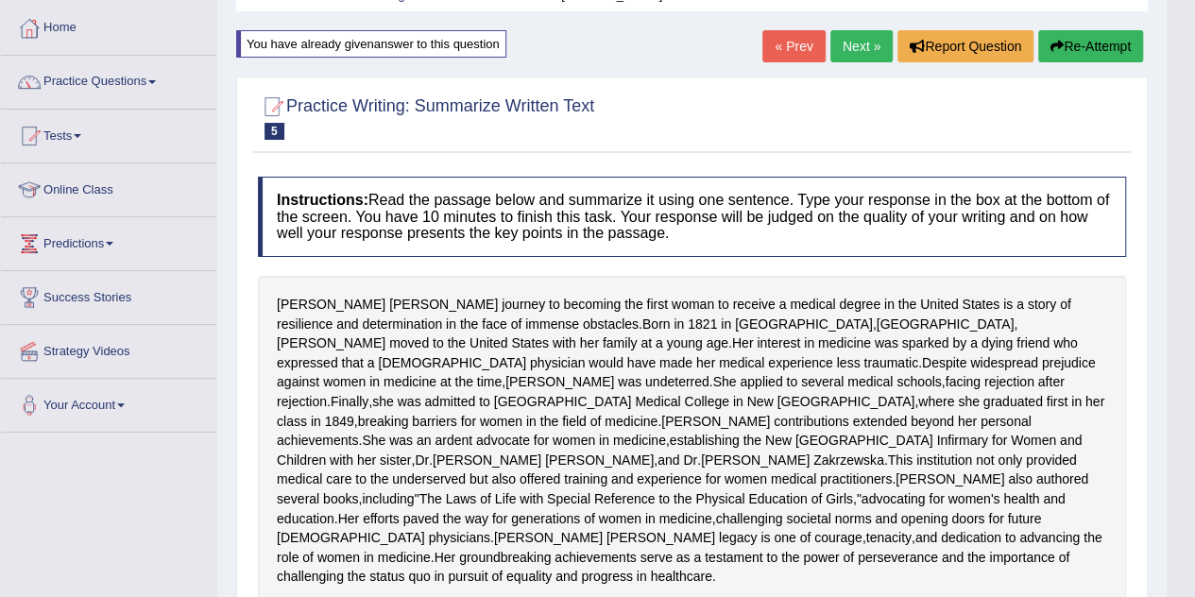
scroll to position [0, 0]
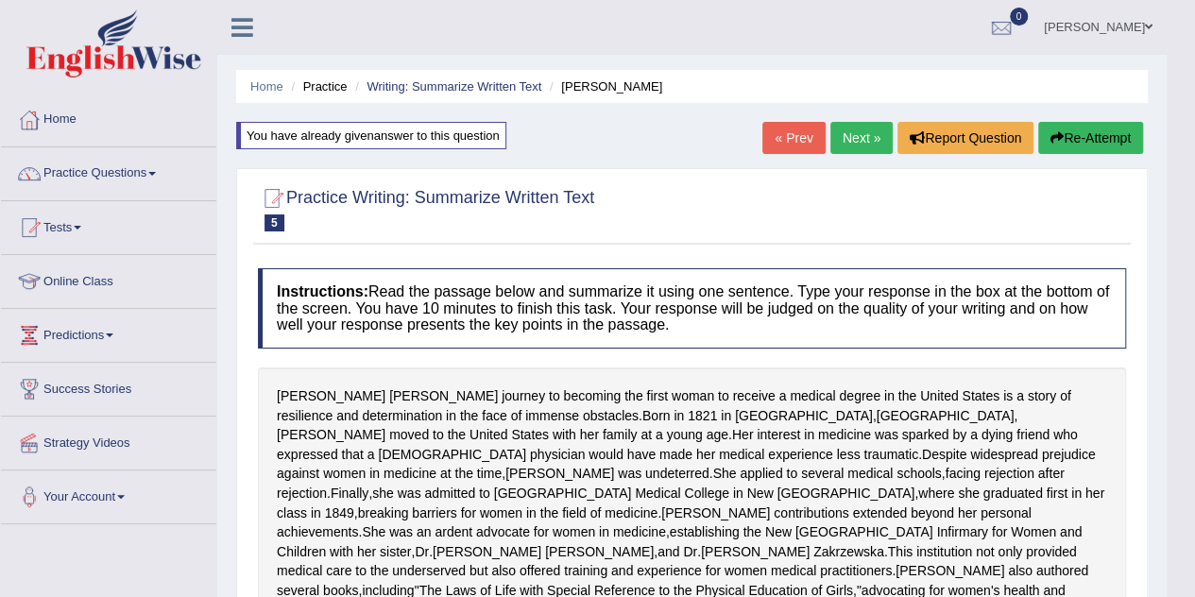
click at [1062, 131] on button "Re-Attempt" at bounding box center [1090, 138] width 105 height 32
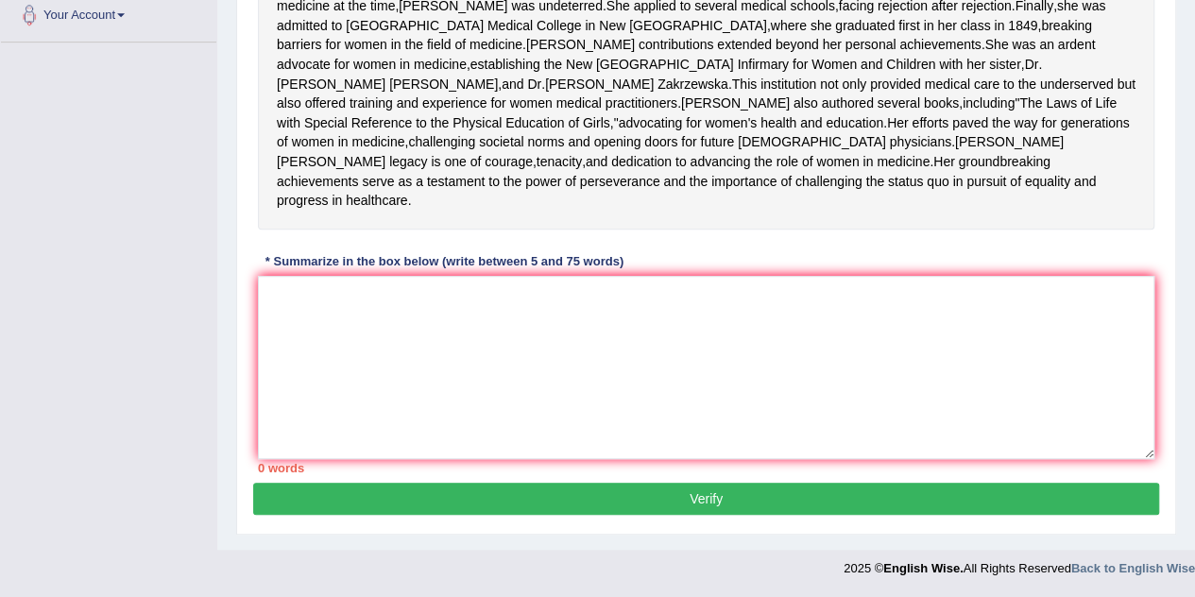
scroll to position [574, 0]
click at [715, 390] on textarea at bounding box center [706, 367] width 896 height 183
paste textarea "[PERSON_NAME] journey to becoming the first women to receive a medical degree i…"
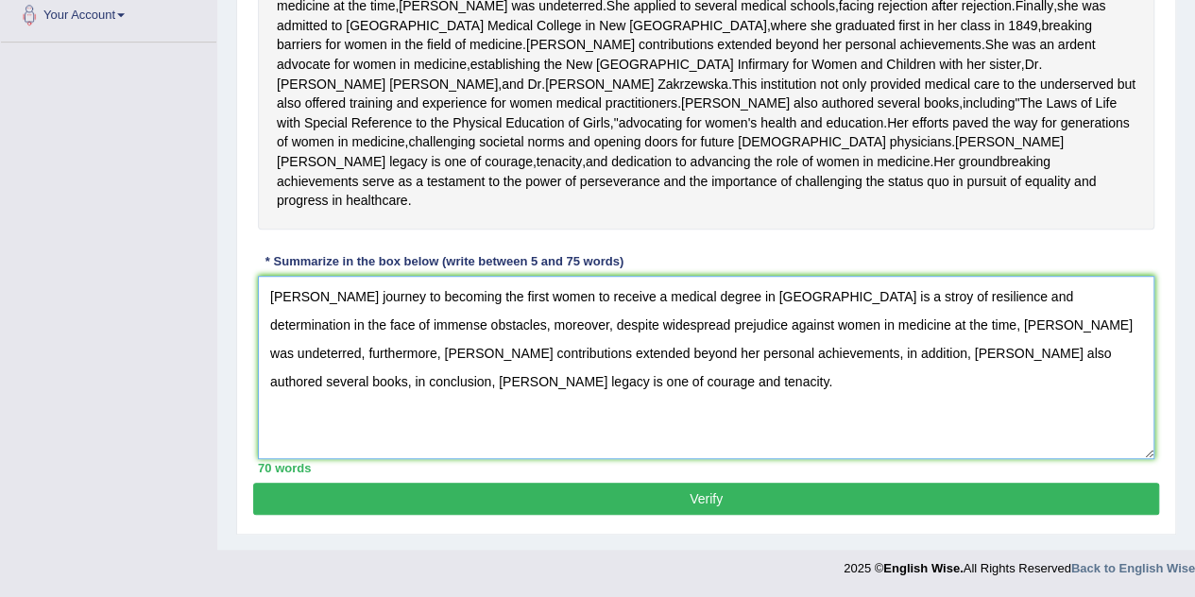
click at [715, 390] on textarea "[PERSON_NAME] journey to becoming the first women to receive a medical degree i…" at bounding box center [706, 367] width 896 height 183
click at [934, 303] on textarea "[PERSON_NAME] journey to becoming the first women to receive a medical degree i…" at bounding box center [706, 367] width 896 height 183
type textarea "[PERSON_NAME] journey to becoming the first women to receive a medical degree i…"
click at [786, 488] on button "Verify" at bounding box center [706, 499] width 906 height 32
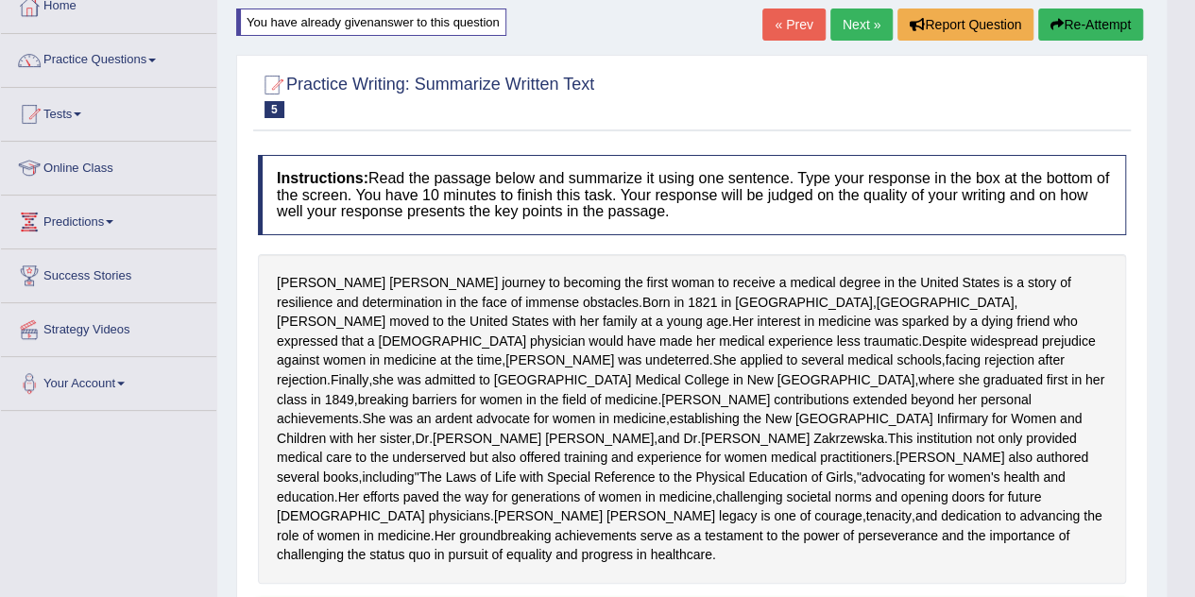
scroll to position [0, 0]
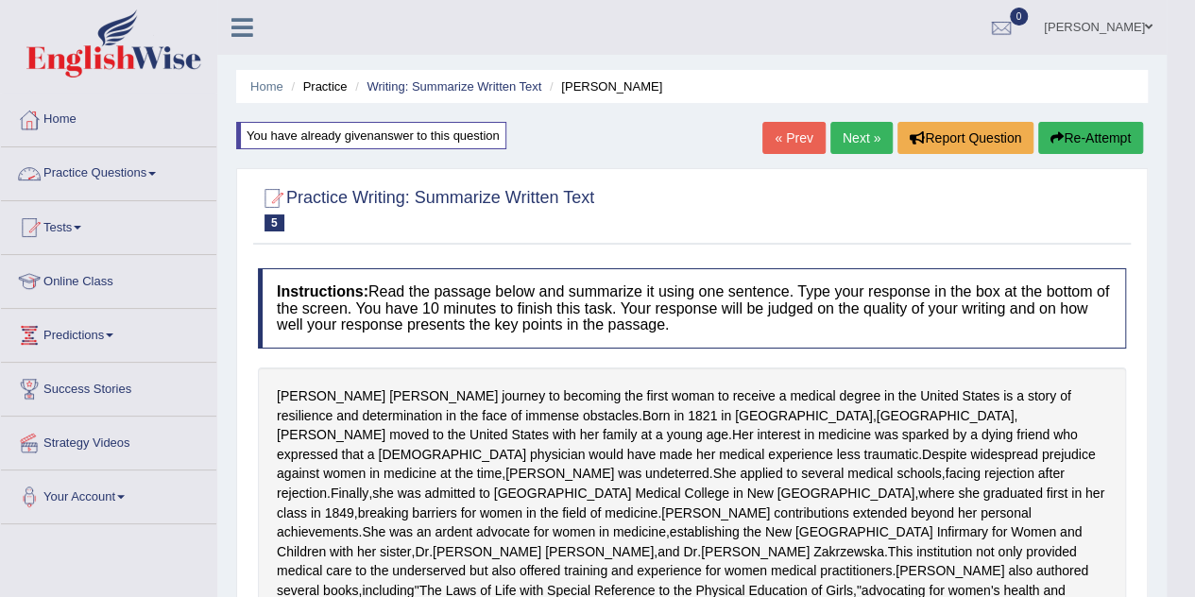
click at [134, 174] on link "Practice Questions" at bounding box center [108, 170] width 215 height 47
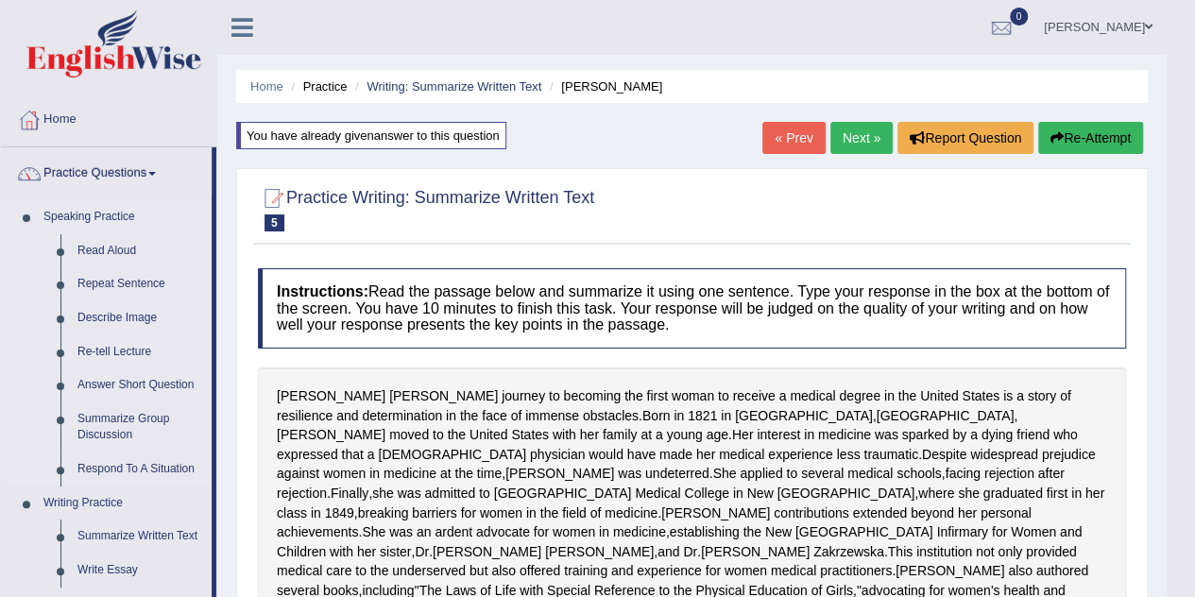
click at [110, 352] on link "Re-tell Lecture" at bounding box center [140, 352] width 143 height 34
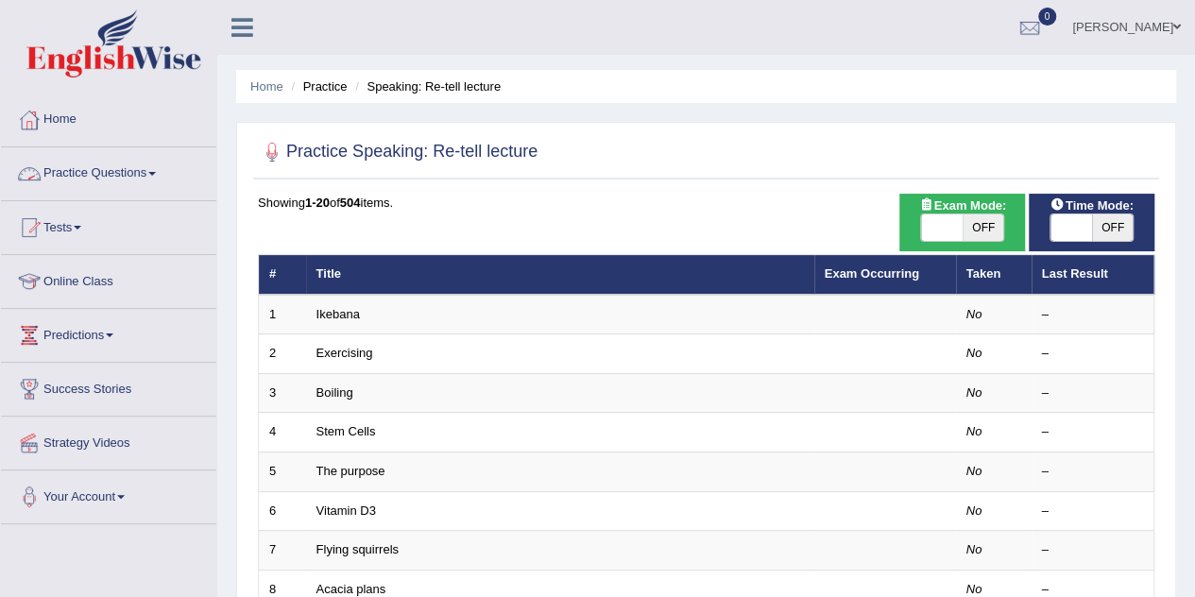
click at [119, 189] on link "Practice Questions" at bounding box center [108, 170] width 215 height 47
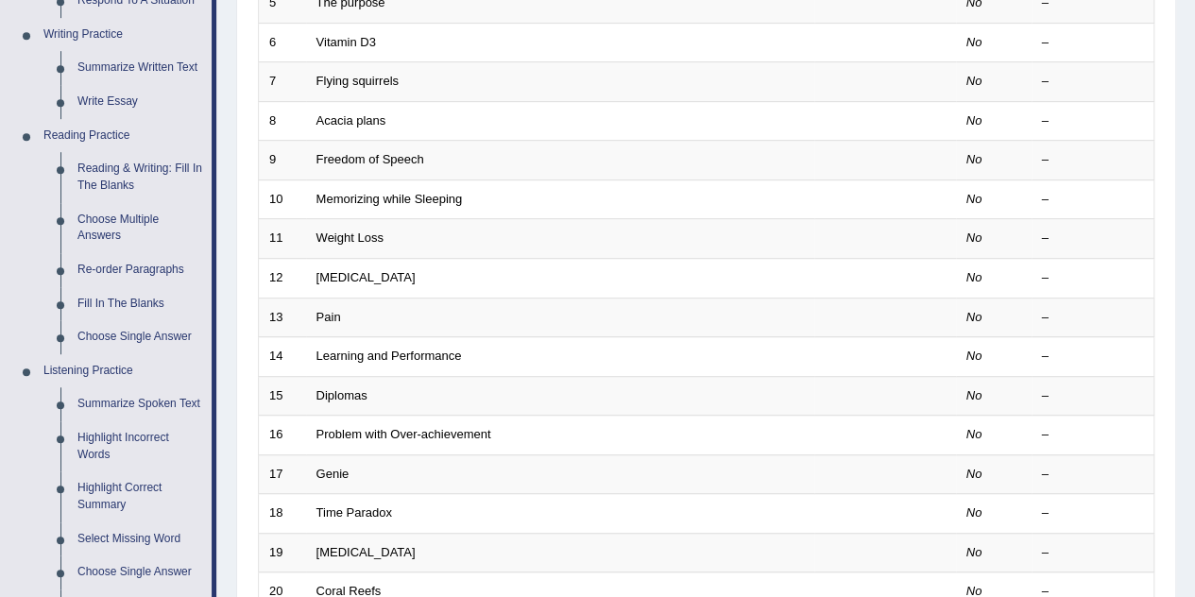
scroll to position [473, 0]
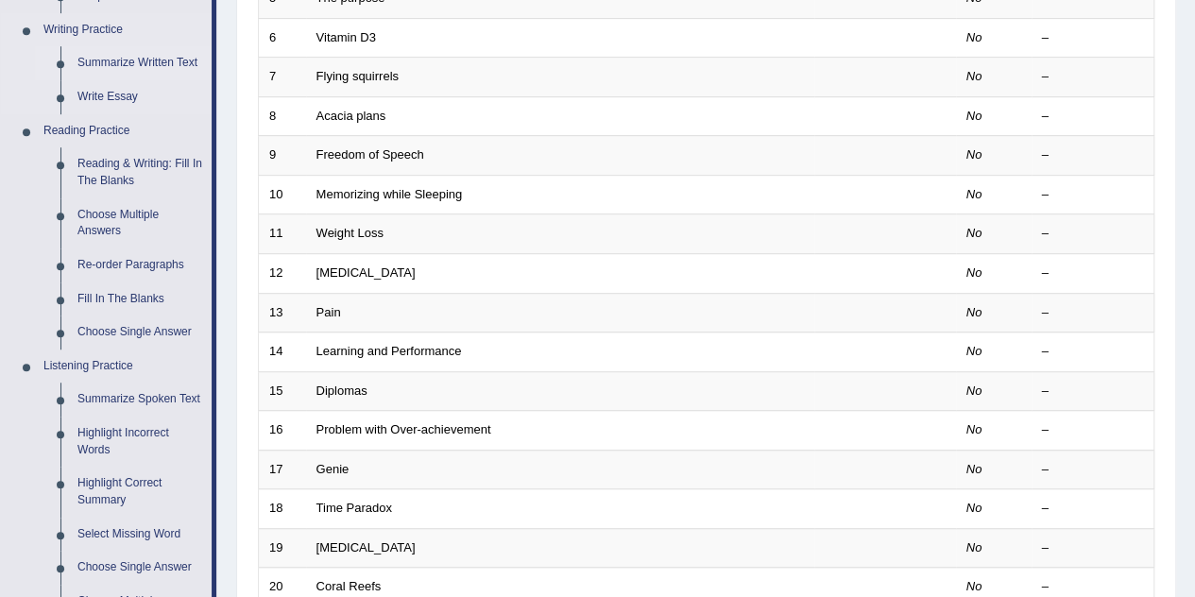
click at [115, 61] on link "Summarize Written Text" at bounding box center [140, 63] width 143 height 34
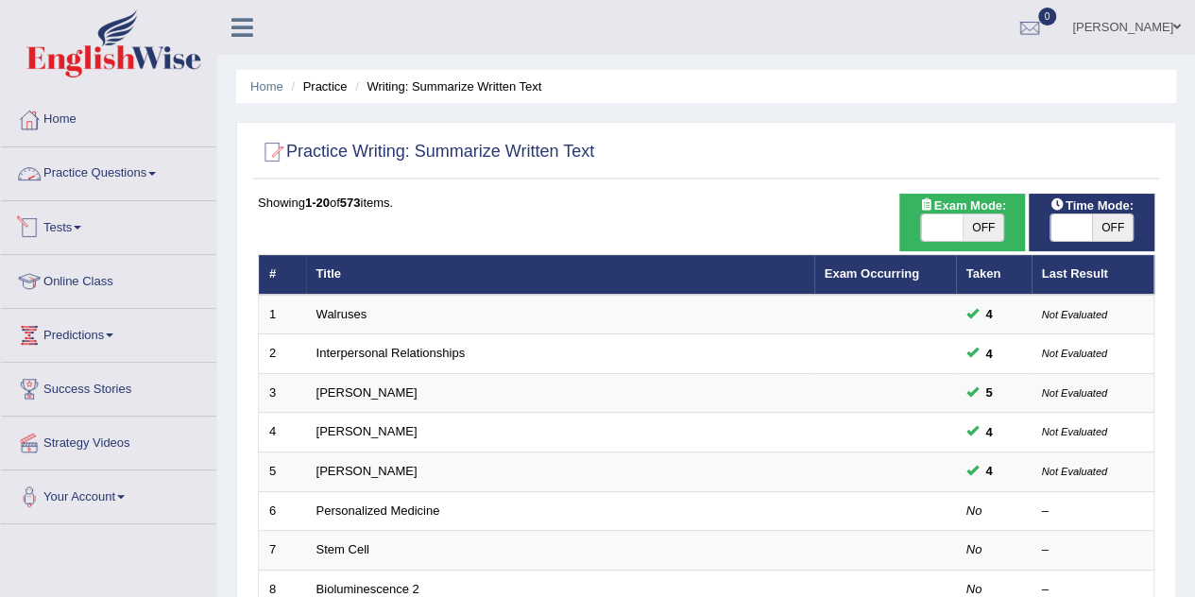
click at [128, 188] on link "Practice Questions" at bounding box center [108, 170] width 215 height 47
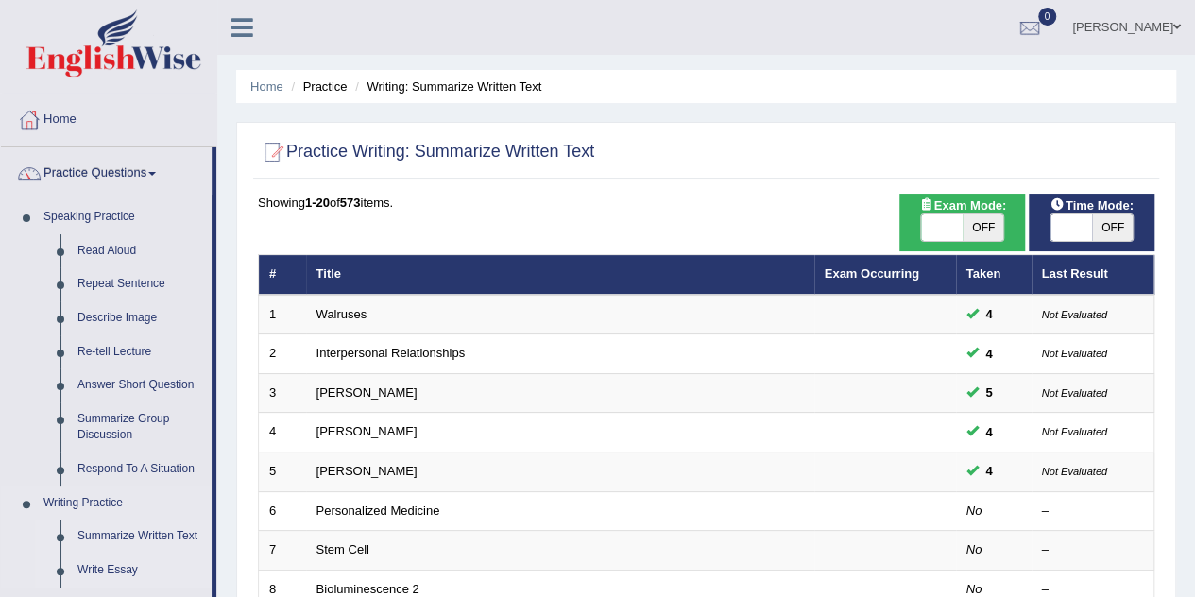
click at [87, 566] on link "Write Essay" at bounding box center [140, 570] width 143 height 34
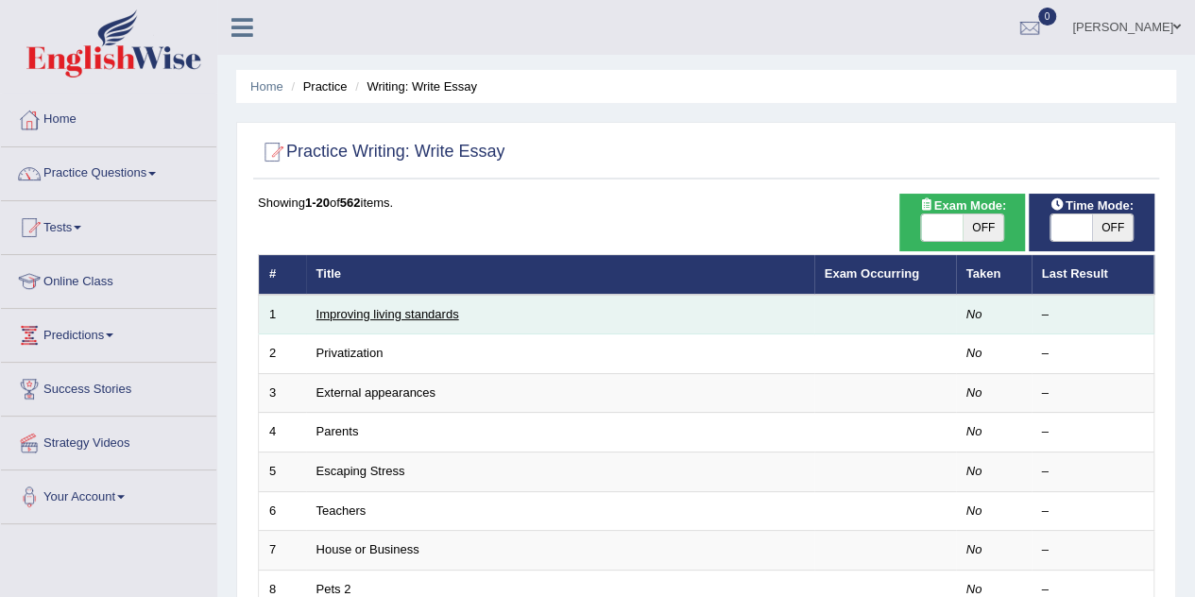
click at [449, 318] on link "Improving living standards" at bounding box center [387, 314] width 143 height 14
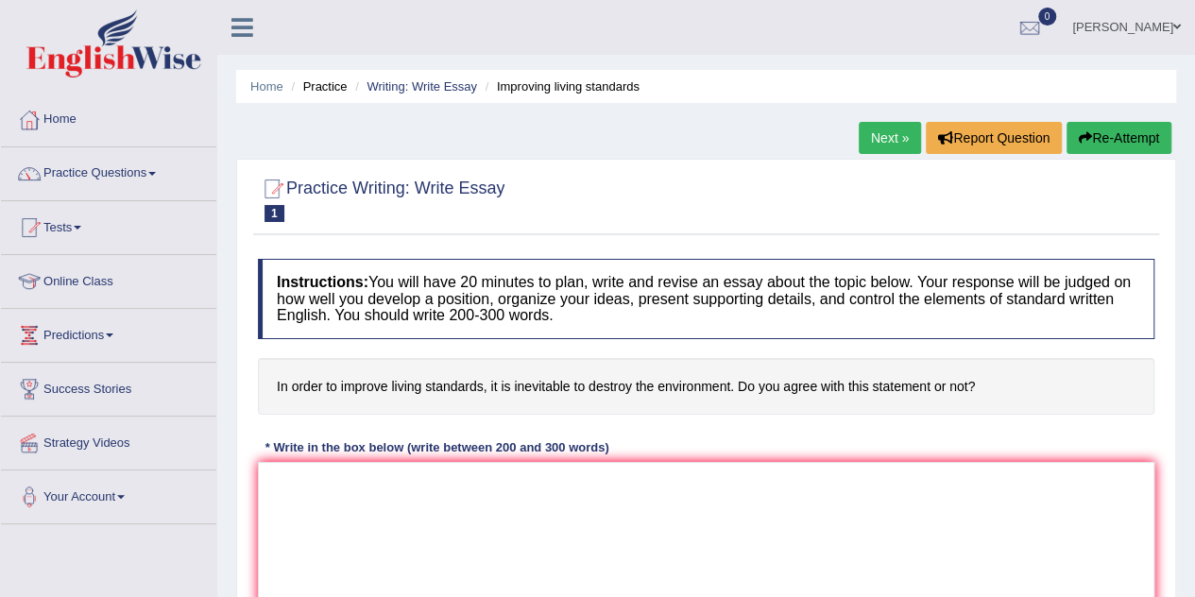
click at [75, 126] on link "Home" at bounding box center [108, 116] width 215 height 47
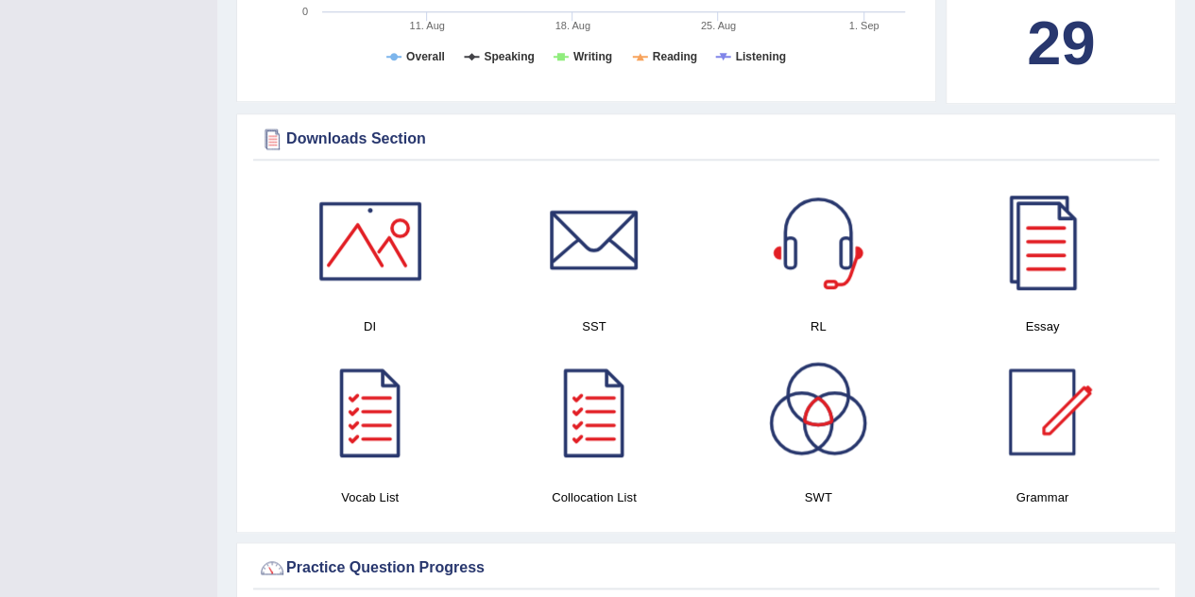
scroll to position [884, 0]
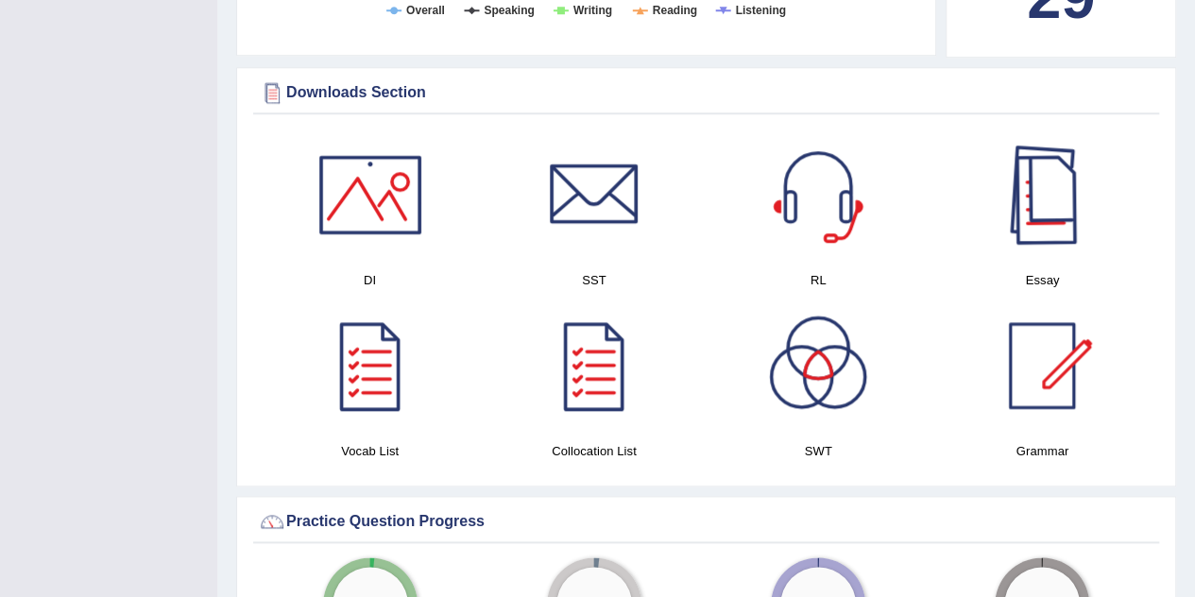
click at [1058, 207] on div at bounding box center [1041, 194] width 132 height 132
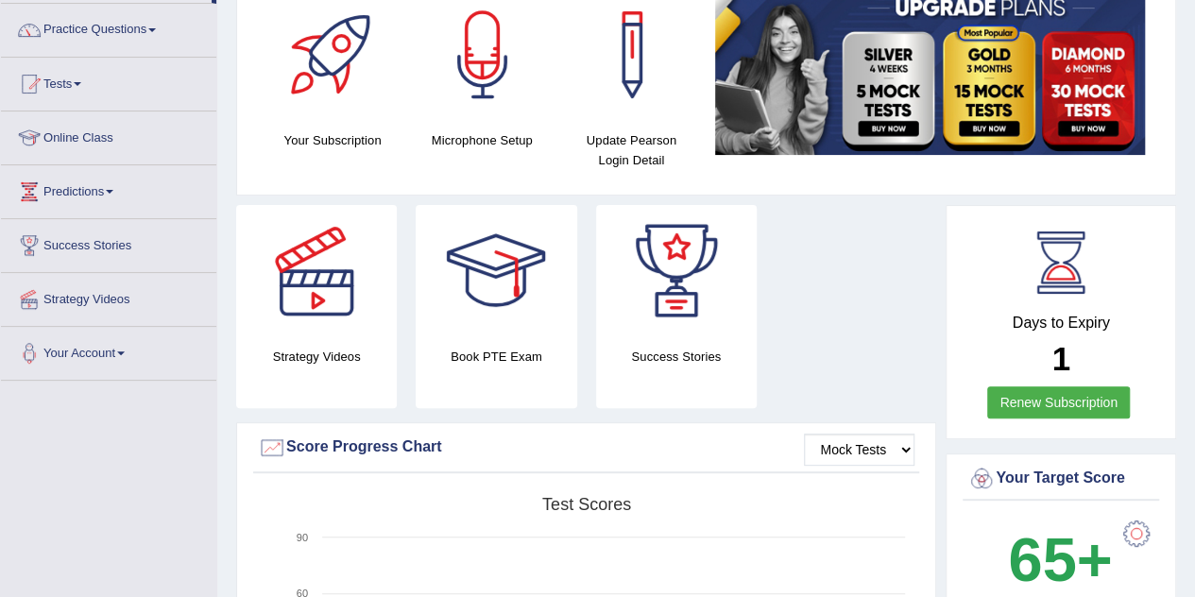
scroll to position [0, 0]
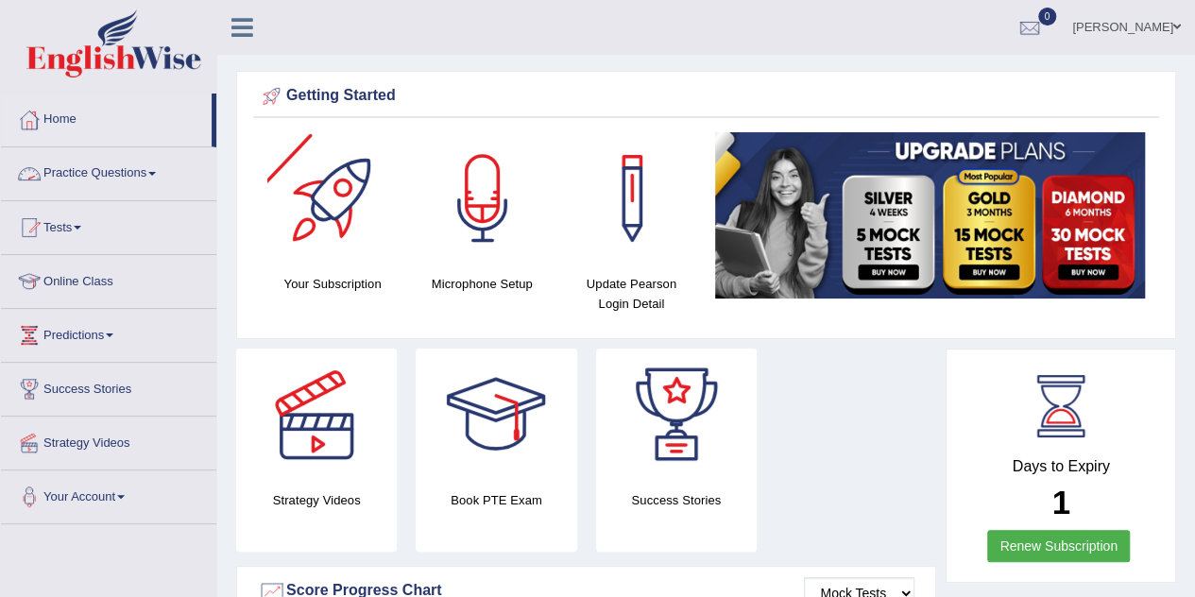
click at [127, 182] on link "Practice Questions" at bounding box center [108, 170] width 215 height 47
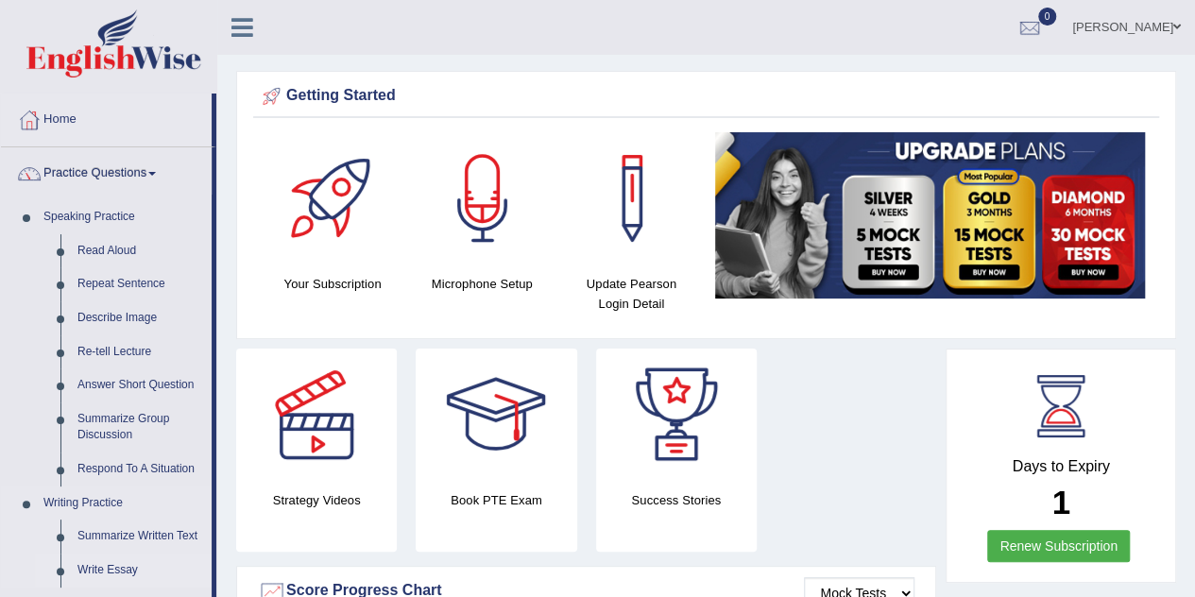
click at [111, 562] on link "Write Essay" at bounding box center [140, 570] width 143 height 34
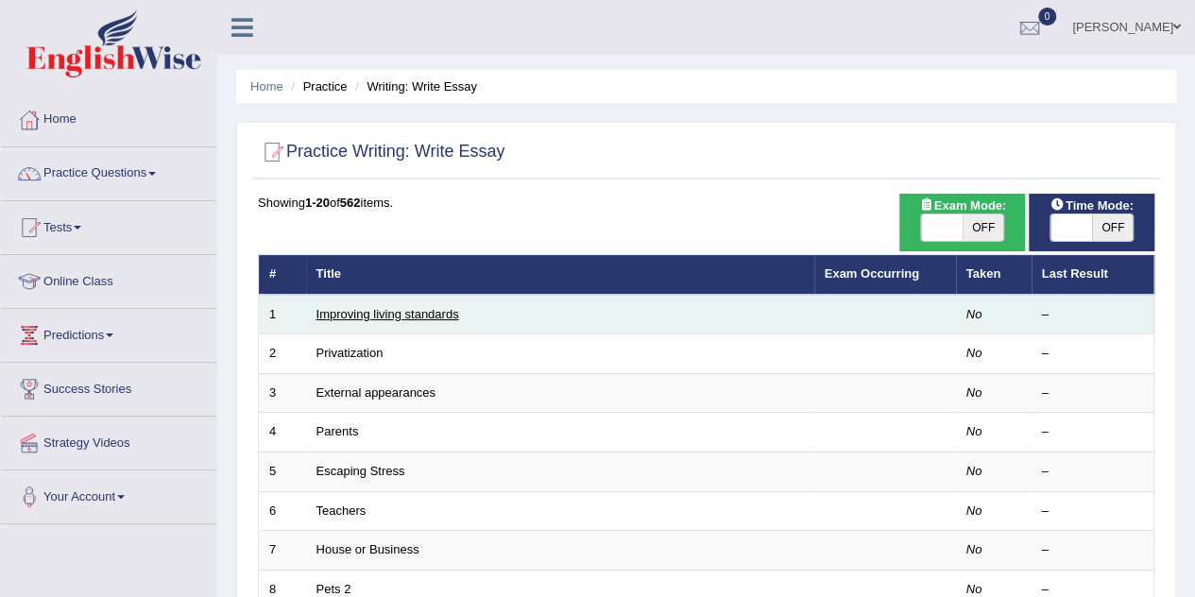
click at [410, 310] on link "Improving living standards" at bounding box center [387, 314] width 143 height 14
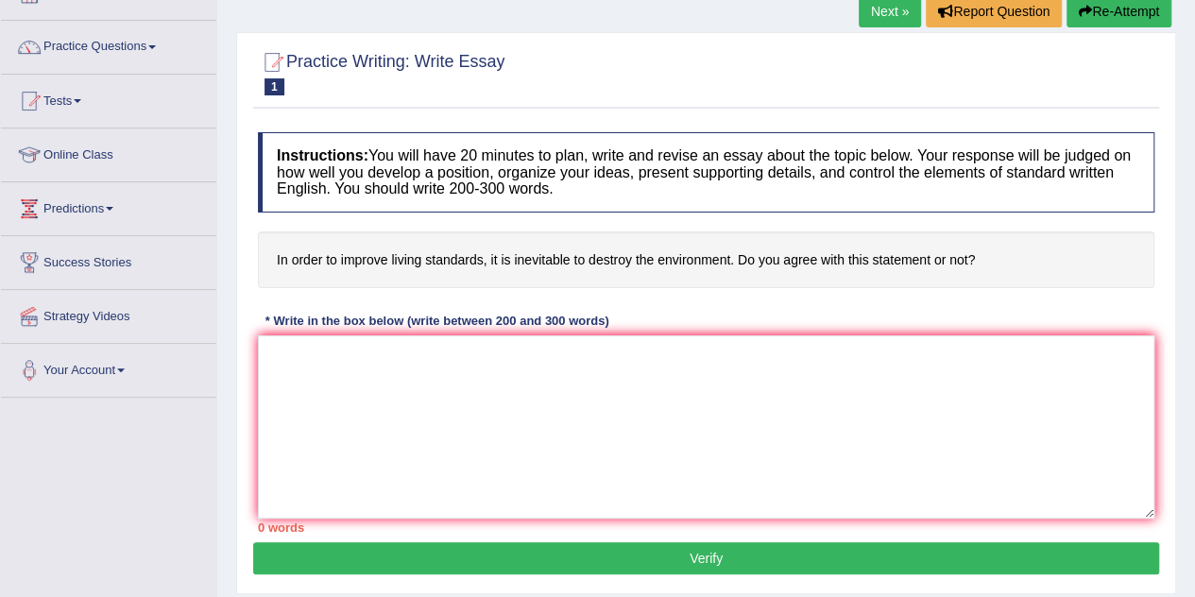
scroll to position [127, 0]
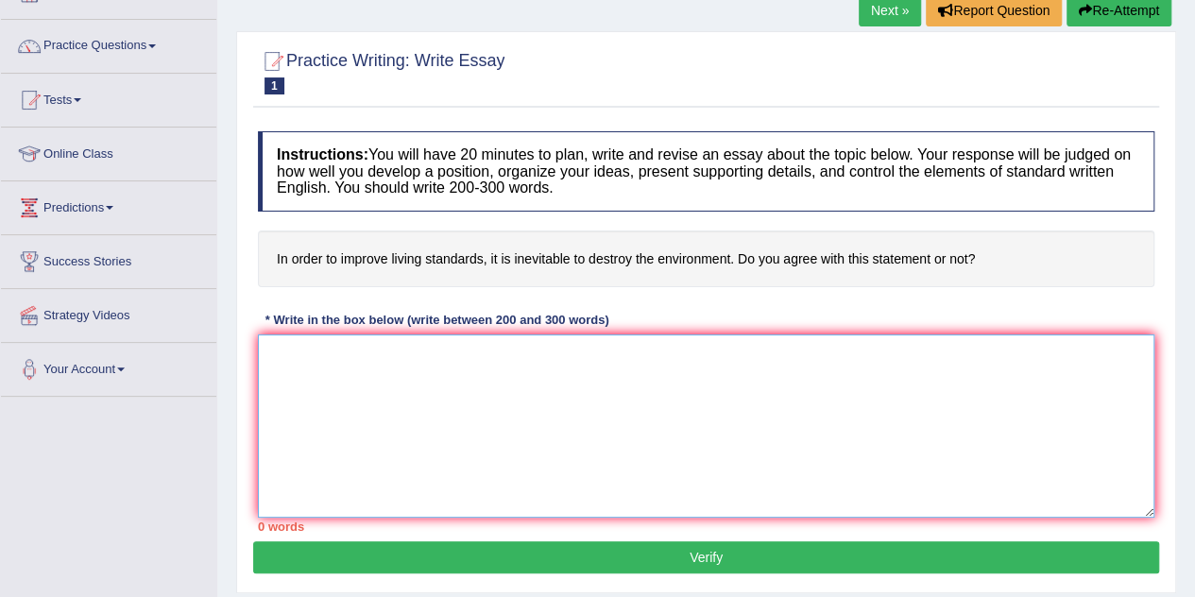
click at [682, 383] on textarea at bounding box center [706, 425] width 896 height 183
paste textarea "The increasing influence of [essay topic] on our lives has ignited numerous dis…"
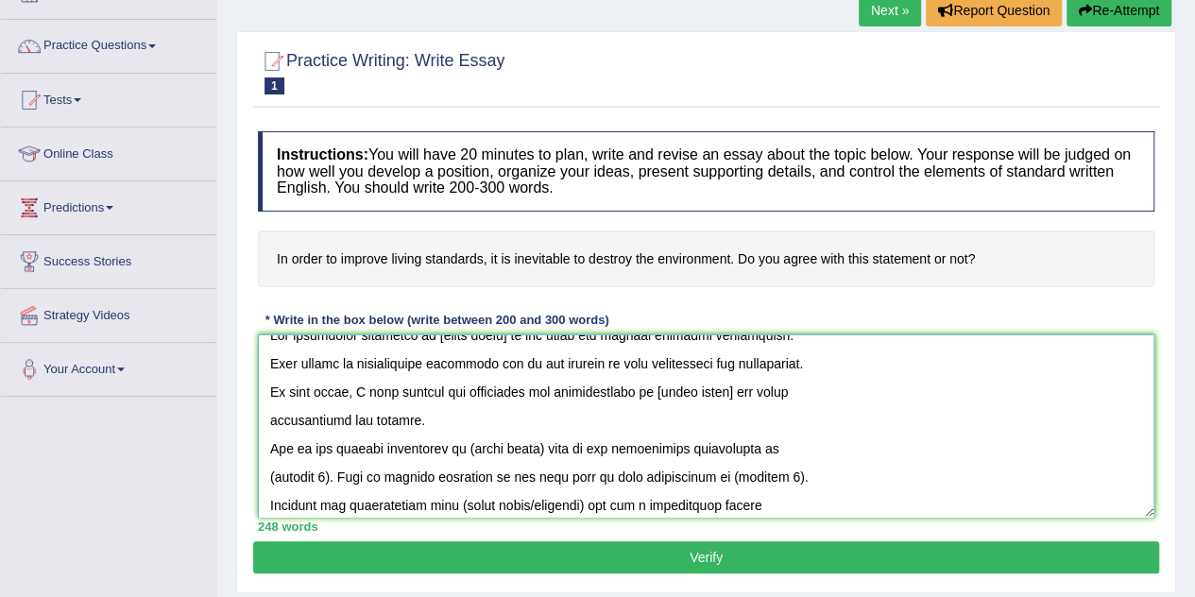
scroll to position [0, 0]
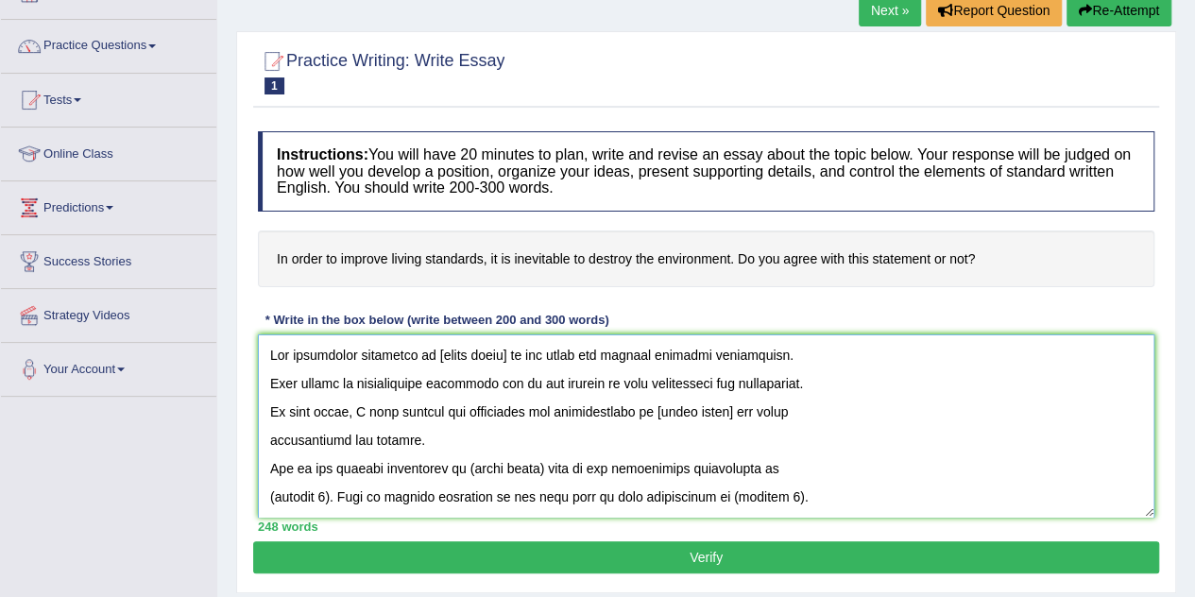
drag, startPoint x: 431, startPoint y: 352, endPoint x: 505, endPoint y: 358, distance: 74.8
click at [505, 358] on textarea at bounding box center [706, 425] width 896 height 183
drag, startPoint x: 274, startPoint y: 258, endPoint x: 976, endPoint y: 251, distance: 702.6
click at [976, 251] on h4 "In order to improve living standards, it is inevitable to destroy the environme…" at bounding box center [706, 259] width 896 height 58
drag, startPoint x: 976, startPoint y: 251, endPoint x: 587, endPoint y: 248, distance: 389.1
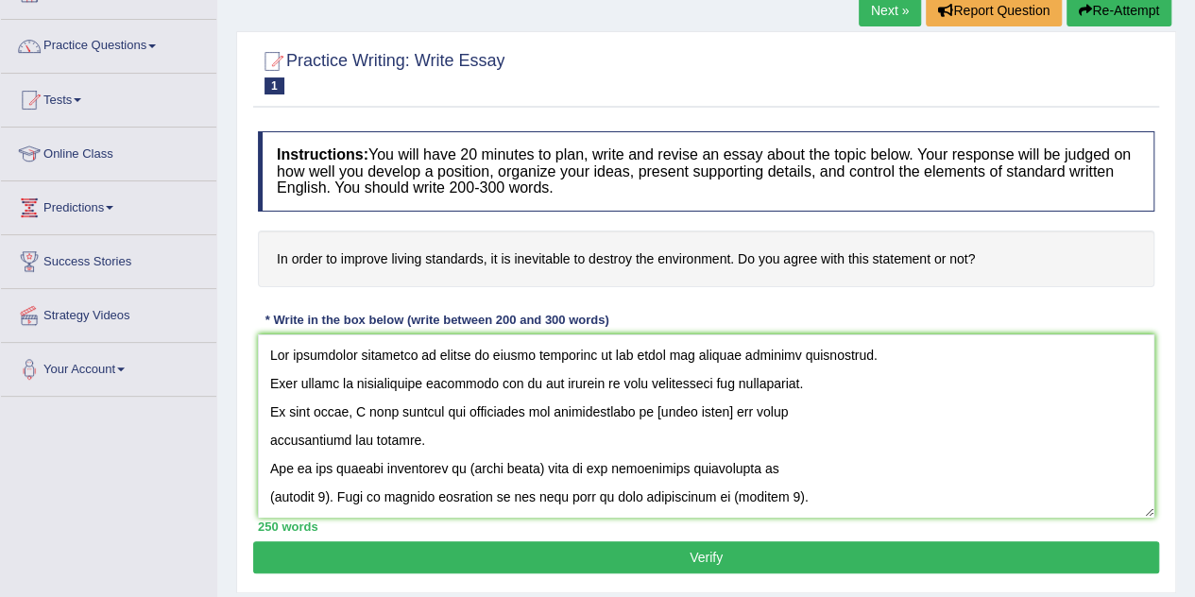
click at [587, 248] on h4 "In order to improve living standards, it is inevitable to destroy the environme…" at bounding box center [706, 259] width 896 height 58
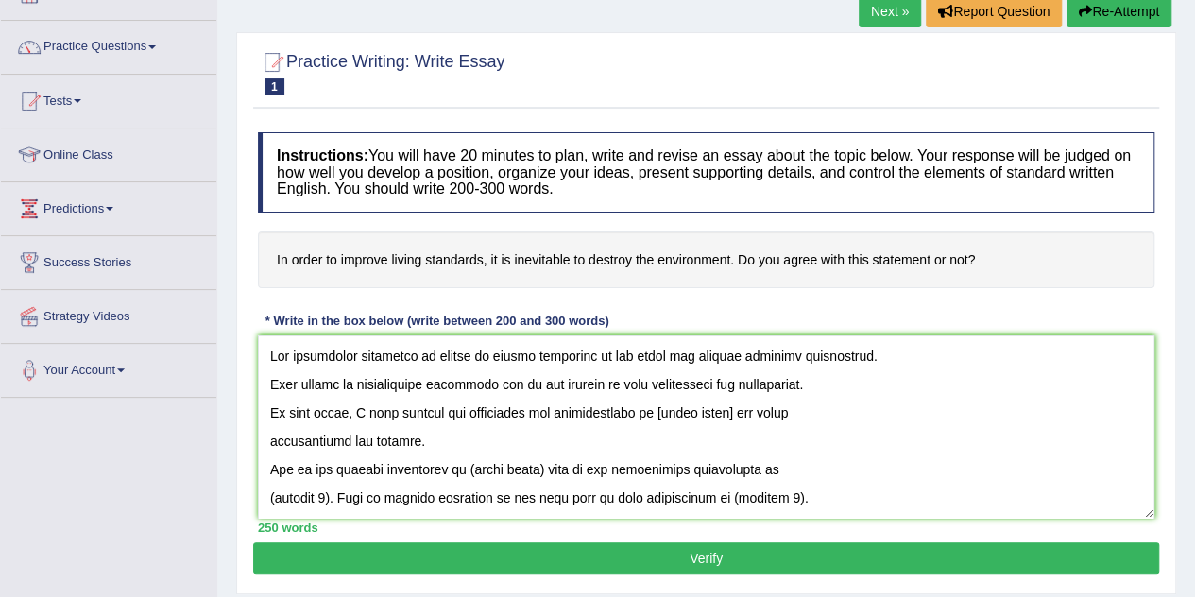
scroll to position [102, 0]
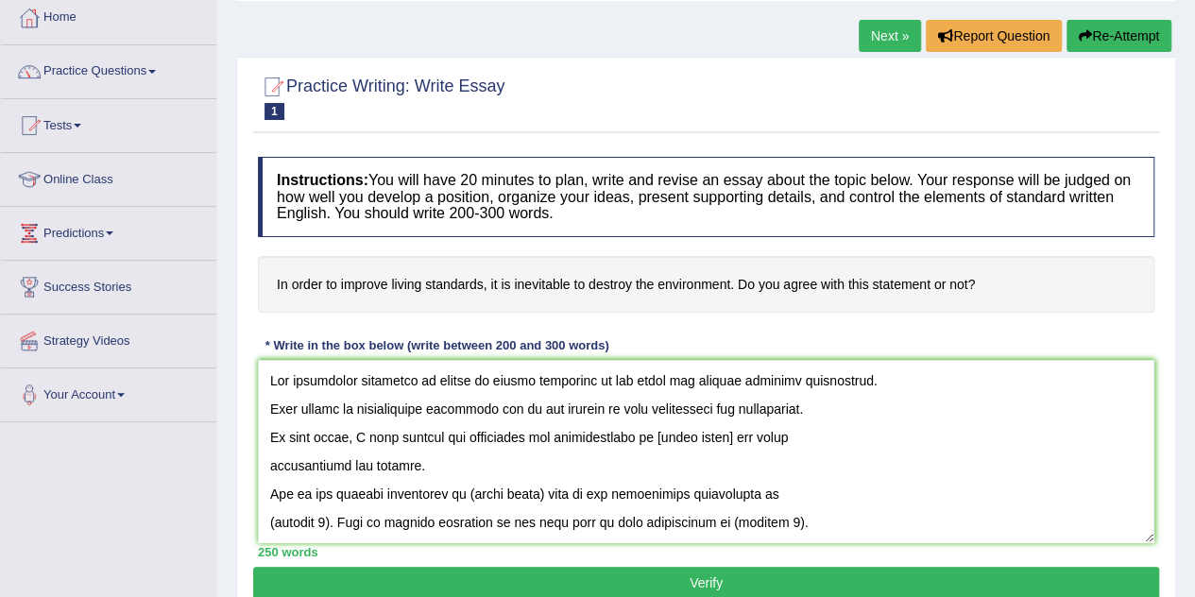
click at [270, 282] on h4 "In order to improve living standards, it is inevitable to destroy the environme…" at bounding box center [706, 285] width 896 height 58
drag, startPoint x: 280, startPoint y: 282, endPoint x: 570, endPoint y: 301, distance: 291.5
click at [570, 301] on h4 "In order to improve living standards, it is inevitable to destroy the environme…" at bounding box center [706, 285] width 896 height 58
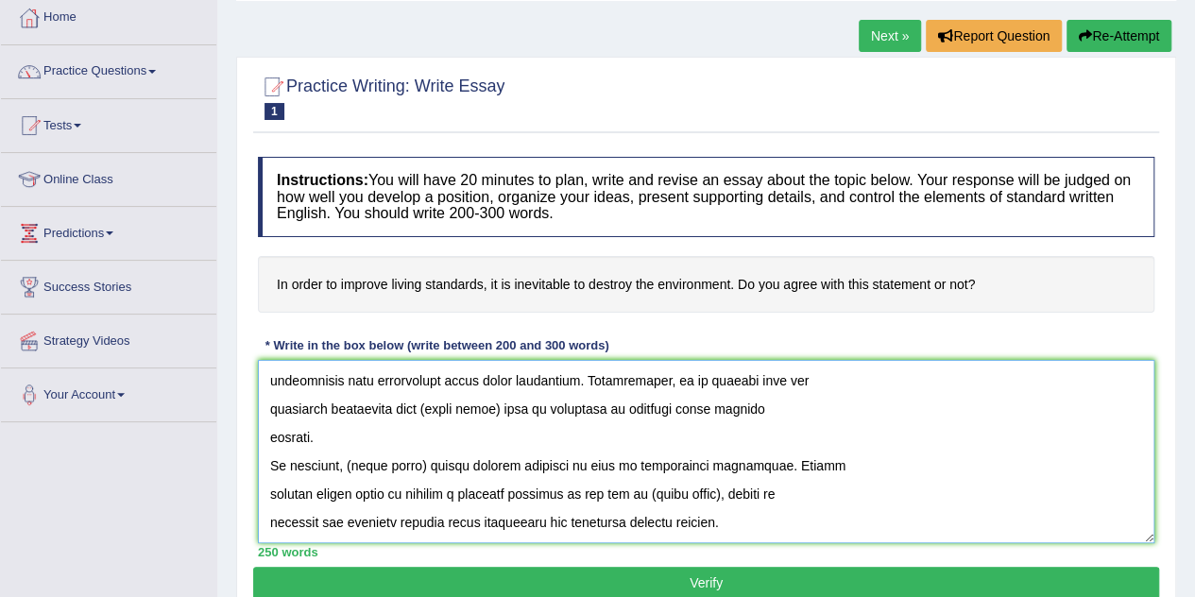
click at [771, 524] on textarea at bounding box center [706, 451] width 896 height 183
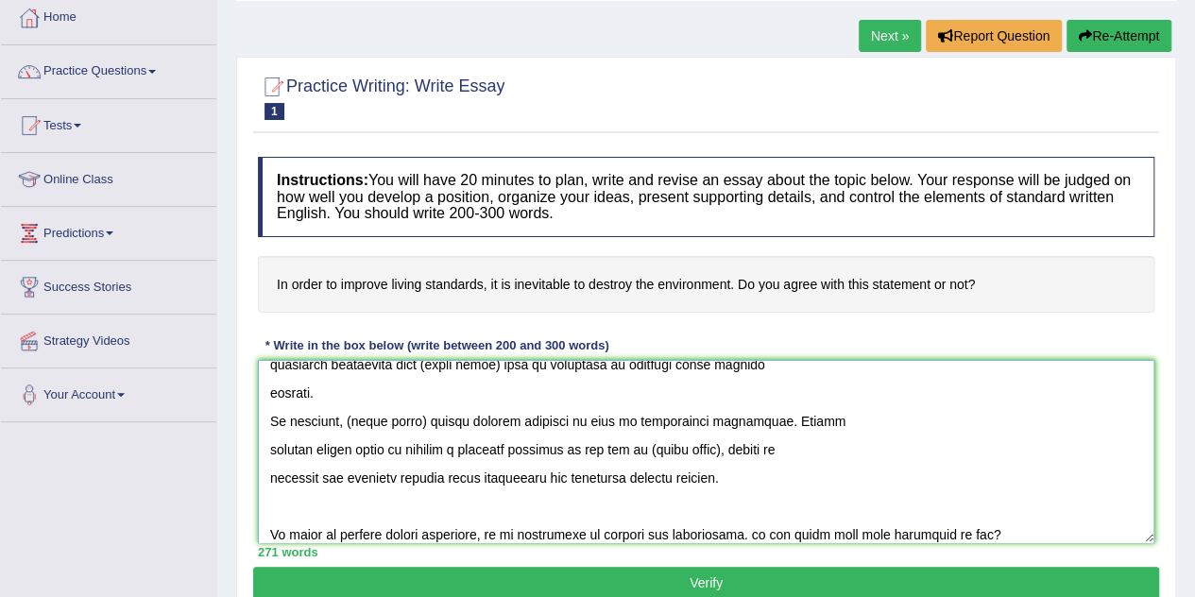
scroll to position [482, 0]
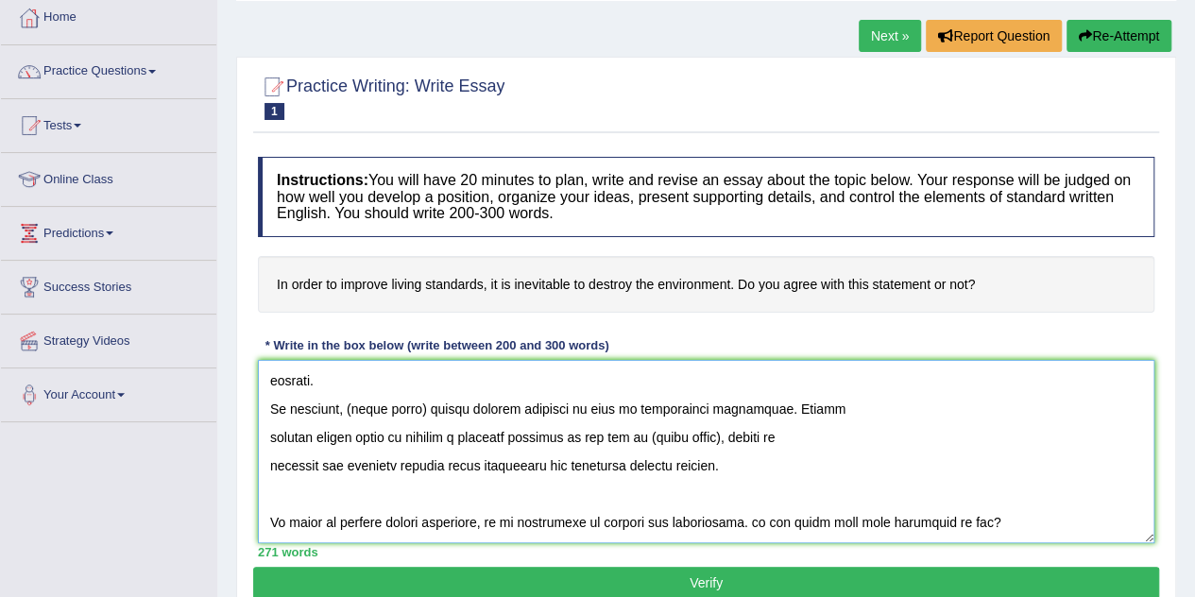
drag, startPoint x: 264, startPoint y: 530, endPoint x: 1029, endPoint y: 552, distance: 765.2
click at [1029, 552] on div "Instructions: You will have 20 minutes to plan, write and revise an essay about…" at bounding box center [706, 356] width 906 height 419
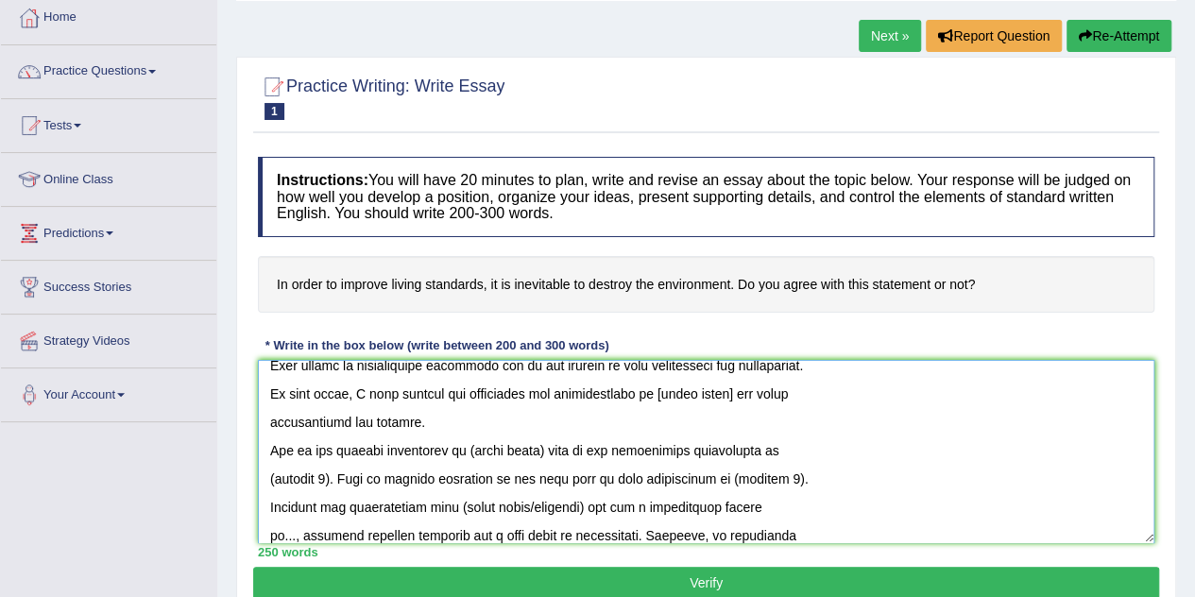
scroll to position [0, 0]
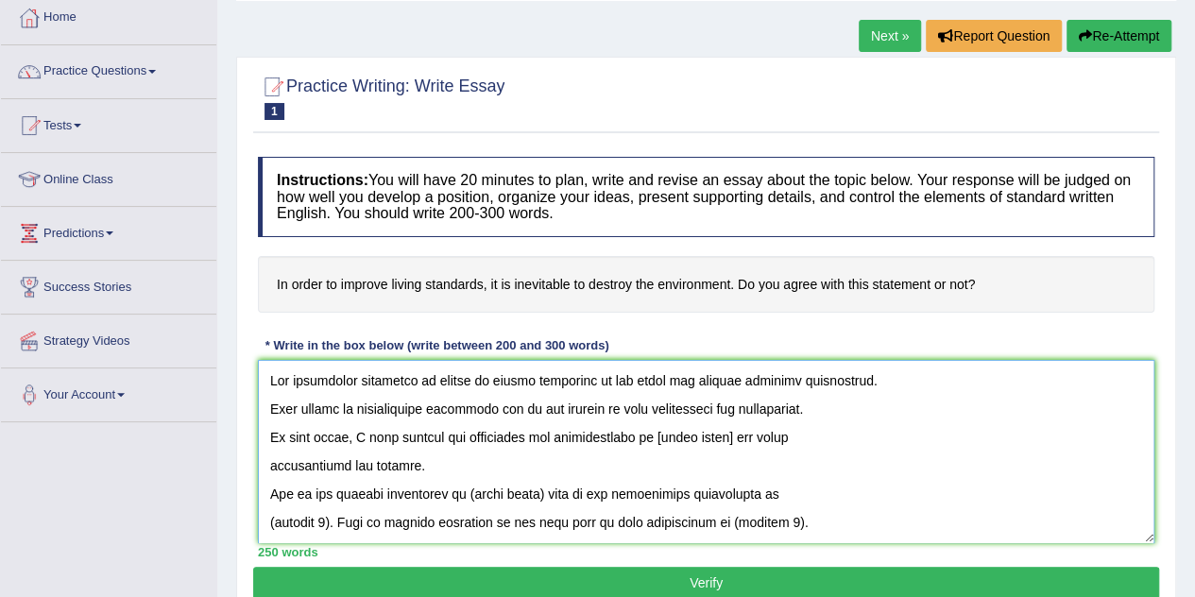
click at [486, 375] on textarea at bounding box center [706, 451] width 896 height 183
drag, startPoint x: 655, startPoint y: 432, endPoint x: 728, endPoint y: 446, distance: 74.1
click at [728, 446] on textarea at bounding box center [706, 451] width 896 height 183
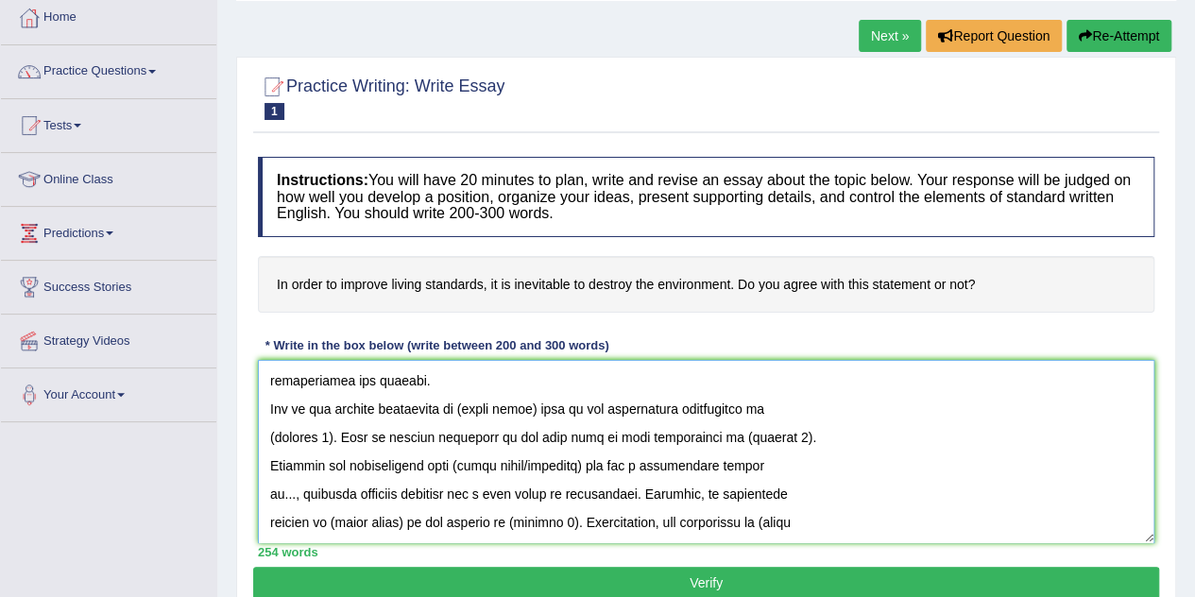
scroll to position [88, 0]
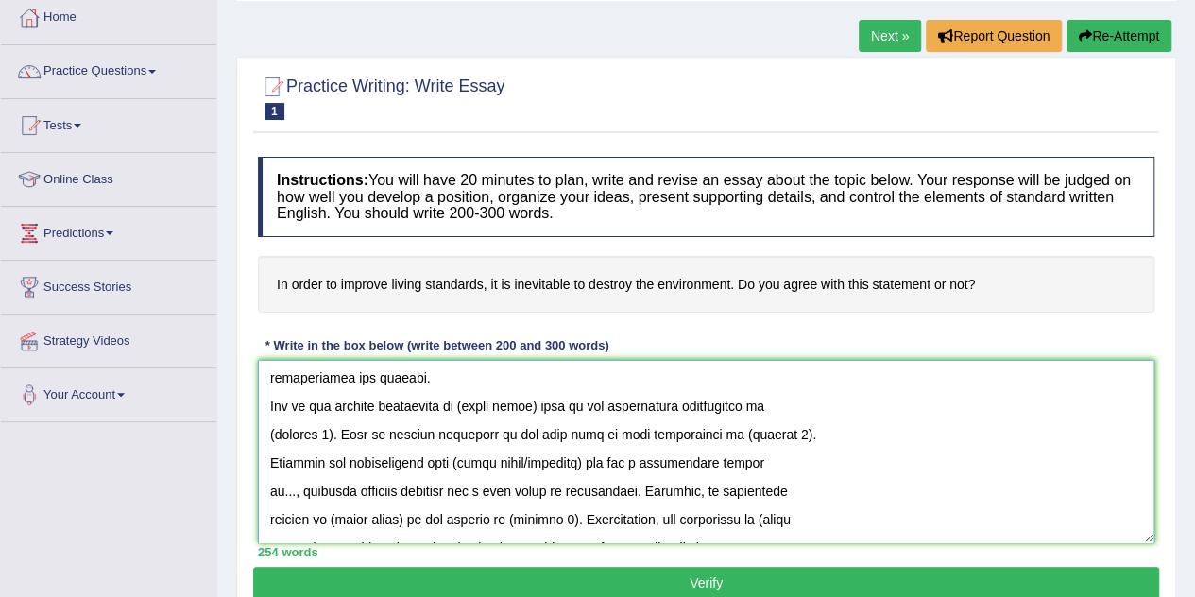
drag, startPoint x: 469, startPoint y: 399, endPoint x: 543, endPoint y: 411, distance: 74.5
click at [543, 411] on textarea at bounding box center [706, 451] width 896 height 183
drag, startPoint x: 472, startPoint y: 401, endPoint x: 553, endPoint y: 409, distance: 81.6
click at [553, 409] on textarea at bounding box center [706, 451] width 896 height 183
drag, startPoint x: 268, startPoint y: 433, endPoint x: 330, endPoint y: 442, distance: 62.0
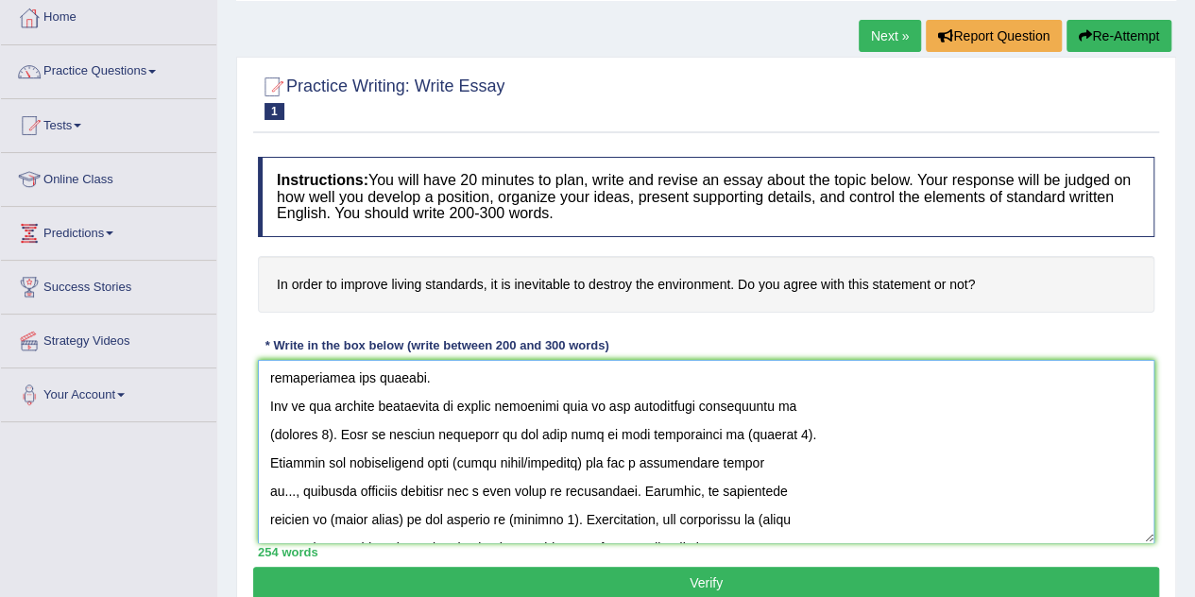
click at [330, 442] on textarea at bounding box center [706, 451] width 896 height 183
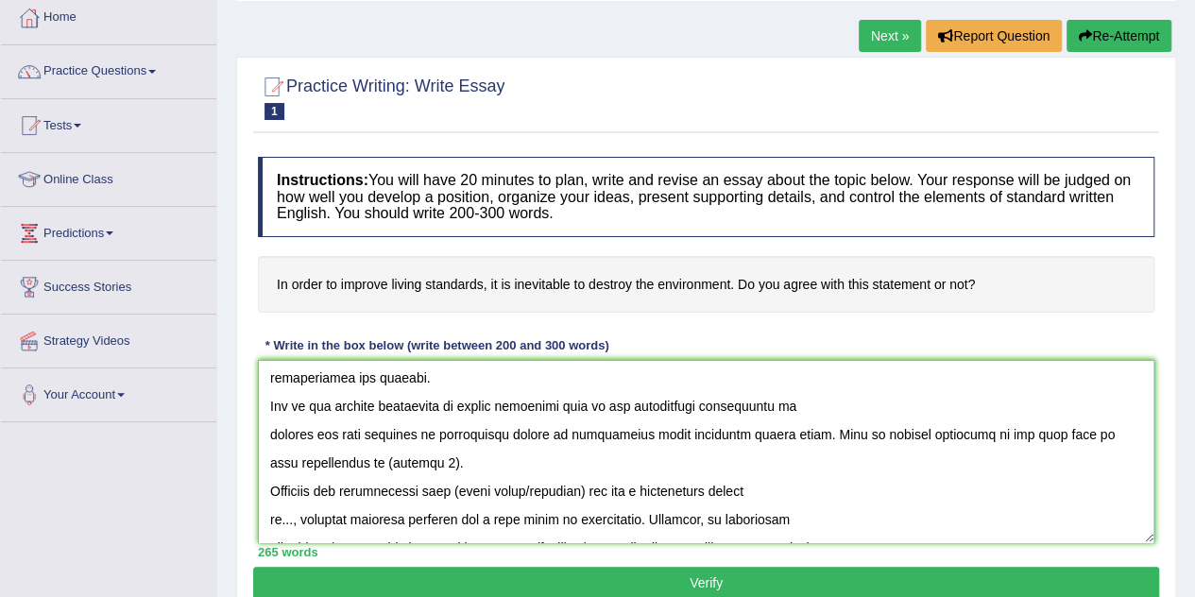
drag, startPoint x: 356, startPoint y: 461, endPoint x: 411, endPoint y: 468, distance: 55.3
click at [411, 468] on textarea at bounding box center [706, 451] width 896 height 183
drag, startPoint x: 466, startPoint y: 484, endPoint x: 597, endPoint y: 491, distance: 131.4
click at [597, 491] on textarea at bounding box center [706, 451] width 896 height 183
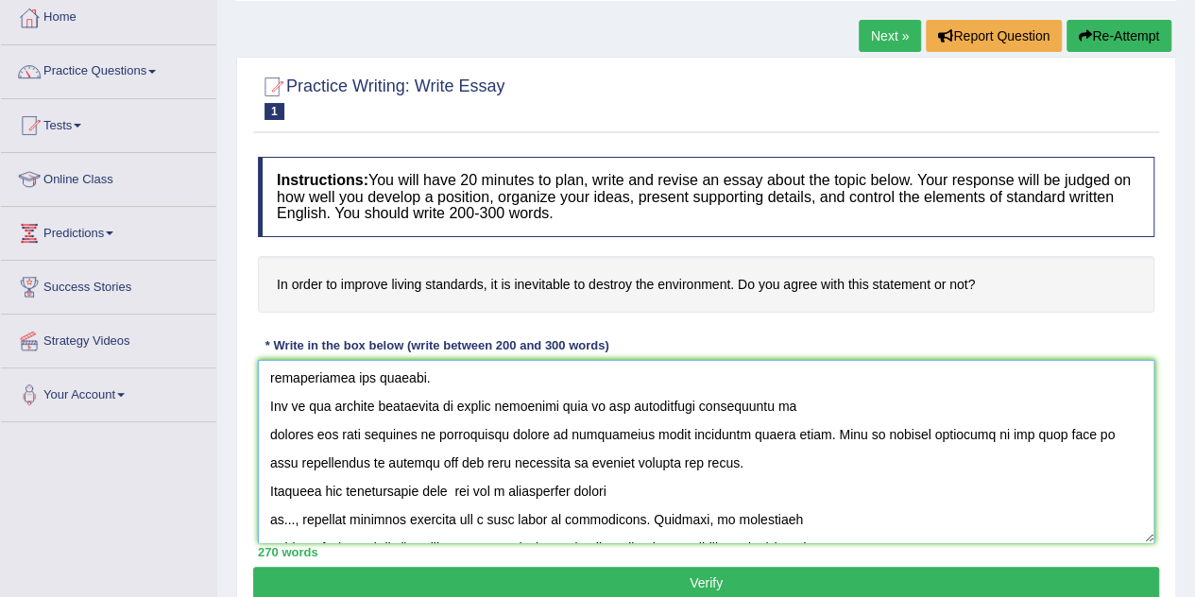
type textarea "The increasing influence of impact on environment by living standards on our li…"
